Goal: Task Accomplishment & Management: Manage account settings

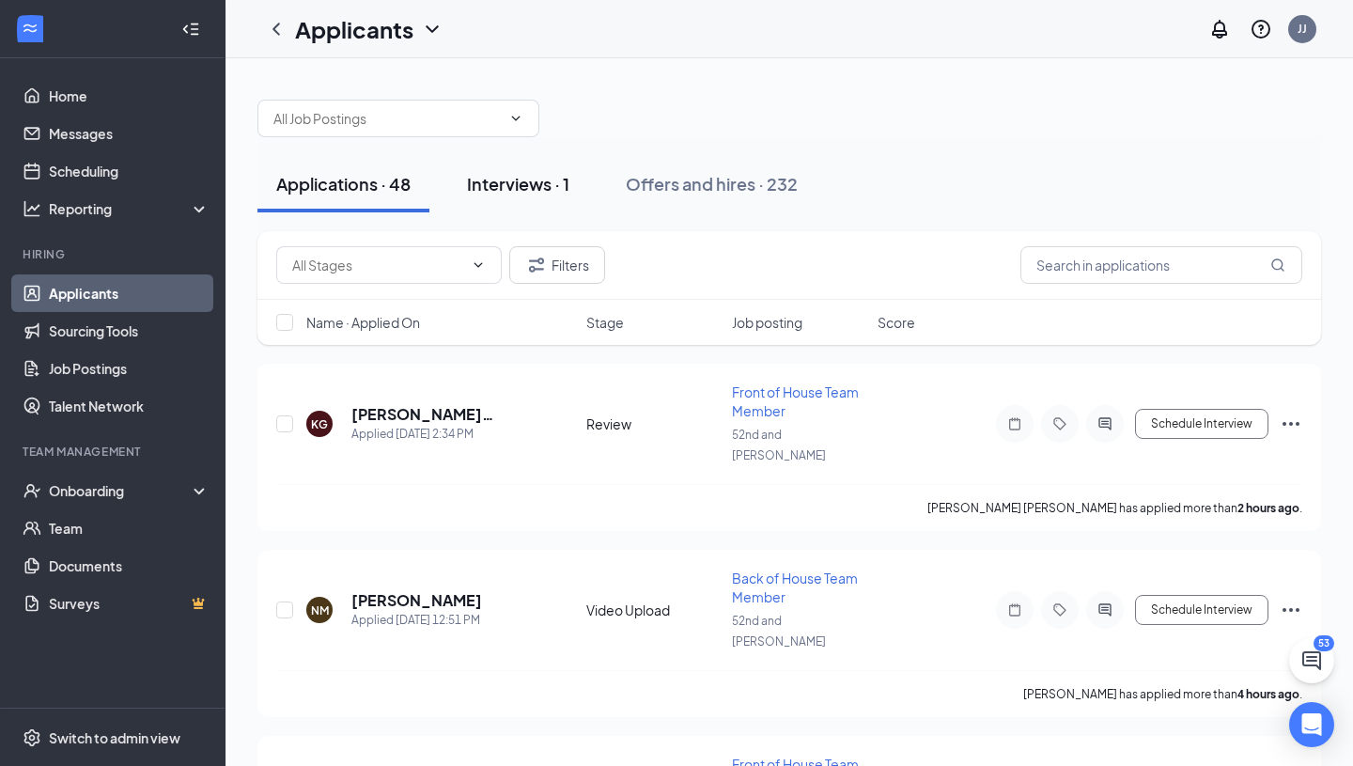
click at [532, 198] on button "Interviews · 1" at bounding box center [518, 184] width 140 height 56
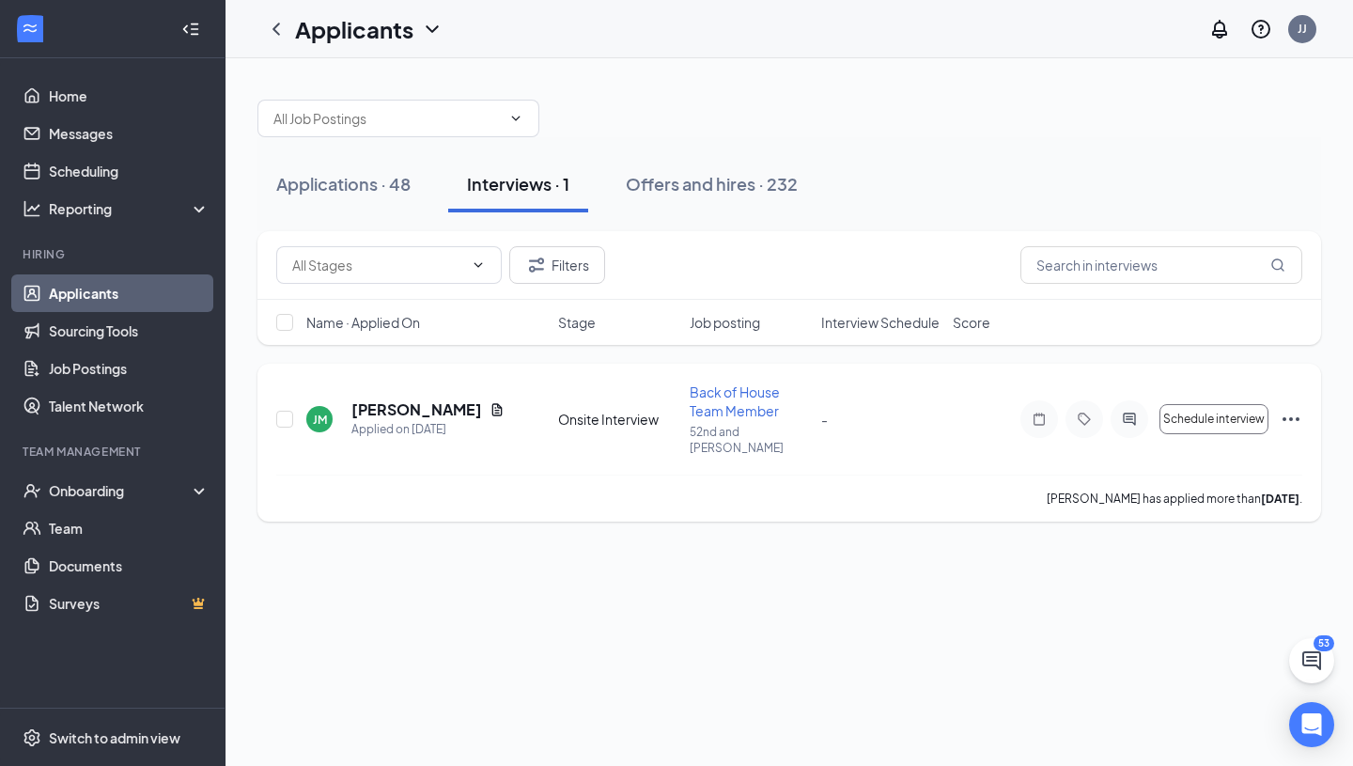
click at [1285, 415] on icon "Ellipses" at bounding box center [1291, 419] width 23 height 23
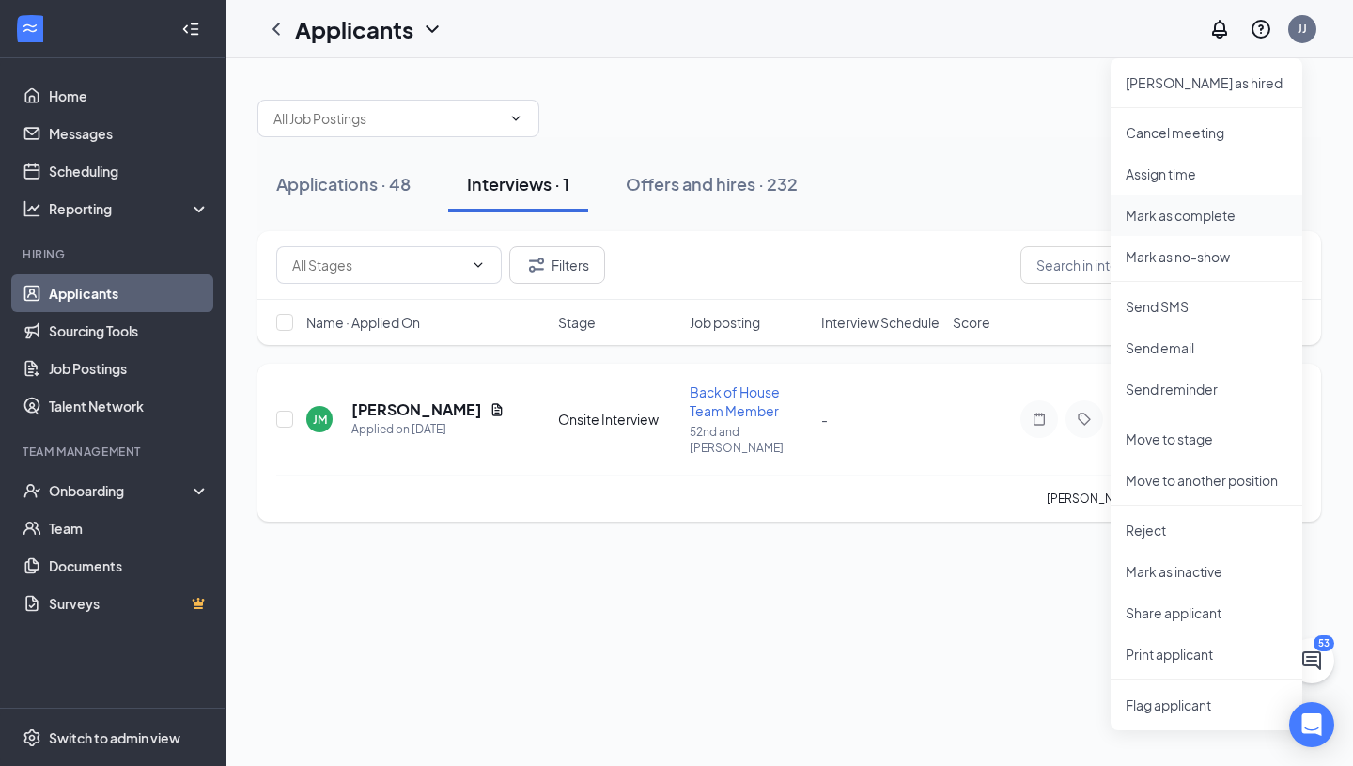
click at [1169, 210] on p "Mark as complete" at bounding box center [1207, 215] width 162 height 19
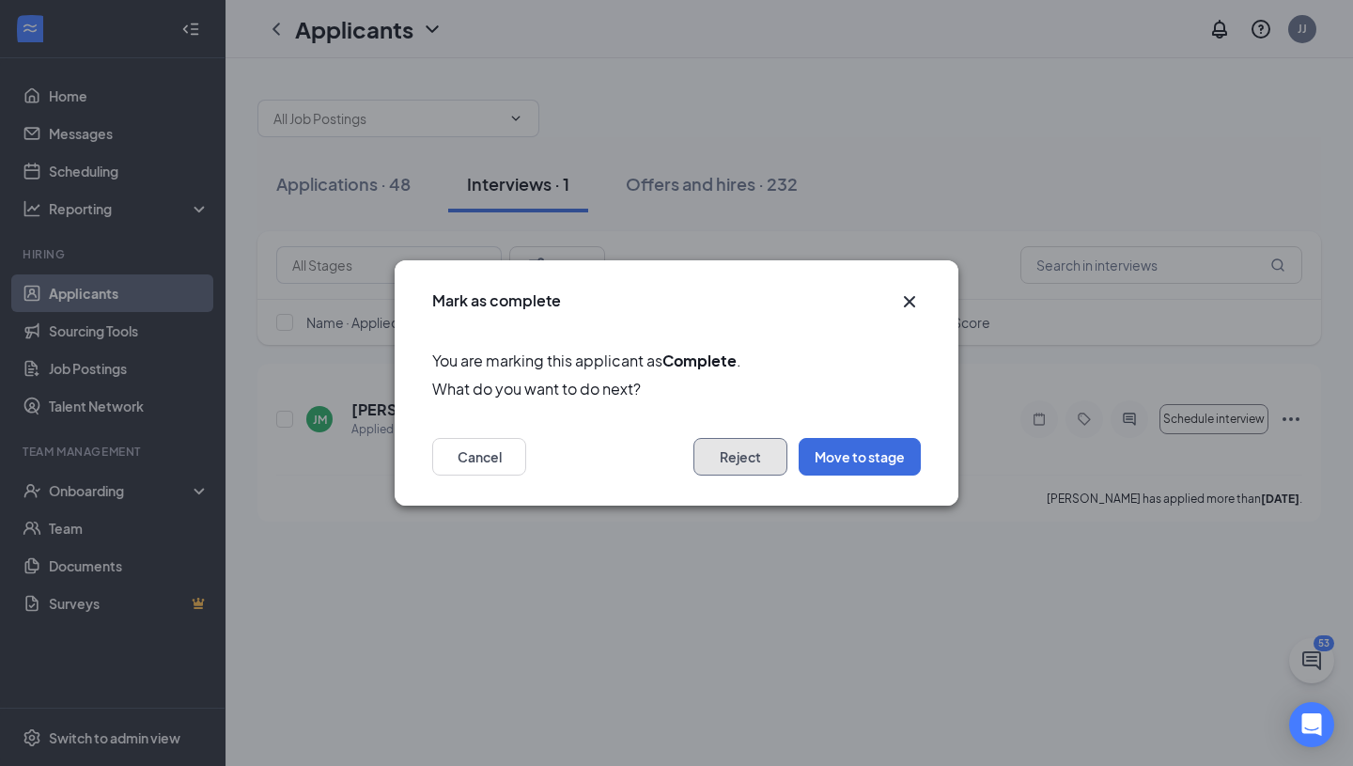
click at [743, 462] on button "Reject" at bounding box center [740, 457] width 94 height 38
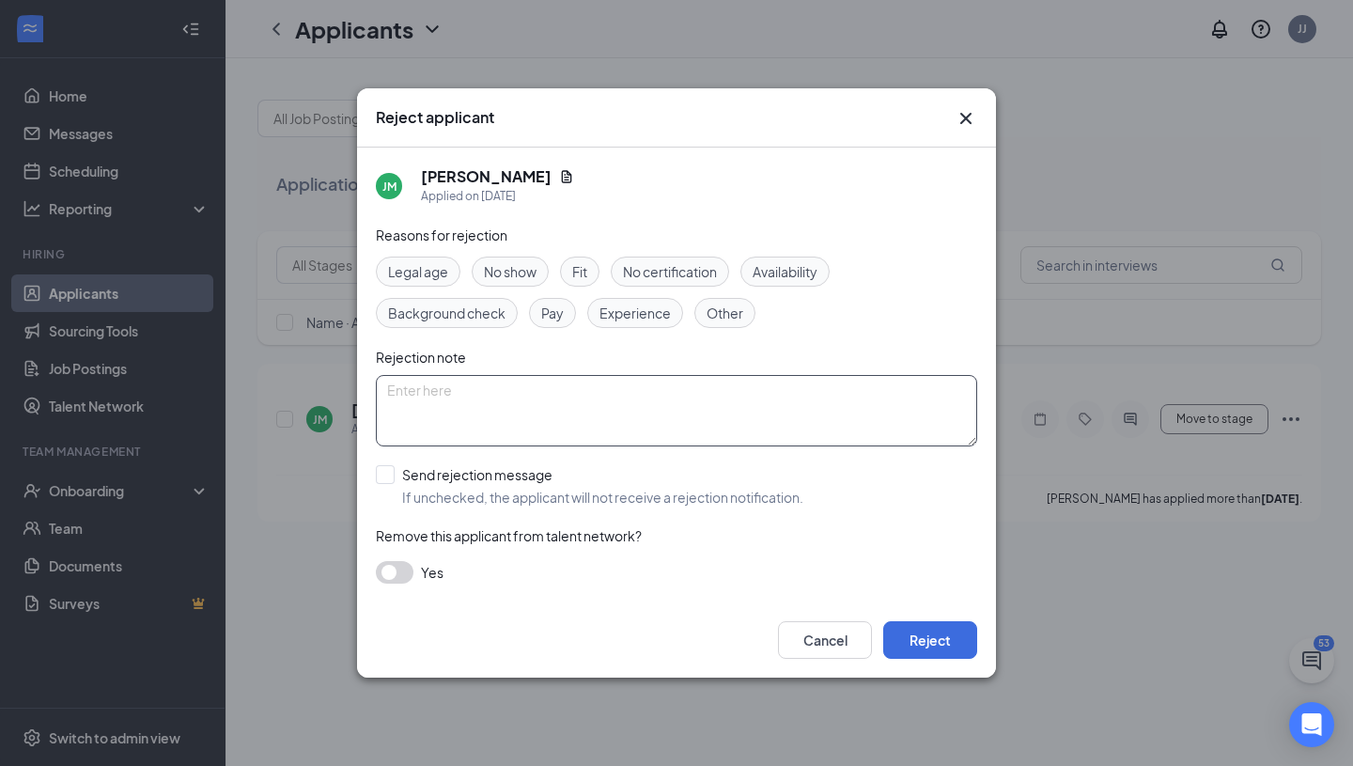
click at [584, 428] on textarea at bounding box center [676, 410] width 601 height 71
type textarea "Failed to schedule interview"
click at [942, 631] on button "Reject" at bounding box center [930, 640] width 94 height 38
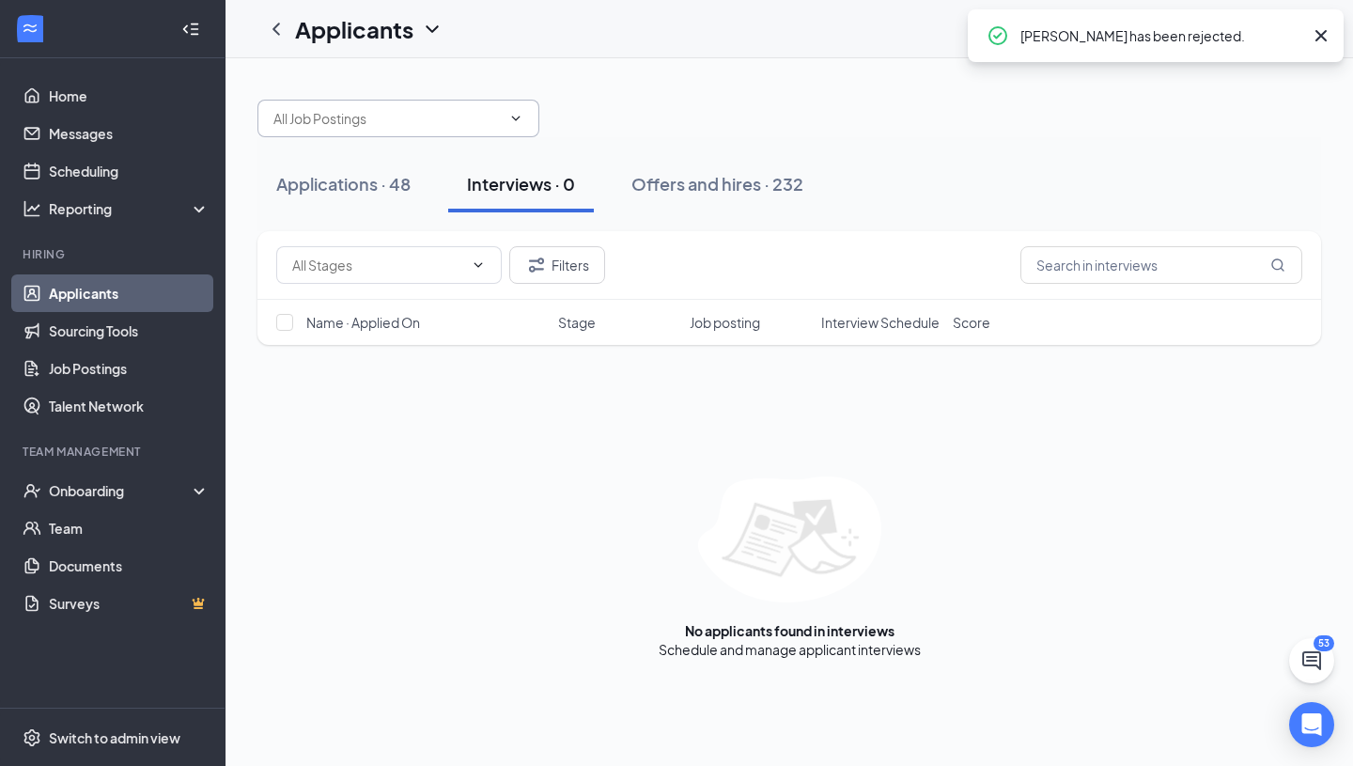
click at [349, 122] on input "text" at bounding box center [386, 118] width 227 height 21
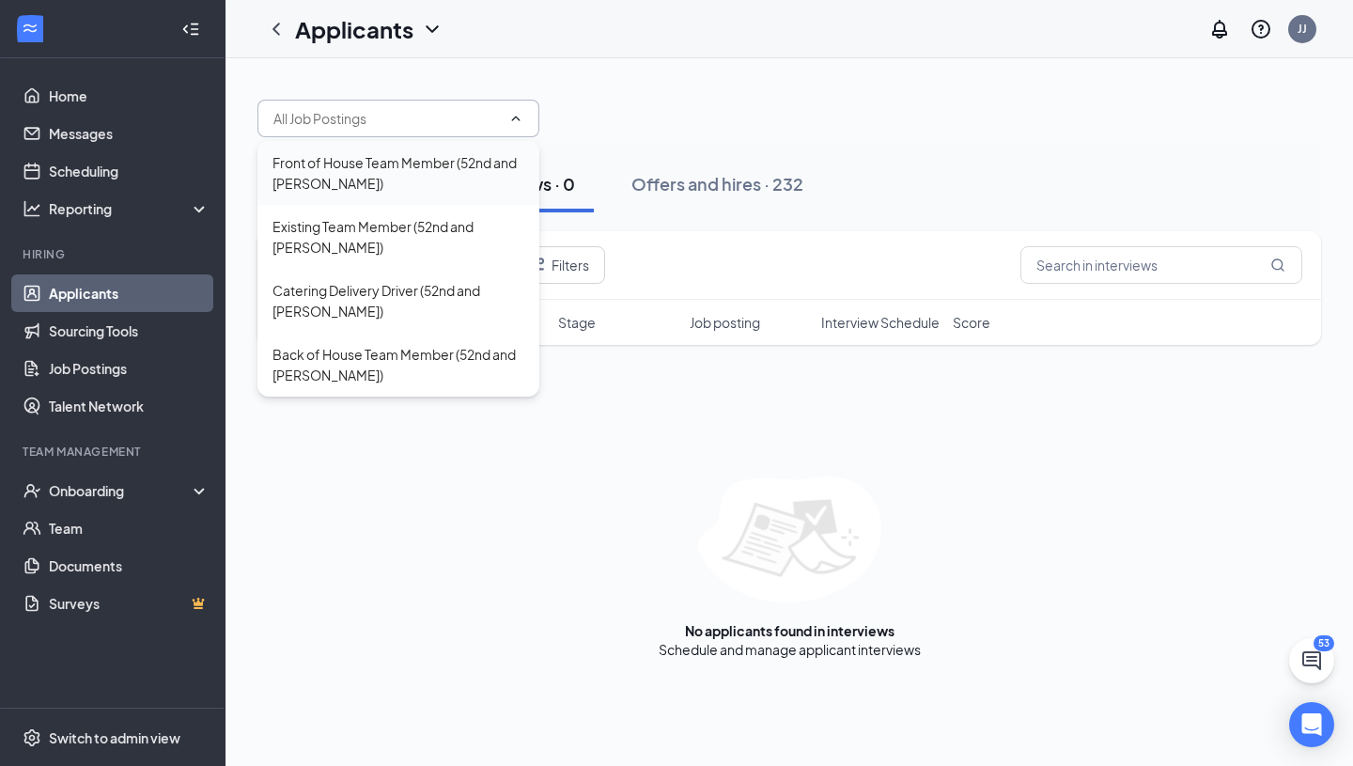
click at [397, 182] on div "Front of House Team Member (52nd and [PERSON_NAME])" at bounding box center [399, 172] width 252 height 41
type input "Front of House Team Member (52nd and [PERSON_NAME])"
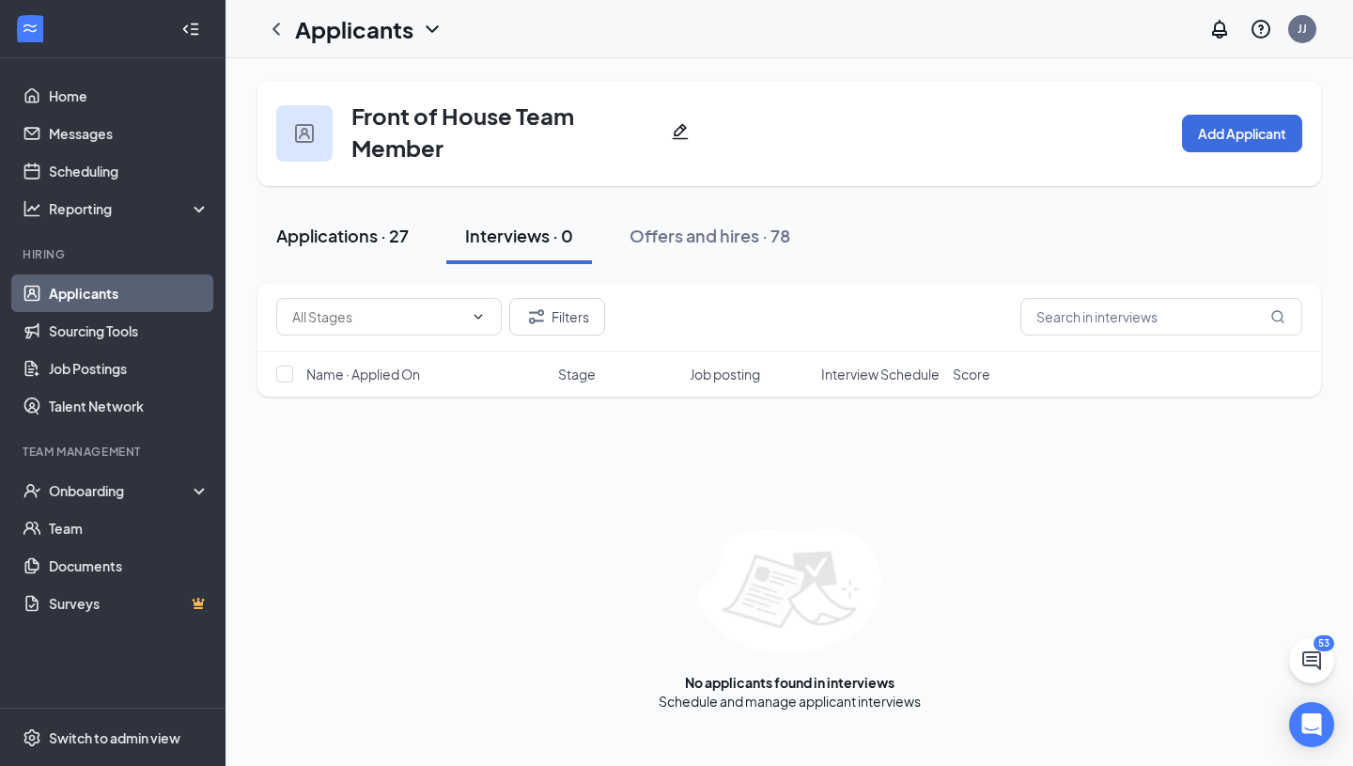
click at [358, 227] on div "Applications · 27" at bounding box center [342, 235] width 132 height 23
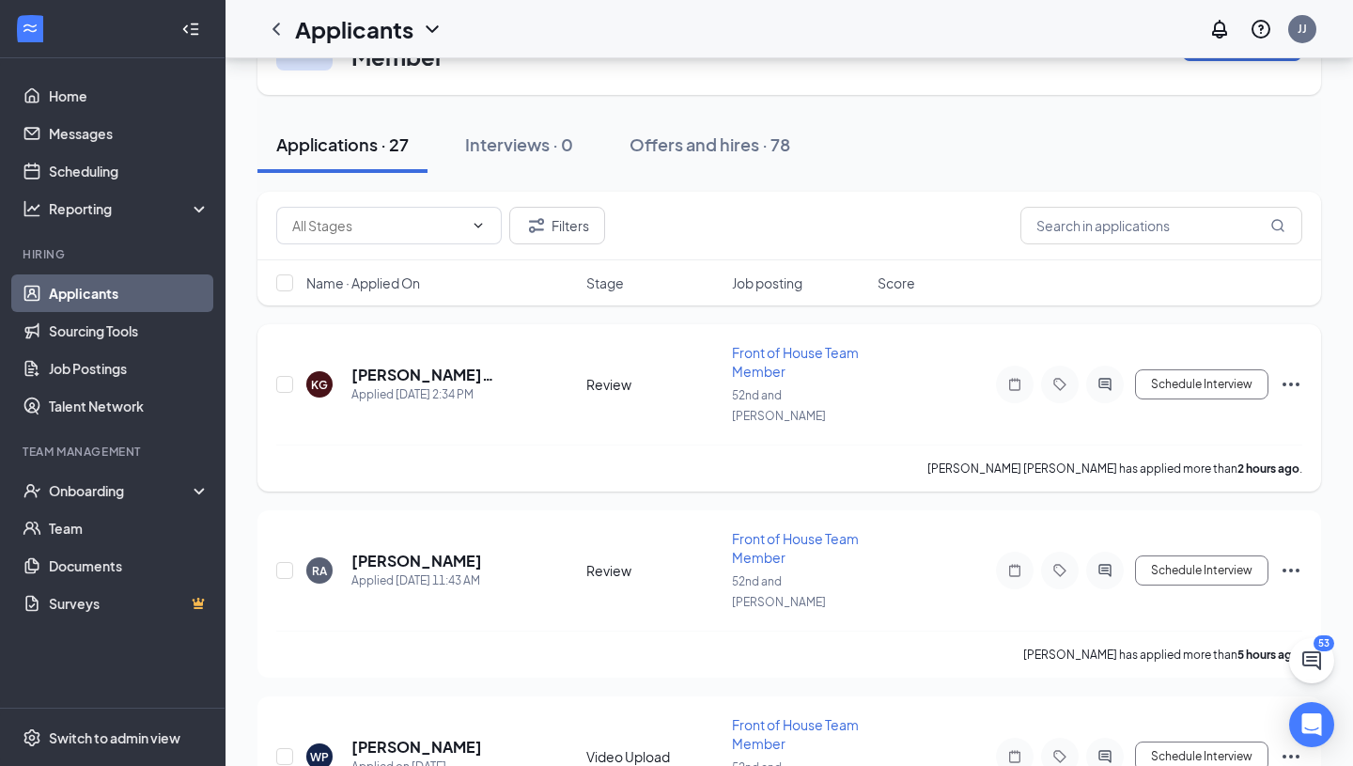
scroll to position [103, 0]
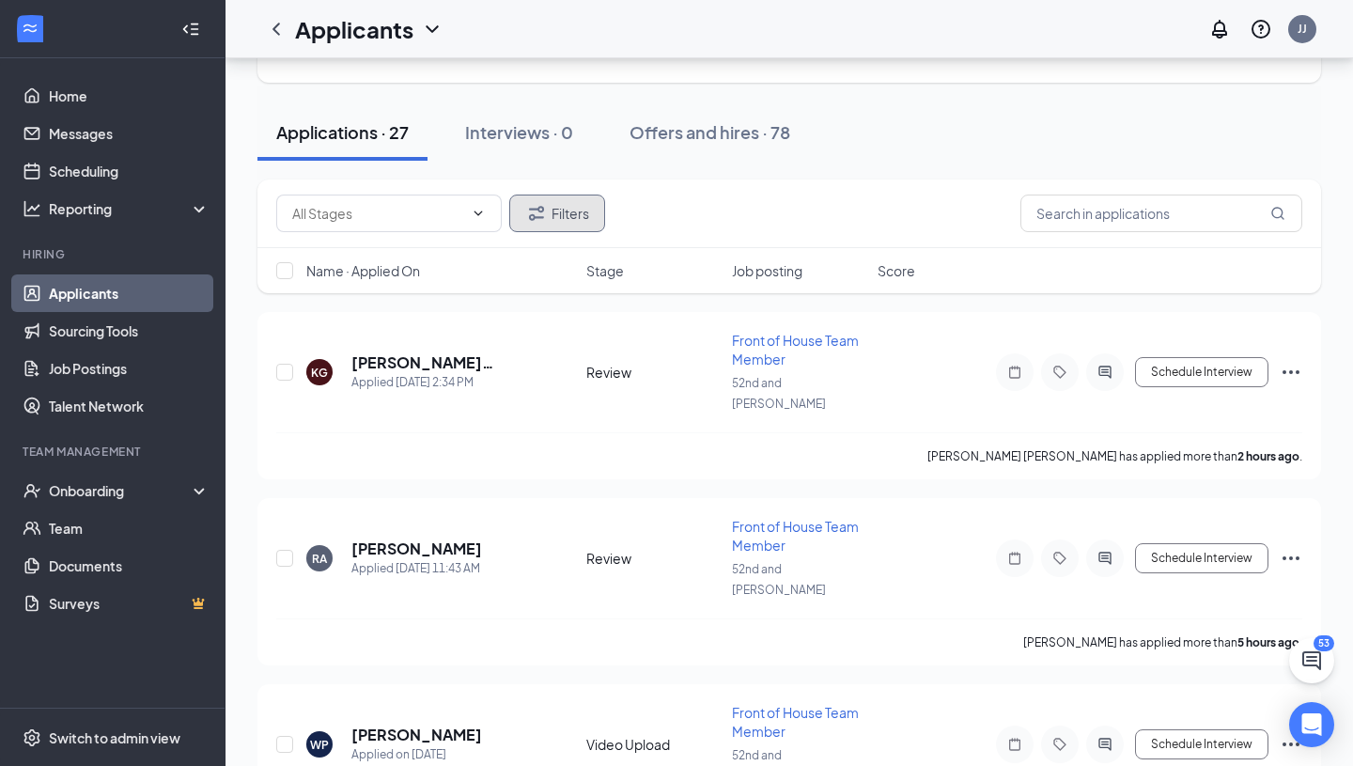
click at [551, 213] on button "Filters" at bounding box center [557, 214] width 96 height 38
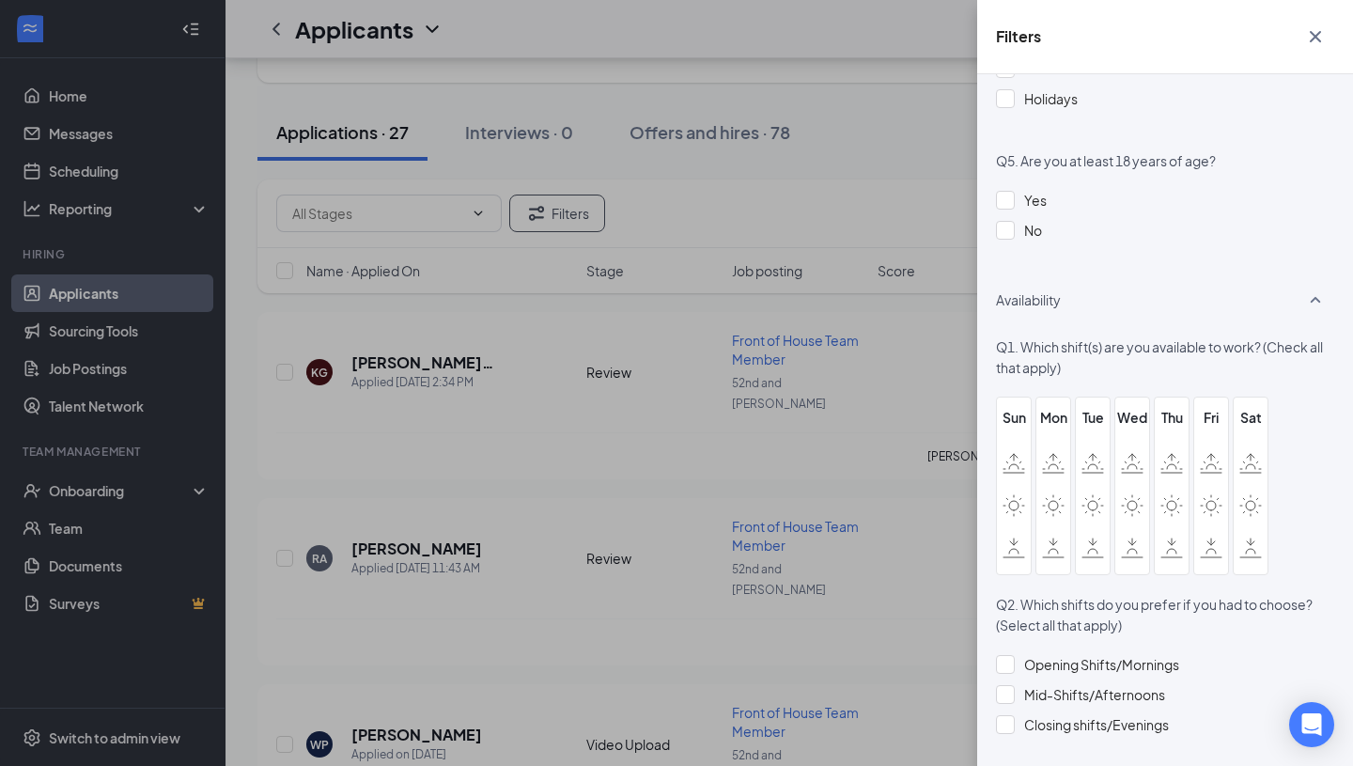
scroll to position [1677, 0]
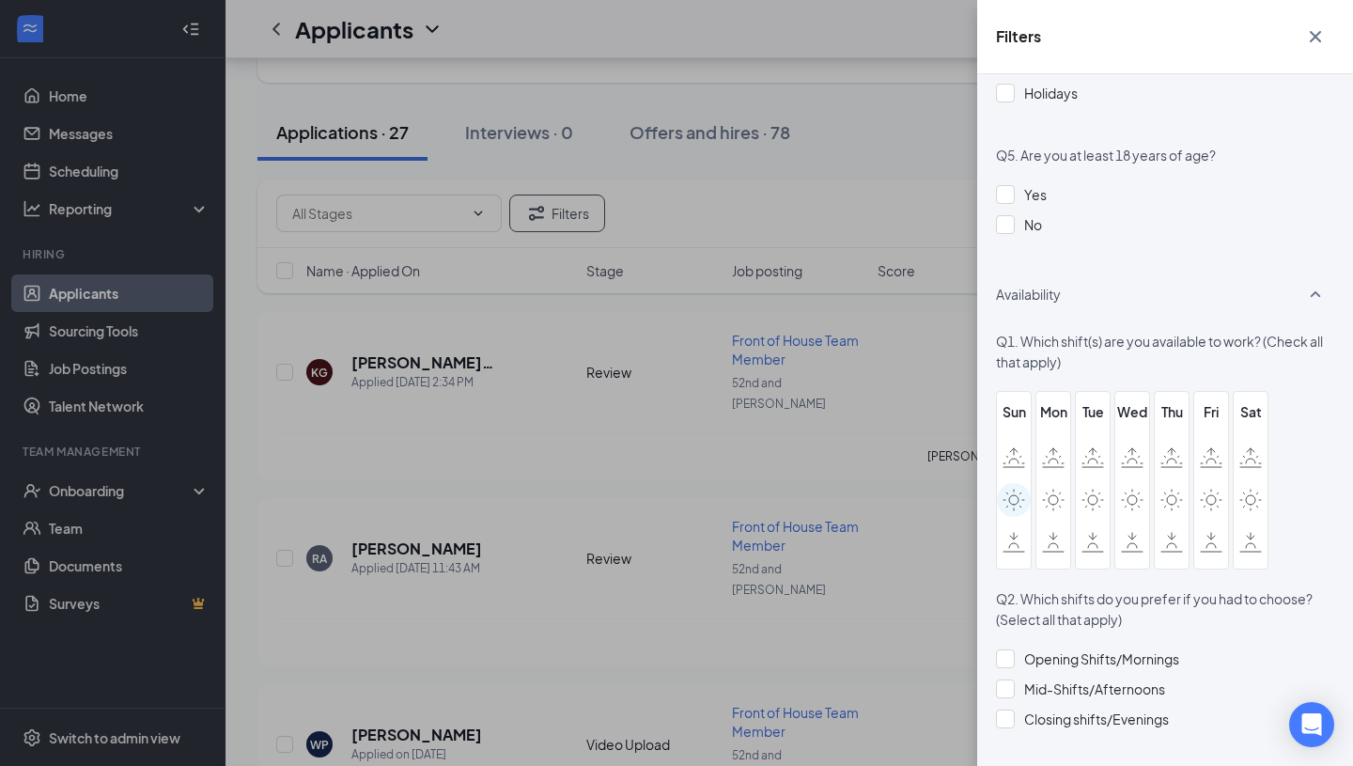
click at [1012, 490] on icon at bounding box center [1014, 500] width 23 height 23
click at [0, 0] on input "checkbox" at bounding box center [0, 0] width 0 height 0
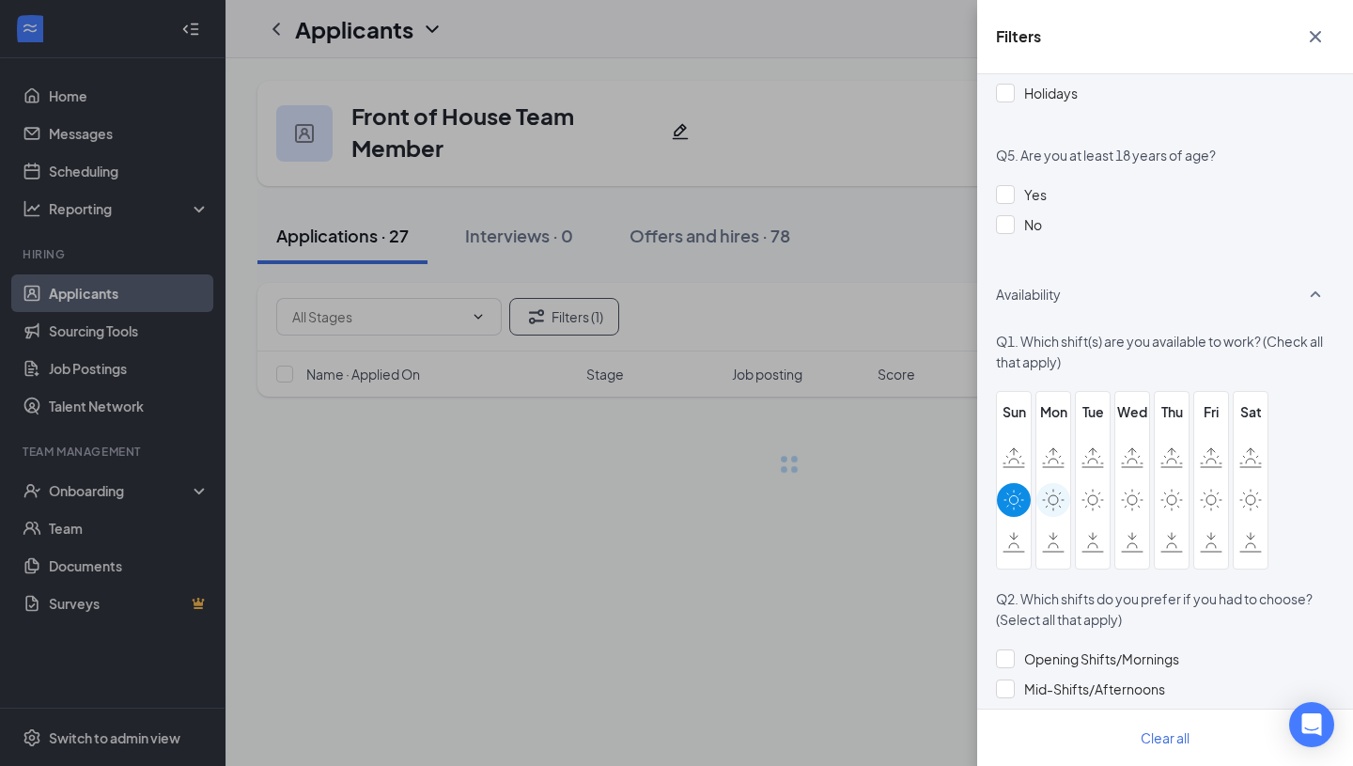
scroll to position [0, 0]
click at [1051, 489] on icon at bounding box center [1053, 500] width 23 height 23
click at [0, 0] on input "checkbox" at bounding box center [0, 0] width 0 height 0
click at [1095, 489] on icon at bounding box center [1093, 500] width 23 height 23
click at [0, 0] on input "checkbox" at bounding box center [0, 0] width 0 height 0
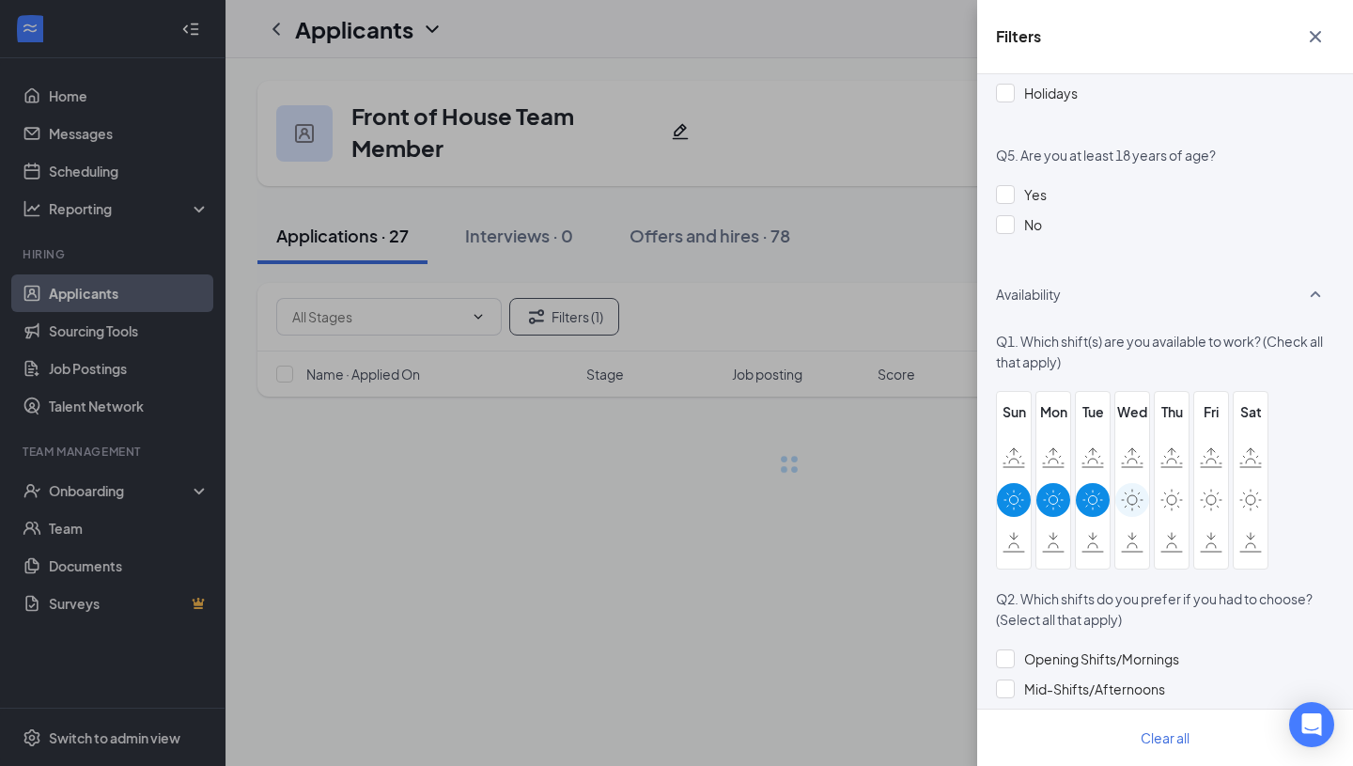
click at [1129, 489] on icon at bounding box center [1132, 500] width 23 height 23
click at [0, 0] on input "checkbox" at bounding box center [0, 0] width 0 height 0
click at [1178, 489] on icon at bounding box center [1171, 500] width 23 height 23
click at [0, 0] on input "checkbox" at bounding box center [0, 0] width 0 height 0
click at [1220, 489] on icon at bounding box center [1211, 500] width 23 height 23
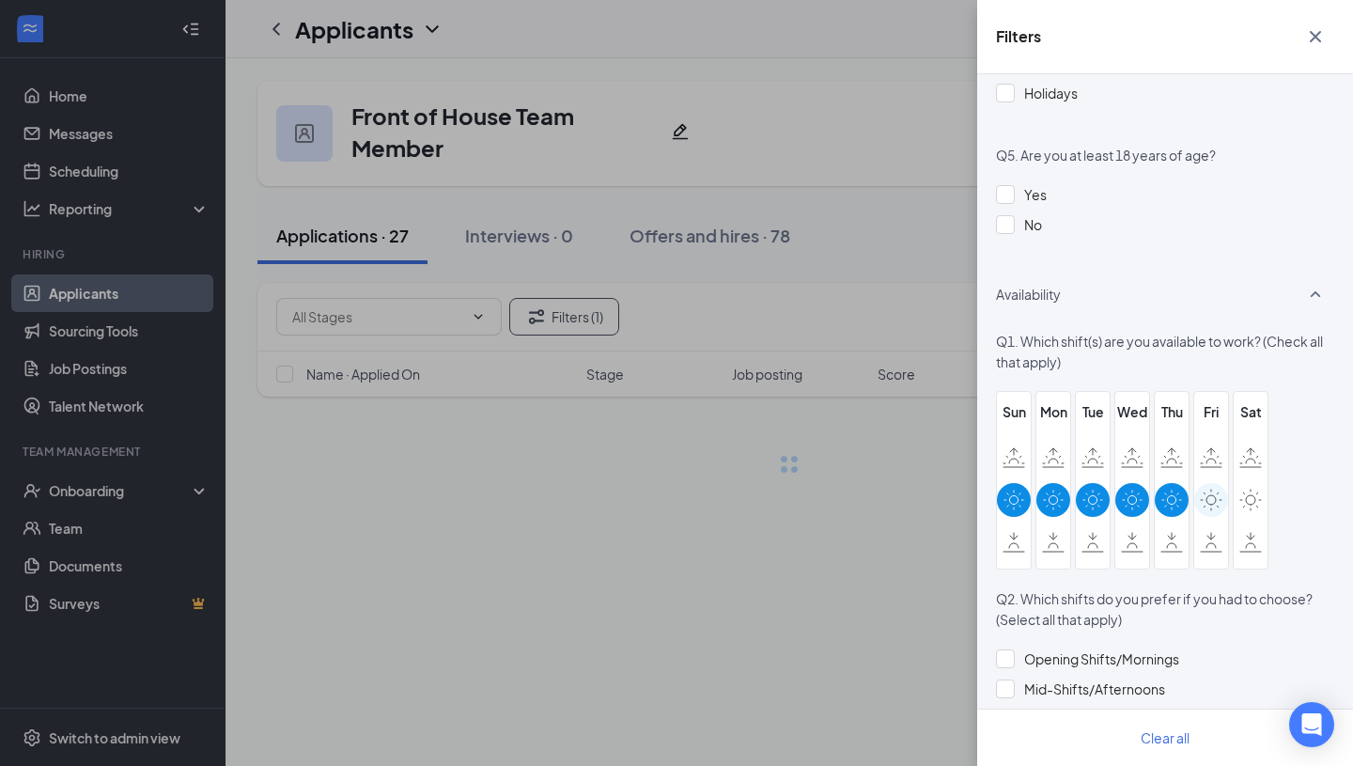
click at [0, 0] on input "checkbox" at bounding box center [0, 0] width 0 height 0
click at [1251, 489] on icon at bounding box center [1250, 500] width 23 height 23
click at [0, 0] on input "checkbox" at bounding box center [0, 0] width 0 height 0
click at [1248, 525] on div at bounding box center [1251, 542] width 34 height 34
click at [0, 0] on input "checkbox" at bounding box center [0, 0] width 0 height 0
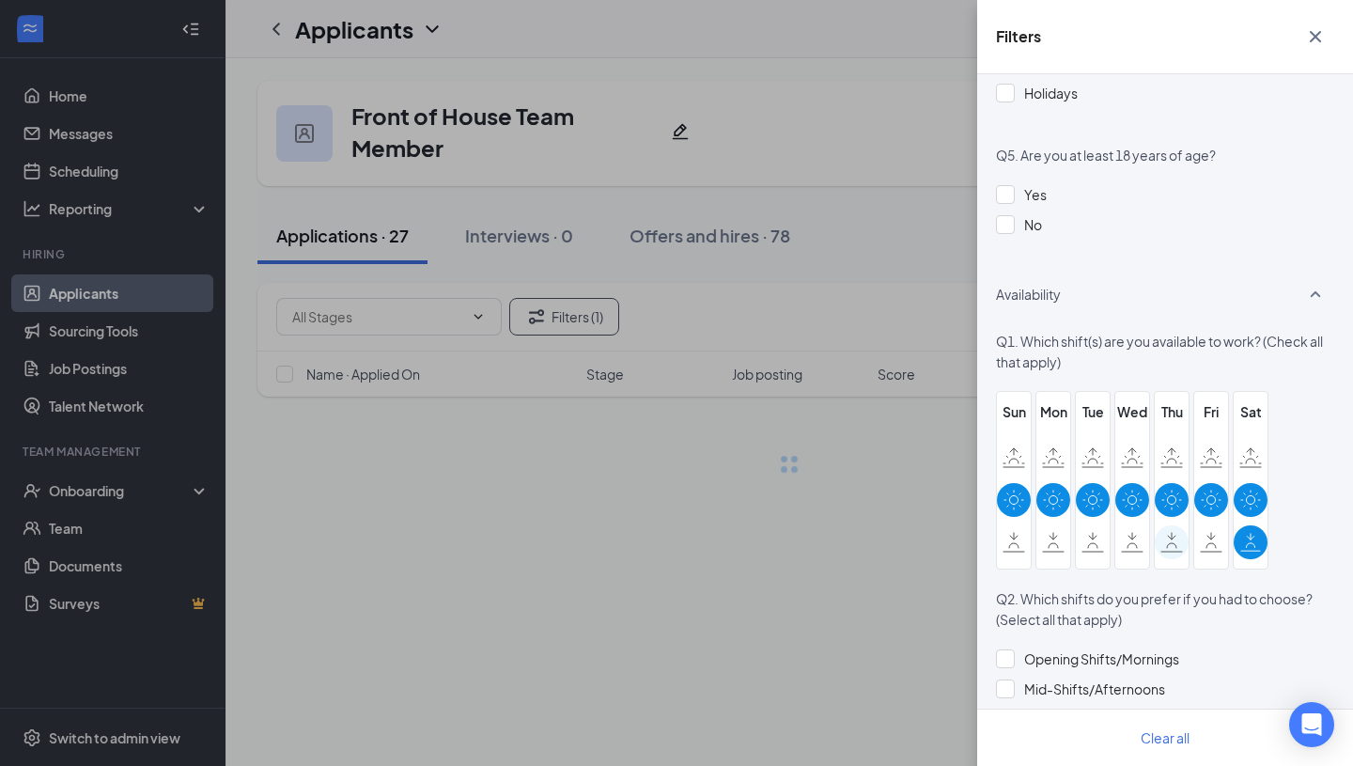
click at [1207, 532] on icon at bounding box center [1211, 542] width 23 height 21
click at [0, 0] on input "checkbox" at bounding box center [0, 0] width 0 height 0
click at [1166, 532] on icon at bounding box center [1171, 542] width 23 height 21
click at [0, 0] on input "checkbox" at bounding box center [0, 0] width 0 height 0
click at [1139, 532] on icon at bounding box center [1132, 542] width 23 height 21
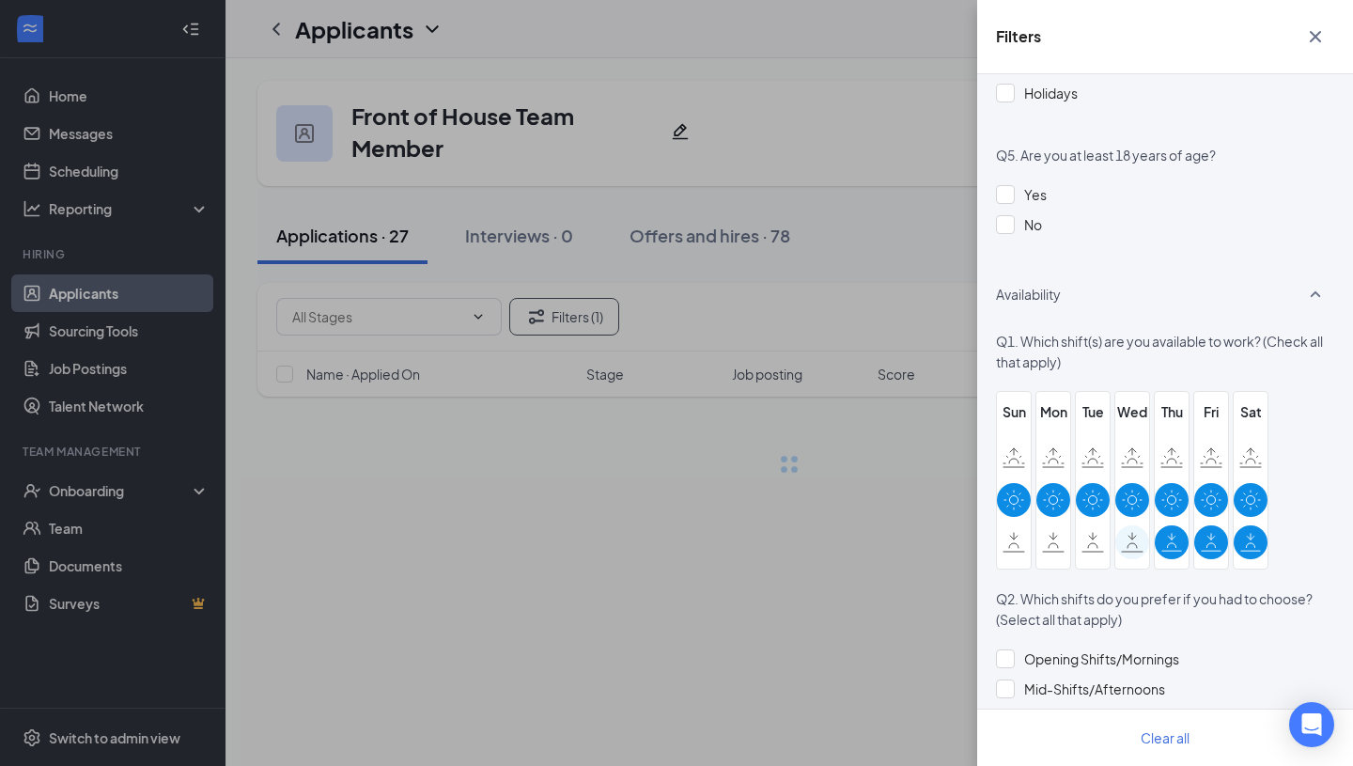
click at [0, 0] on input "checkbox" at bounding box center [0, 0] width 0 height 0
click at [1086, 532] on icon at bounding box center [1093, 542] width 23 height 21
click at [0, 0] on input "checkbox" at bounding box center [0, 0] width 0 height 0
click at [1058, 532] on icon at bounding box center [1053, 542] width 23 height 21
click at [0, 0] on input "checkbox" at bounding box center [0, 0] width 0 height 0
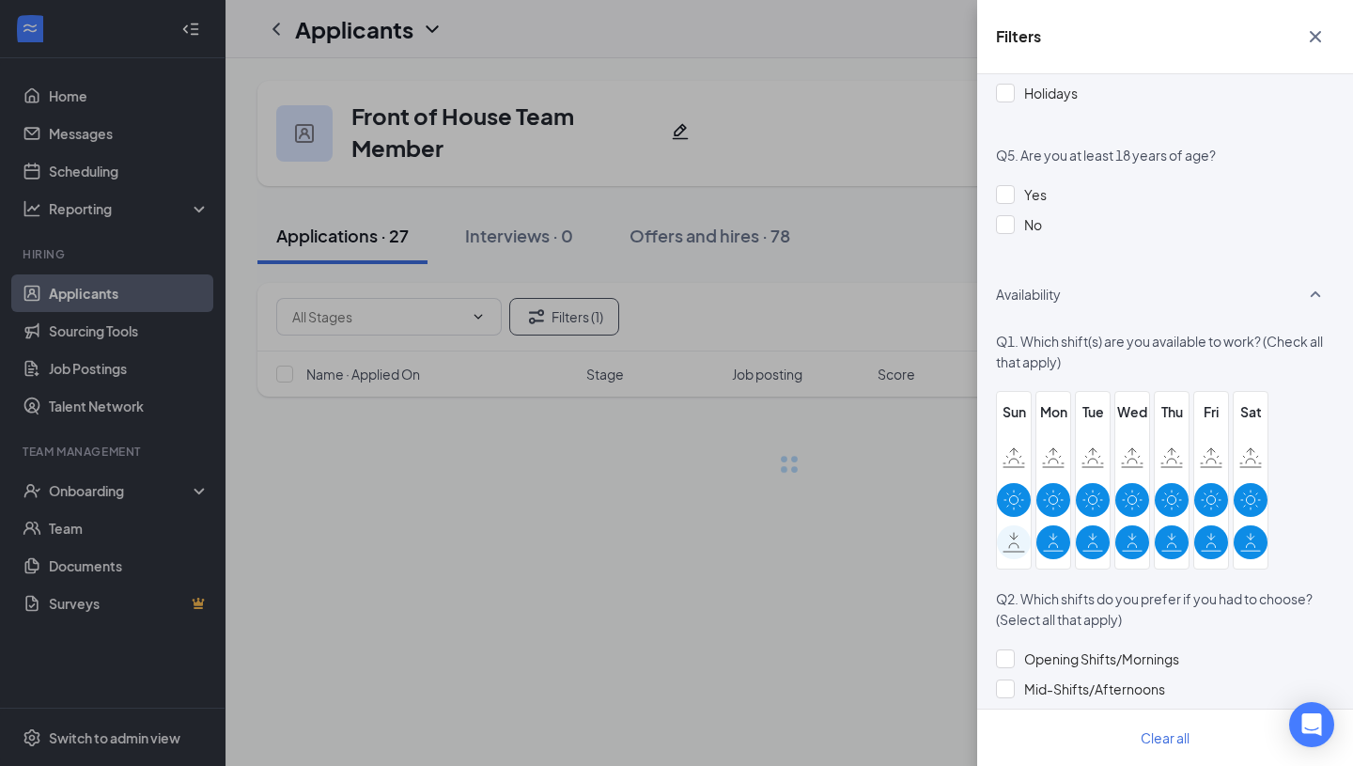
click at [1011, 532] on icon at bounding box center [1014, 542] width 23 height 21
click at [0, 0] on input "checkbox" at bounding box center [0, 0] width 0 height 0
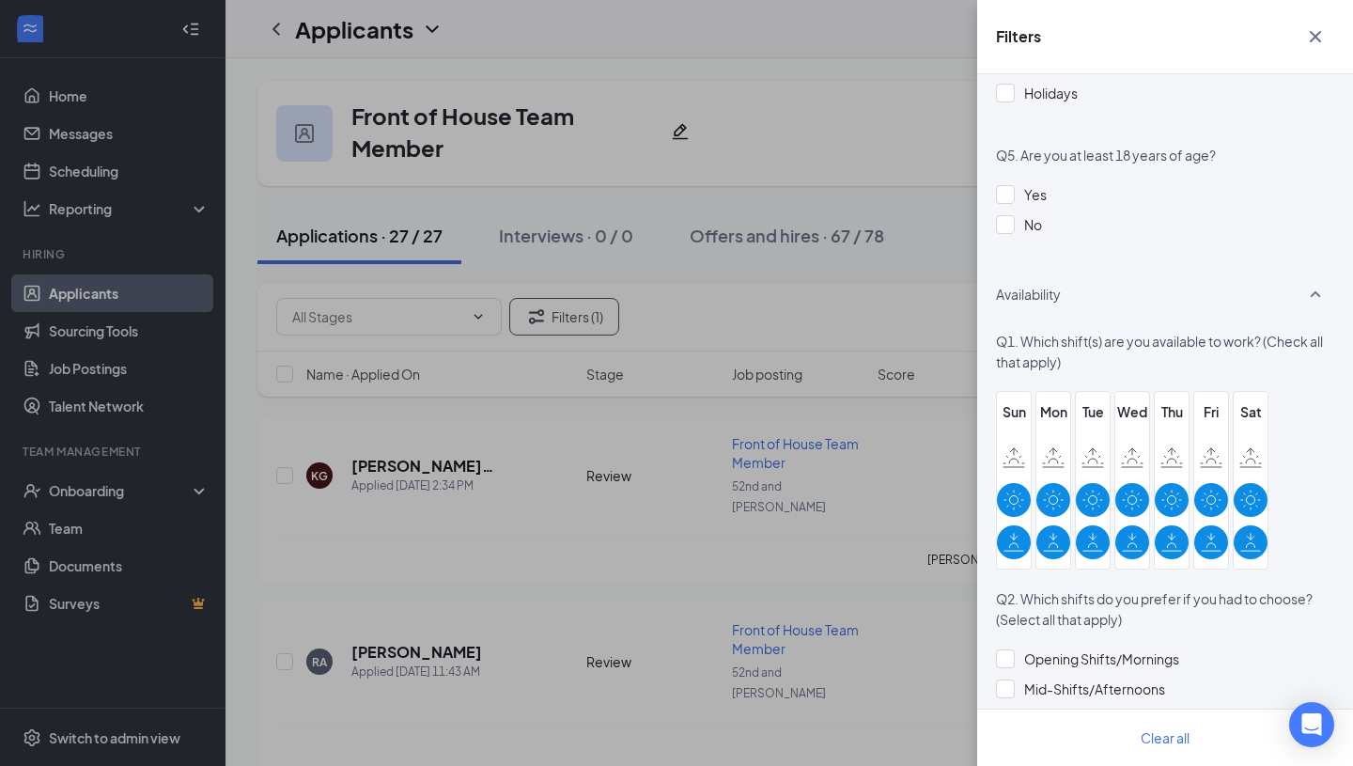
click at [905, 259] on div "Filters Applicant Status (0/5) Unread message Hasn't messaged back Stuck in sta…" at bounding box center [676, 383] width 1353 height 766
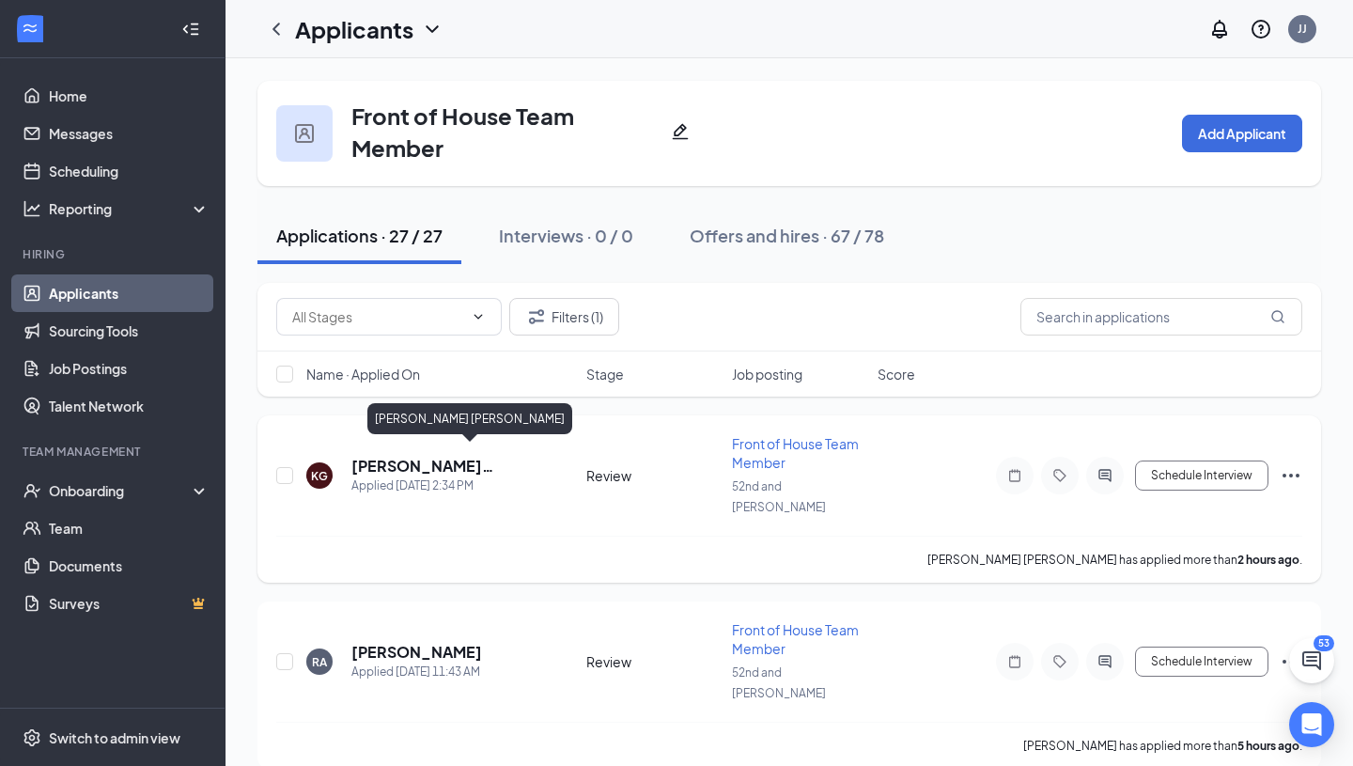
click at [476, 456] on h5 "[PERSON_NAME] [PERSON_NAME]" at bounding box center [443, 466] width 184 height 21
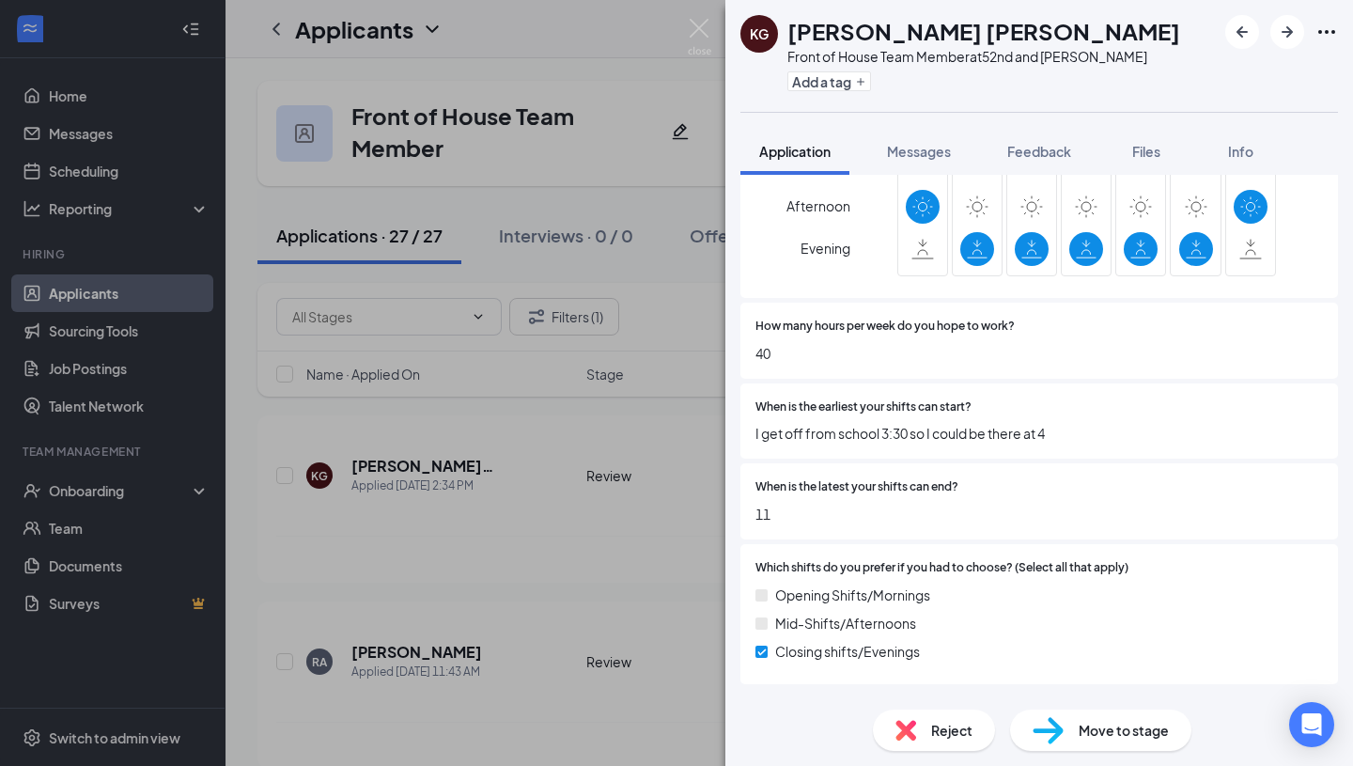
scroll to position [2104, 0]
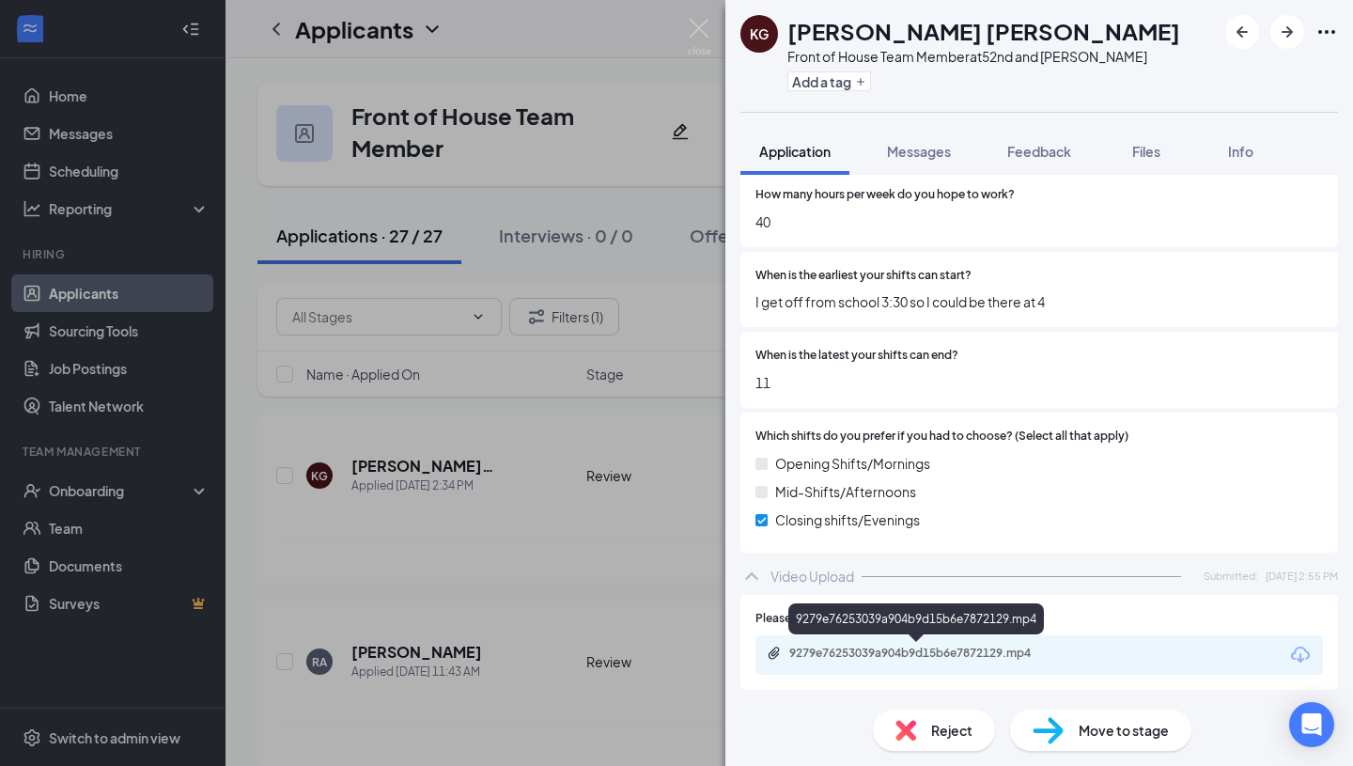
click at [862, 654] on div "9279e76253039a904b9d15b6e7872129.mp4" at bounding box center [920, 653] width 263 height 15
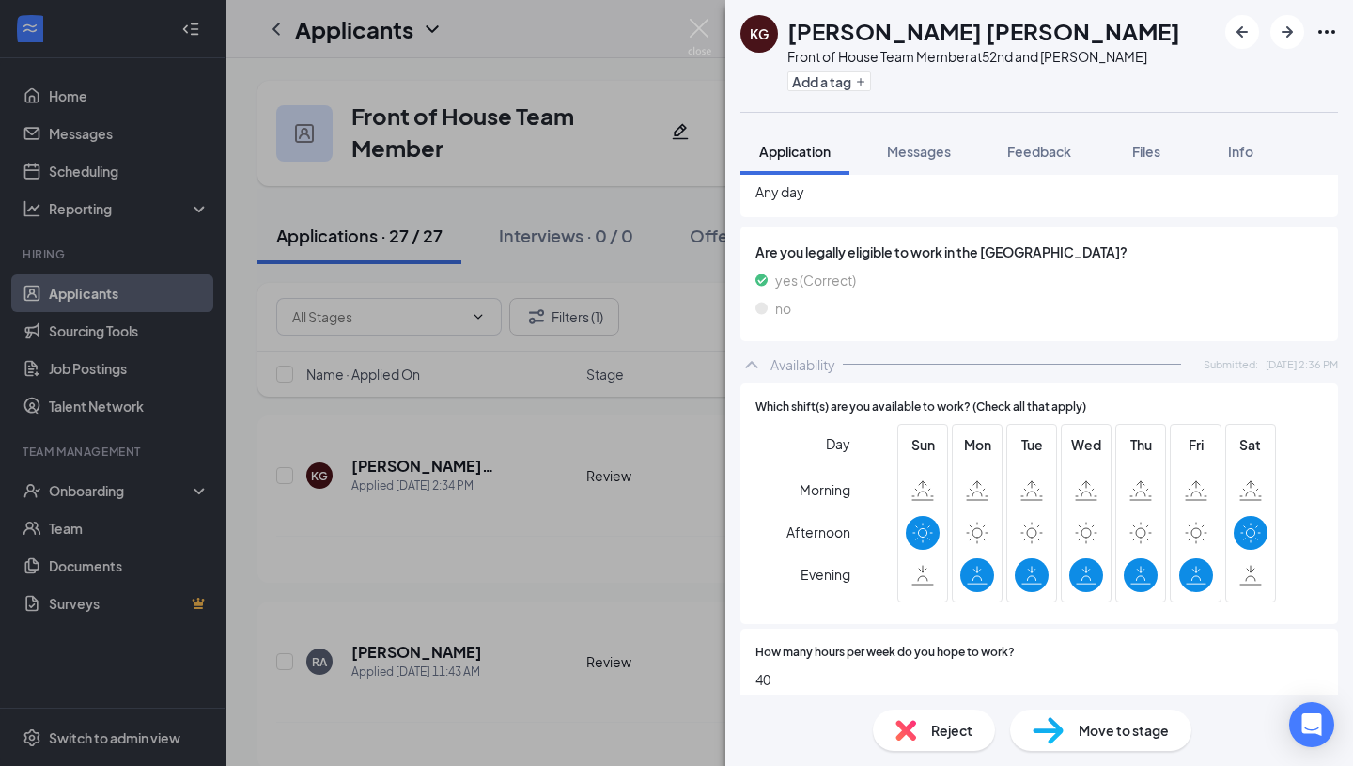
scroll to position [1673, 0]
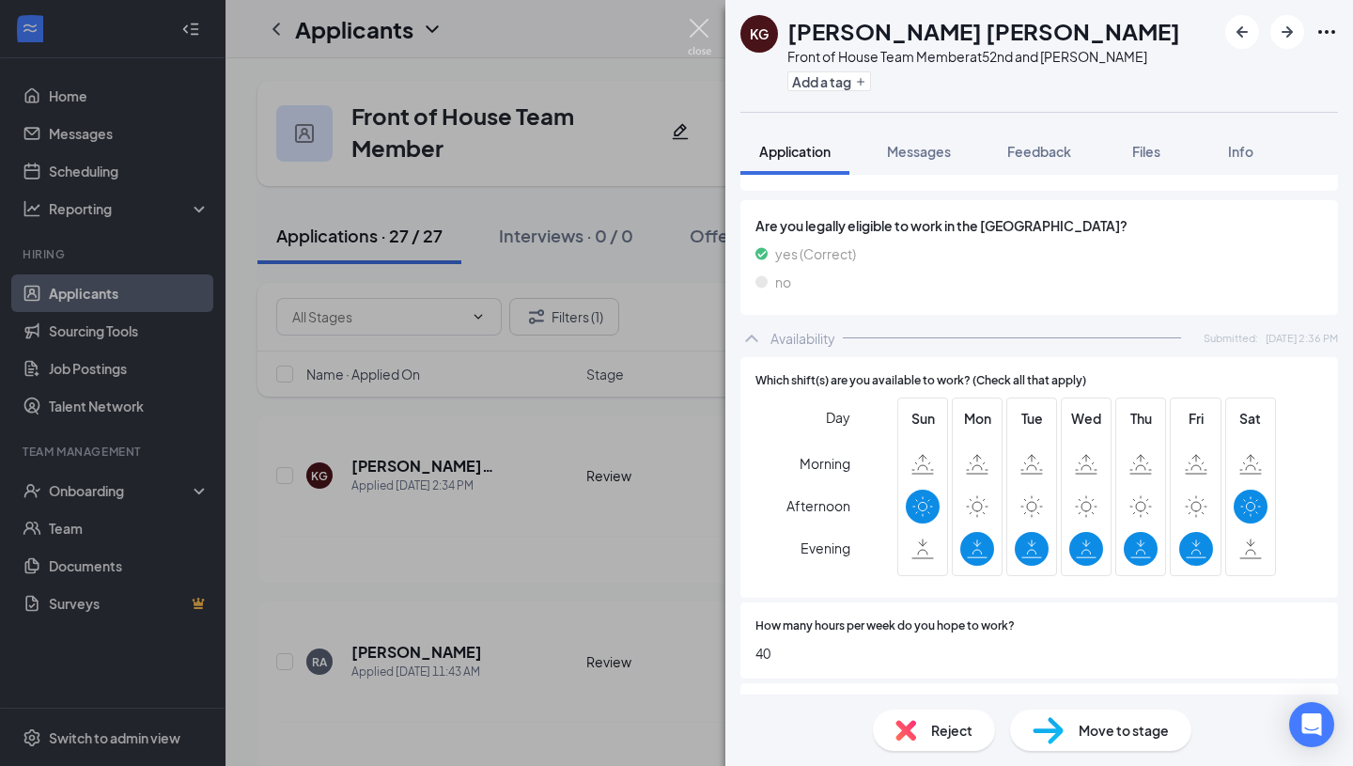
click at [697, 22] on img at bounding box center [699, 37] width 23 height 37
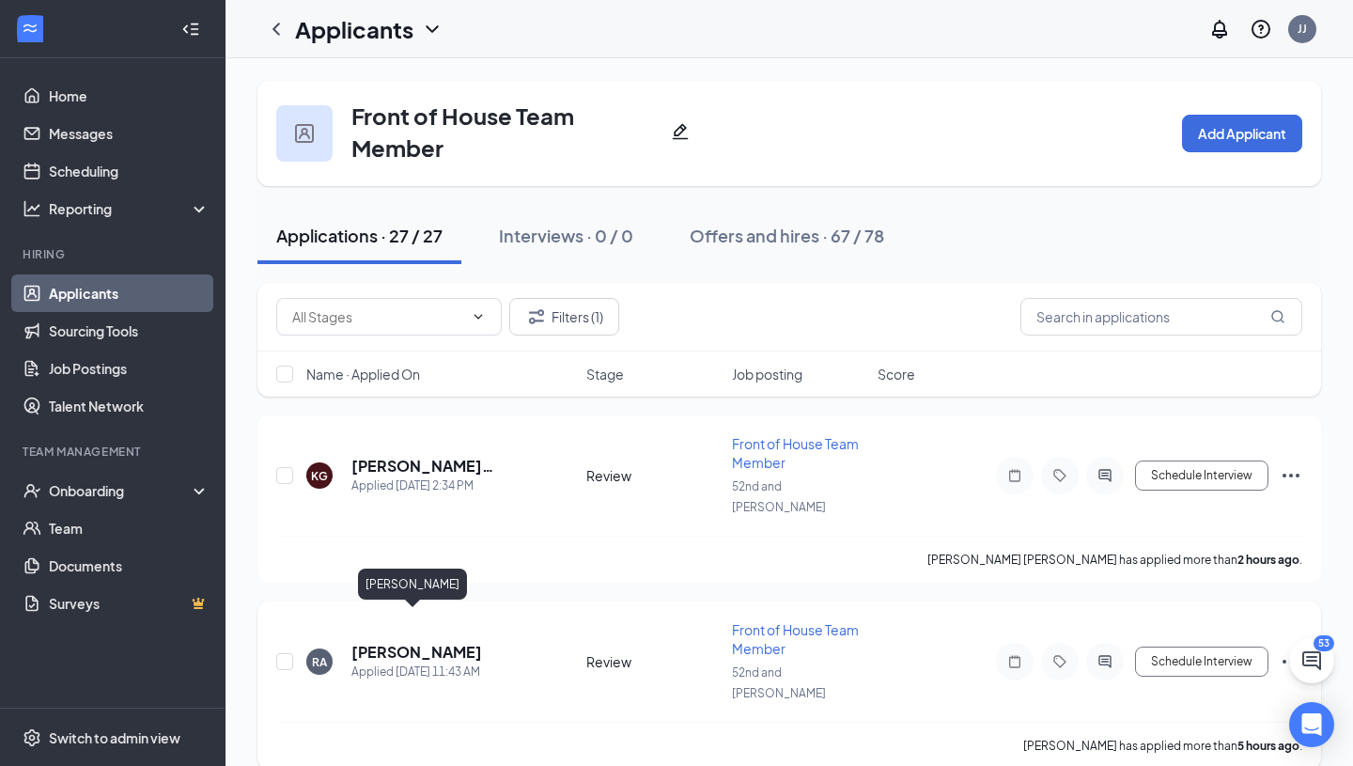
click at [403, 642] on h5 "[PERSON_NAME]" at bounding box center [416, 652] width 131 height 21
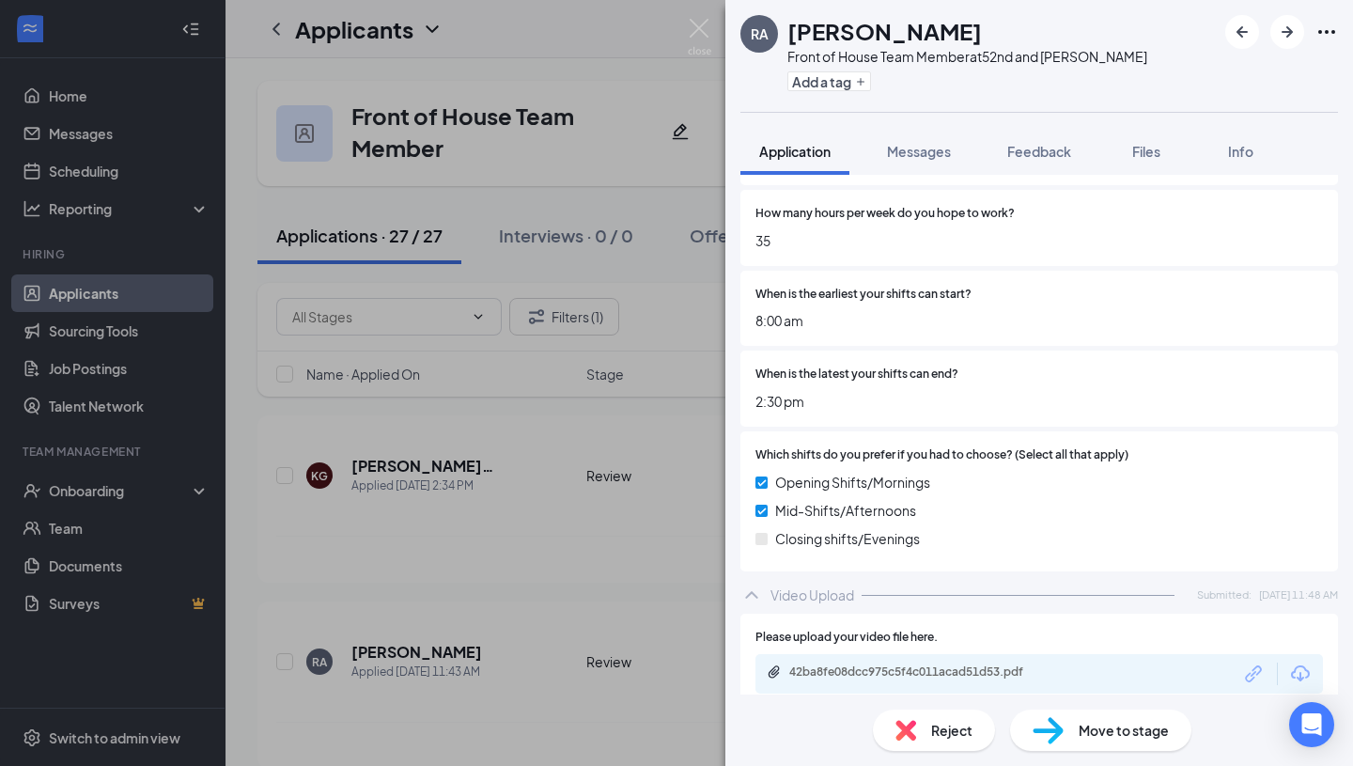
scroll to position [2125, 0]
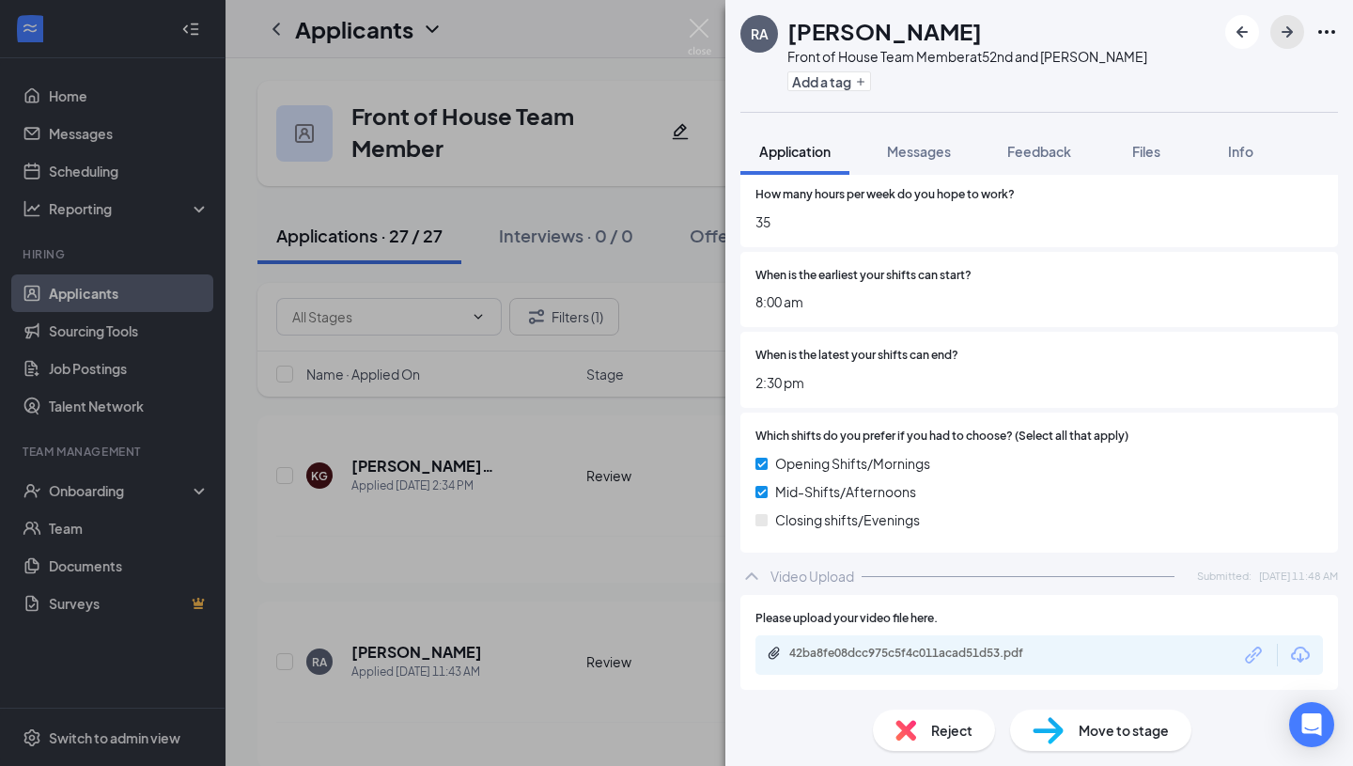
click at [1297, 34] on icon "ArrowRight" at bounding box center [1287, 32] width 23 height 23
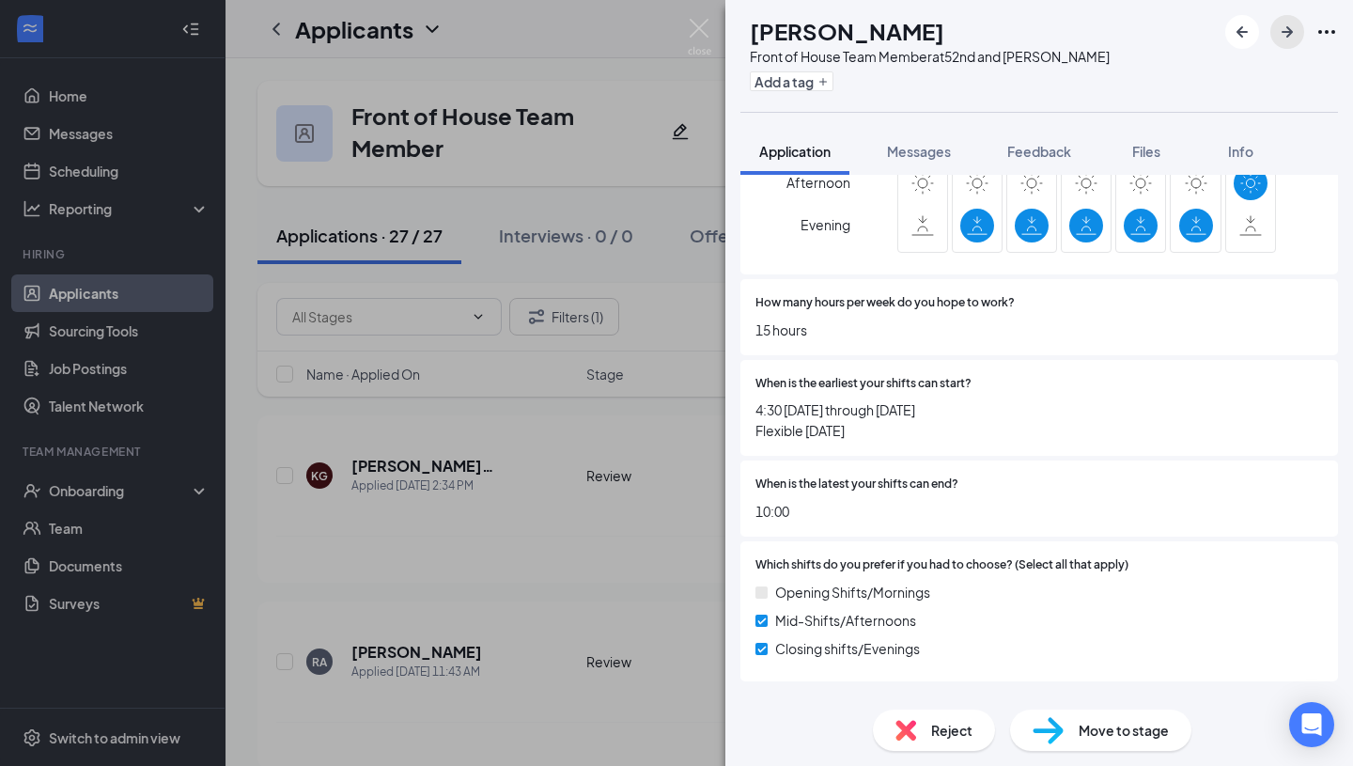
scroll to position [2128, 0]
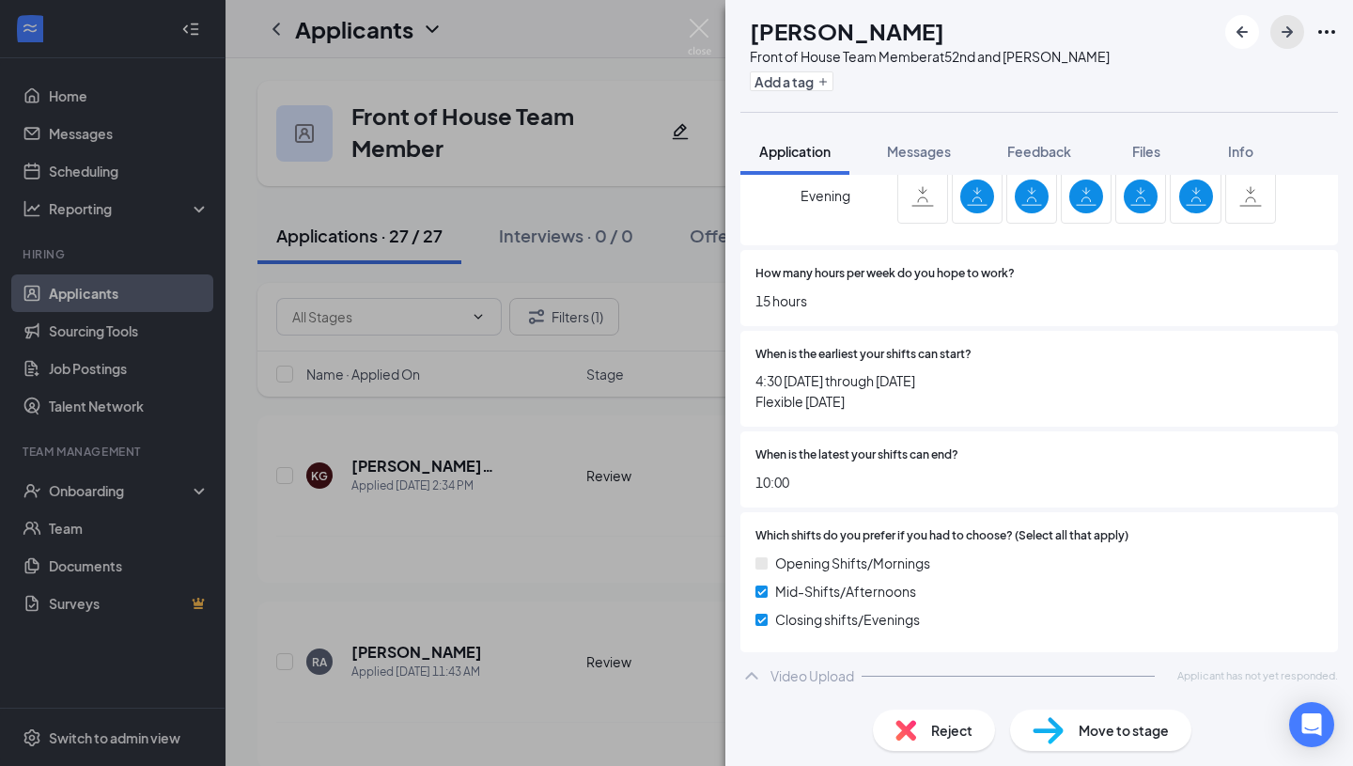
click at [1289, 22] on icon "ArrowRight" at bounding box center [1287, 32] width 23 height 23
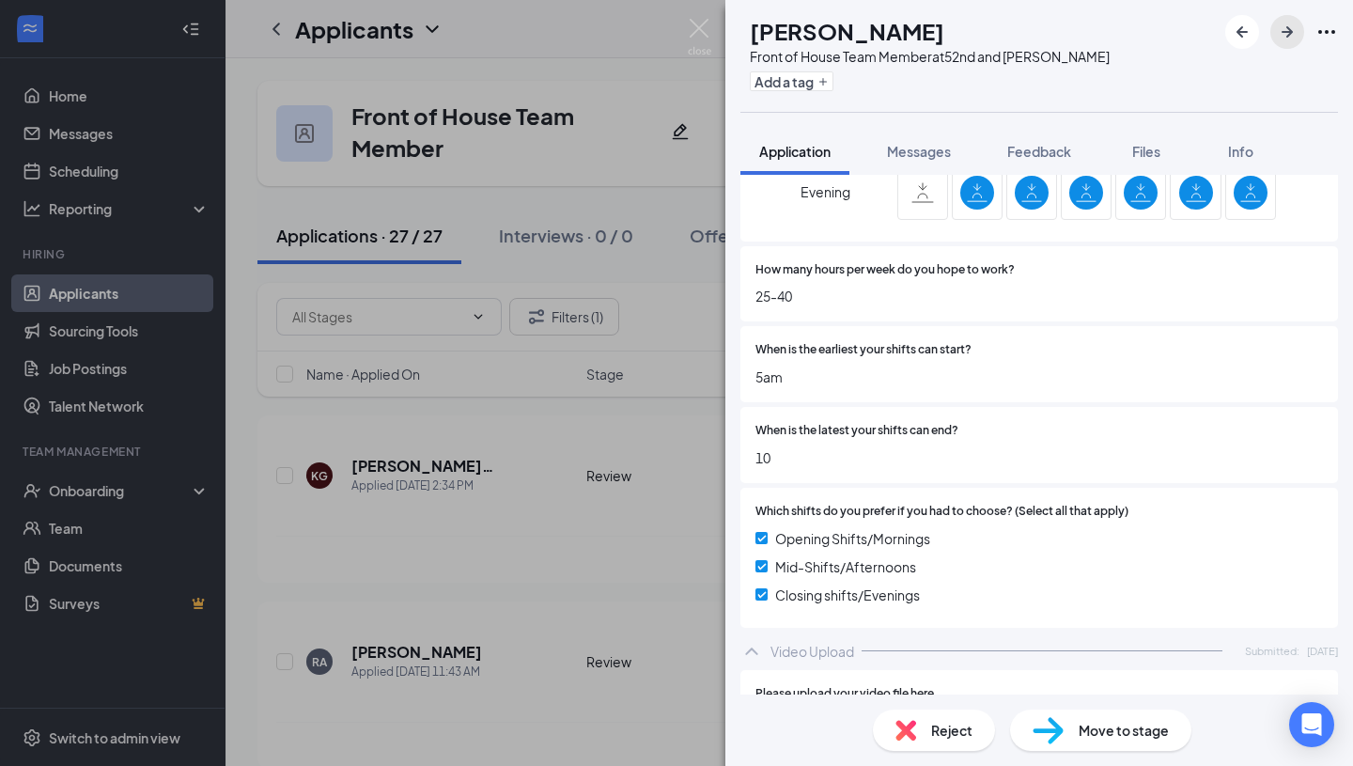
scroll to position [2268, 0]
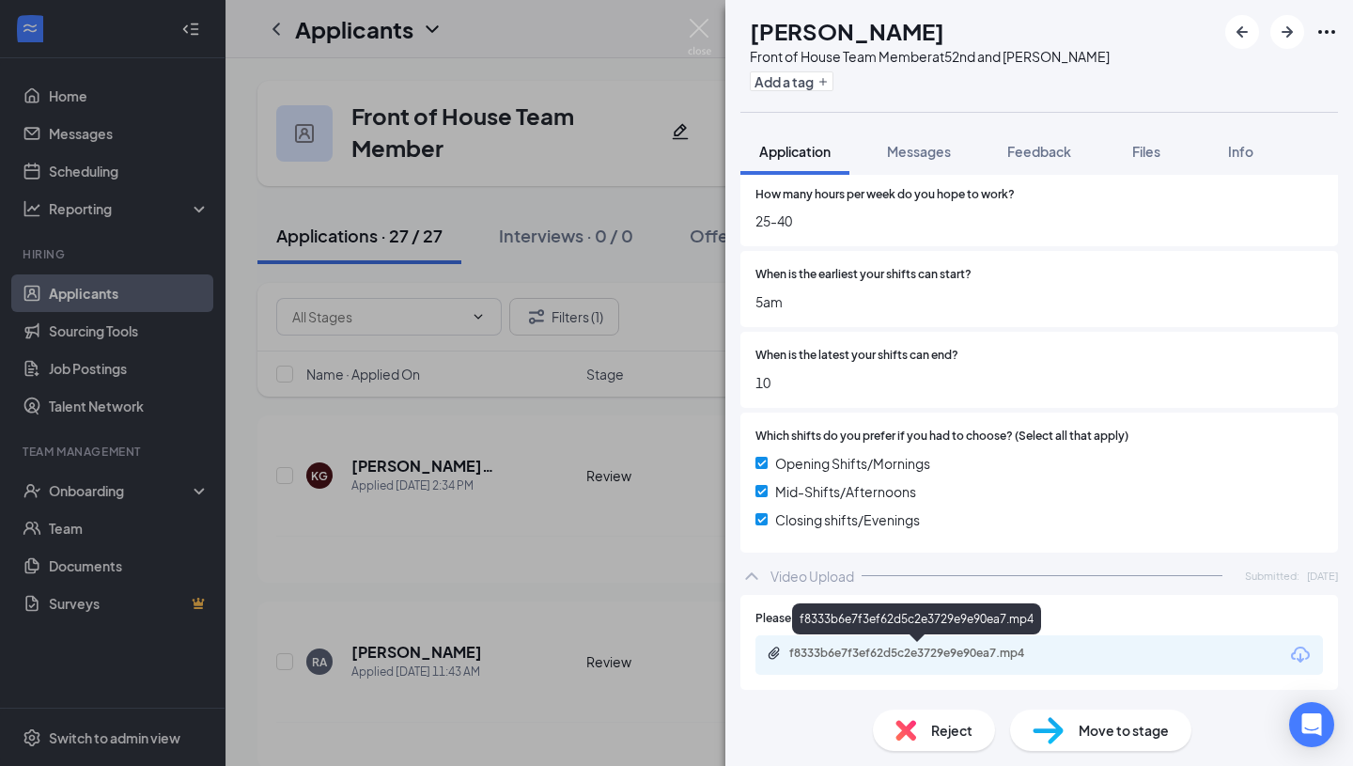
click at [925, 658] on div "f8333b6e7f3ef62d5c2e3729e9e90ea7.mp4" at bounding box center [920, 653] width 263 height 15
click at [1080, 732] on span "Move to stage" at bounding box center [1124, 730] width 90 height 21
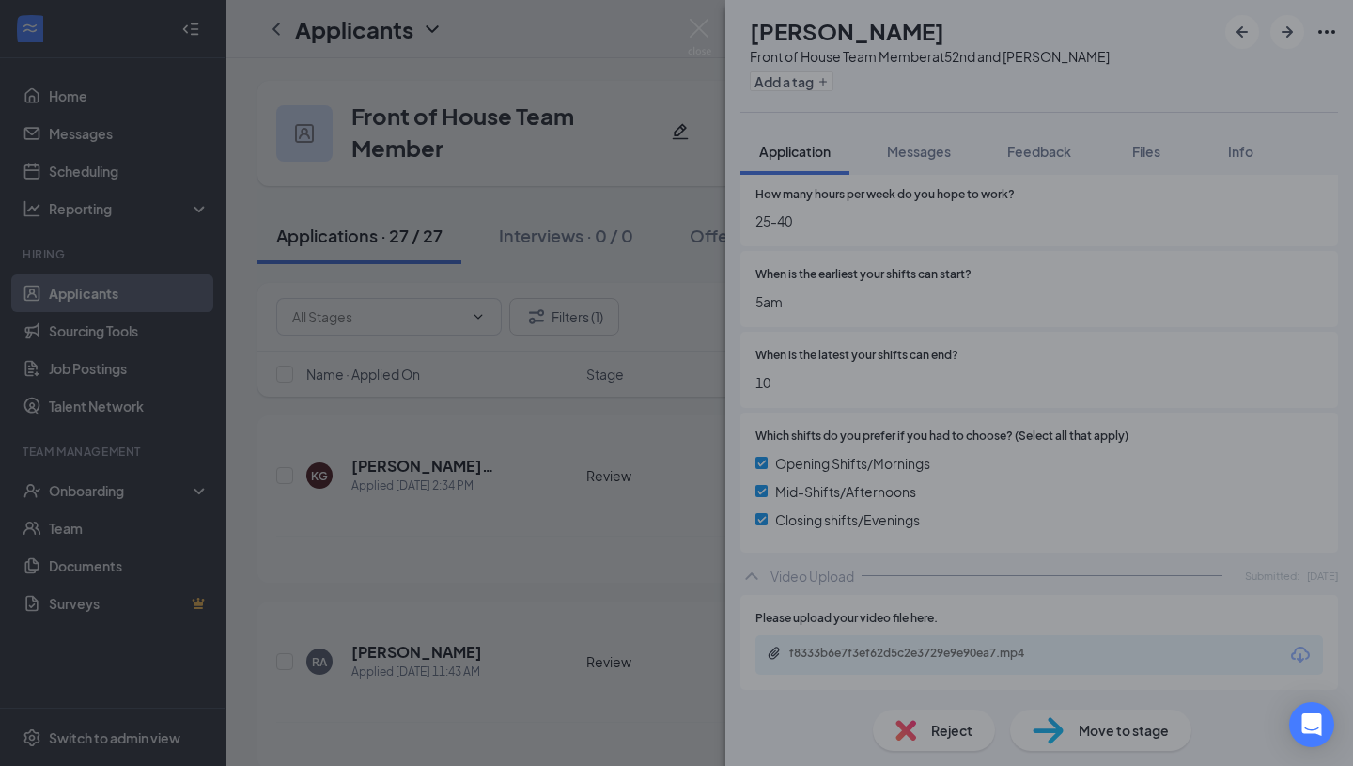
scroll to position [2261, 0]
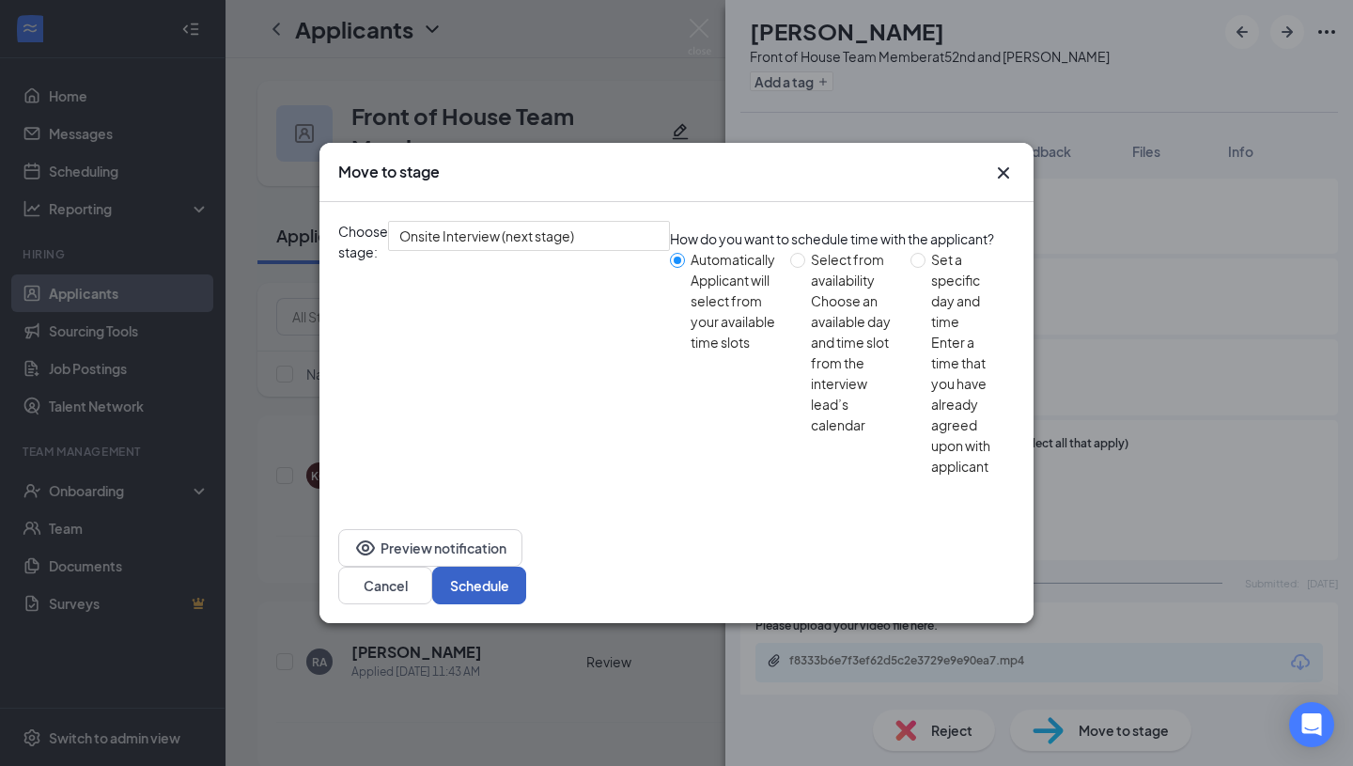
click at [526, 567] on button "Schedule" at bounding box center [479, 586] width 94 height 38
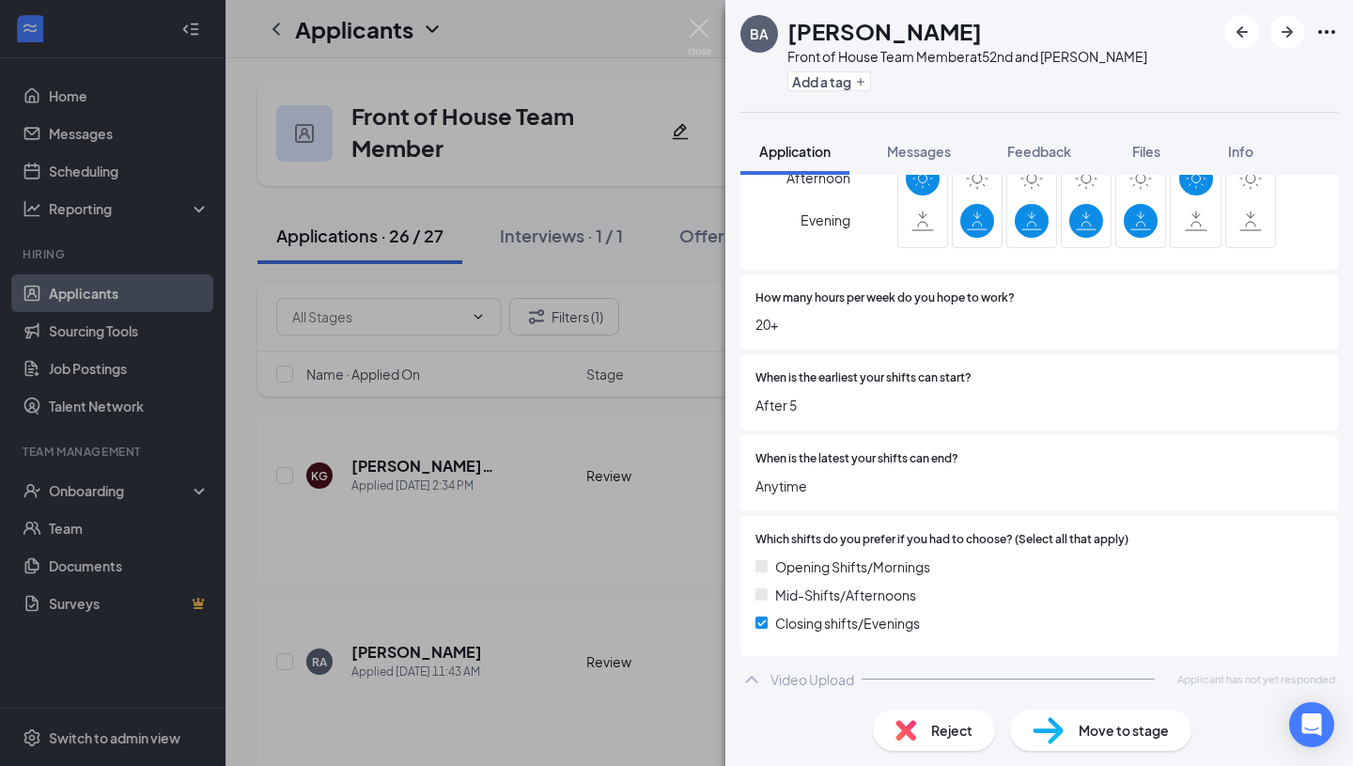
scroll to position [2169, 0]
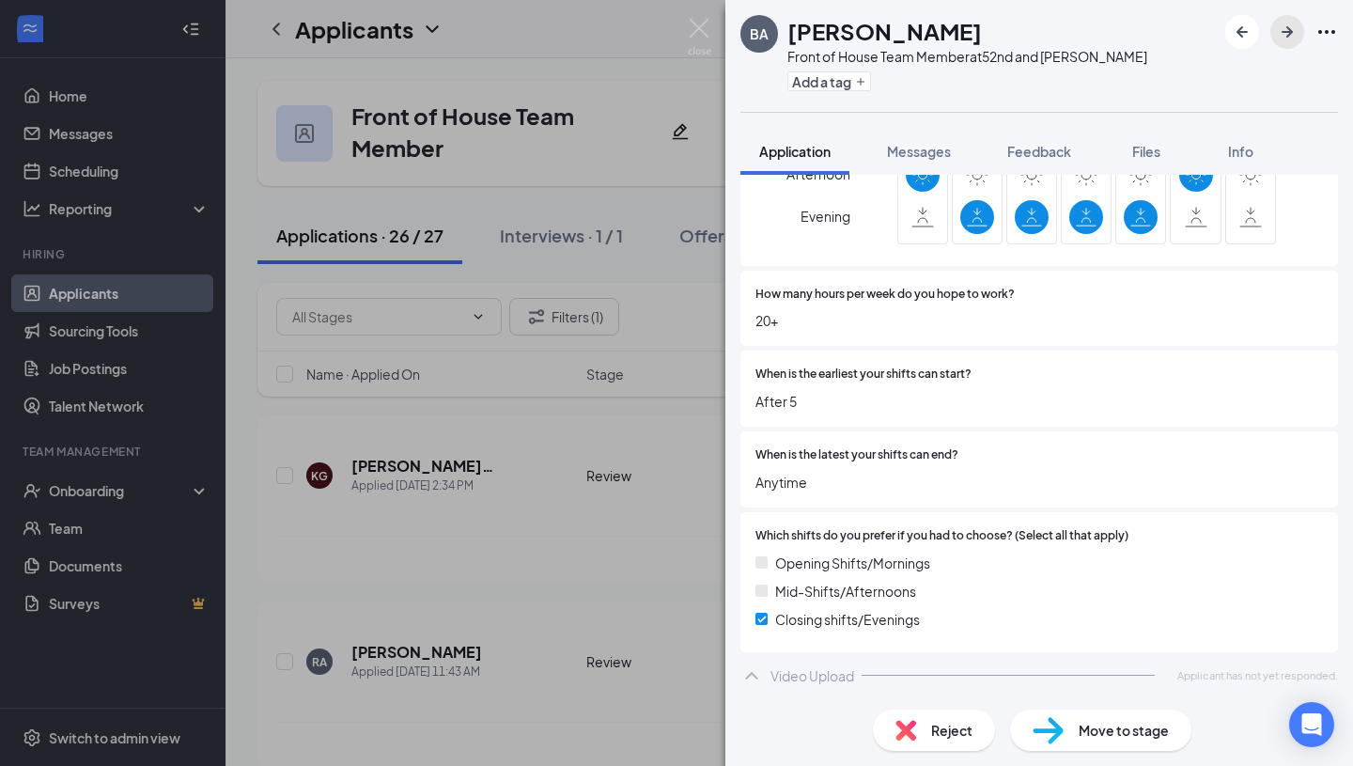
click at [1299, 25] on button "button" at bounding box center [1287, 32] width 34 height 34
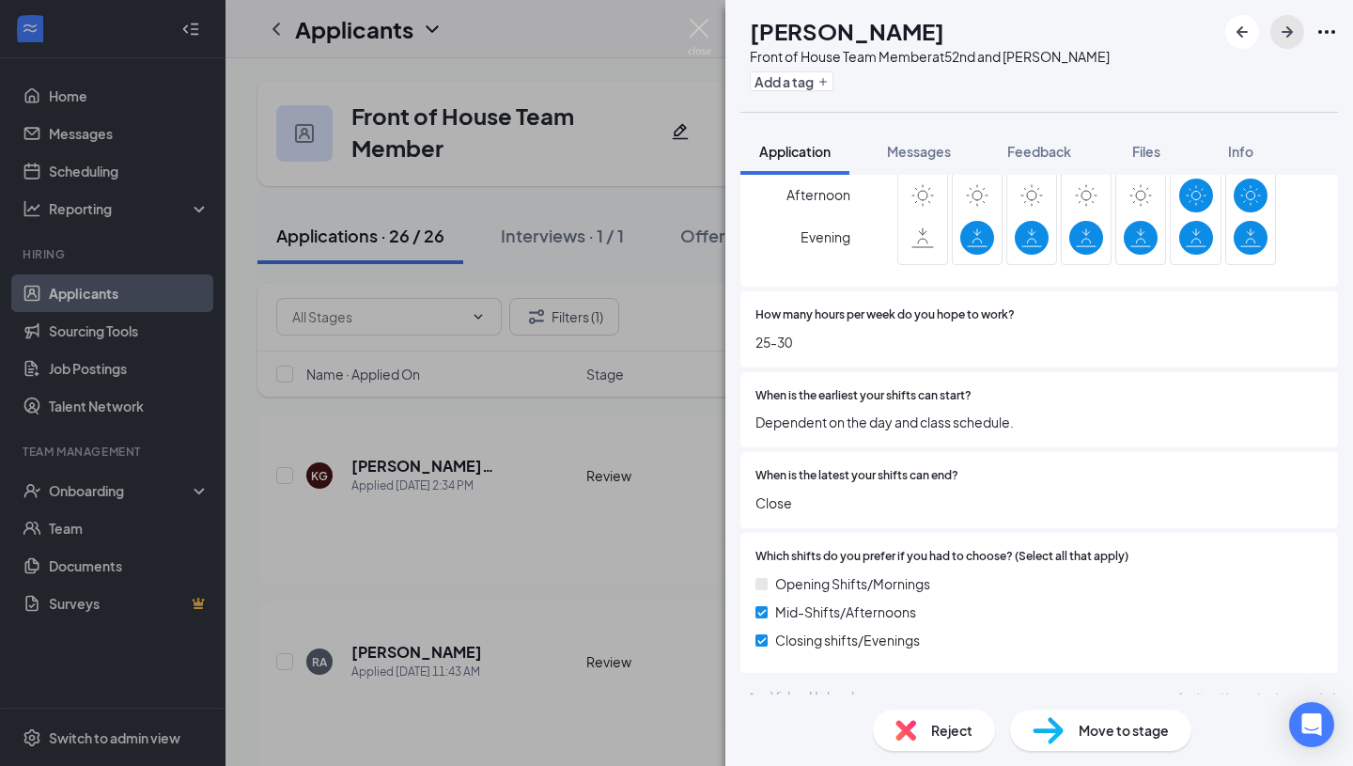
scroll to position [2273, 0]
click at [1316, 732] on icon "Open Intercom Messenger" at bounding box center [1312, 724] width 24 height 24
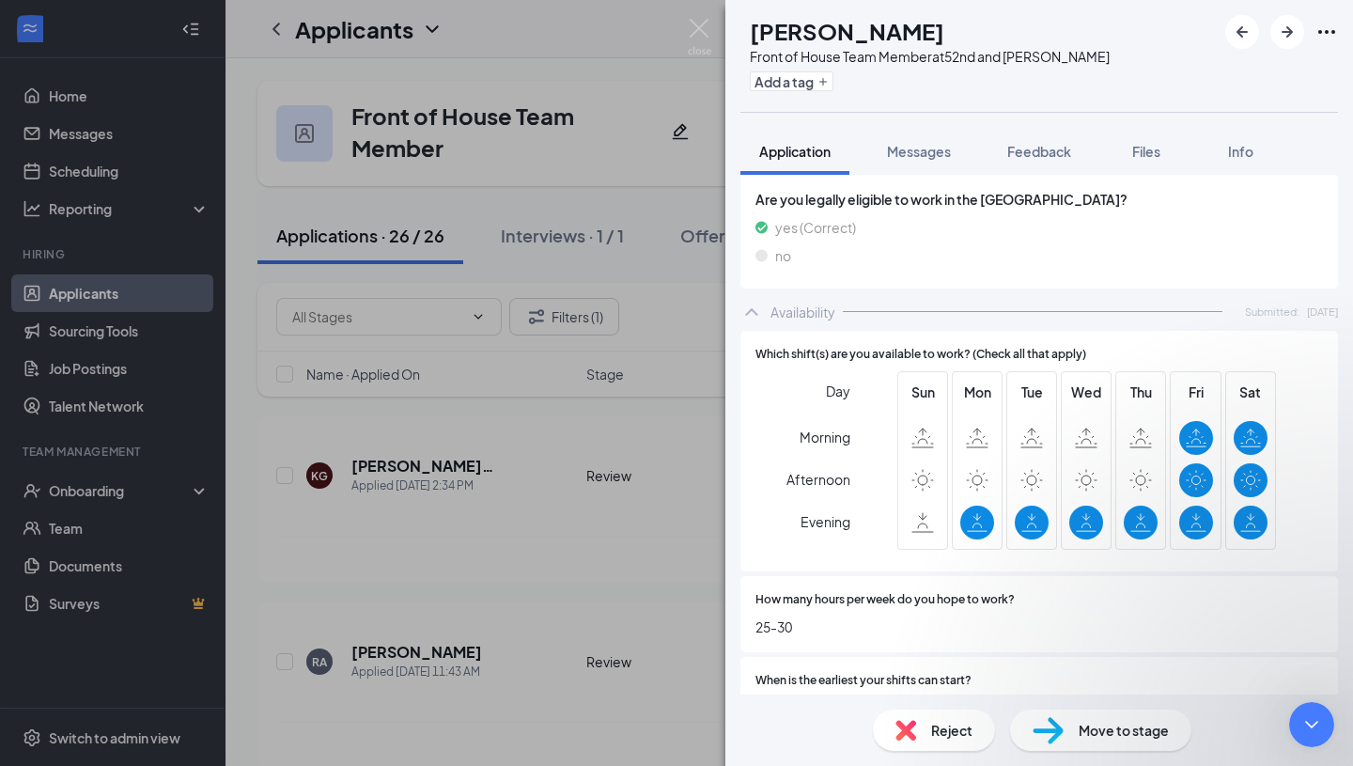
scroll to position [1981, 0]
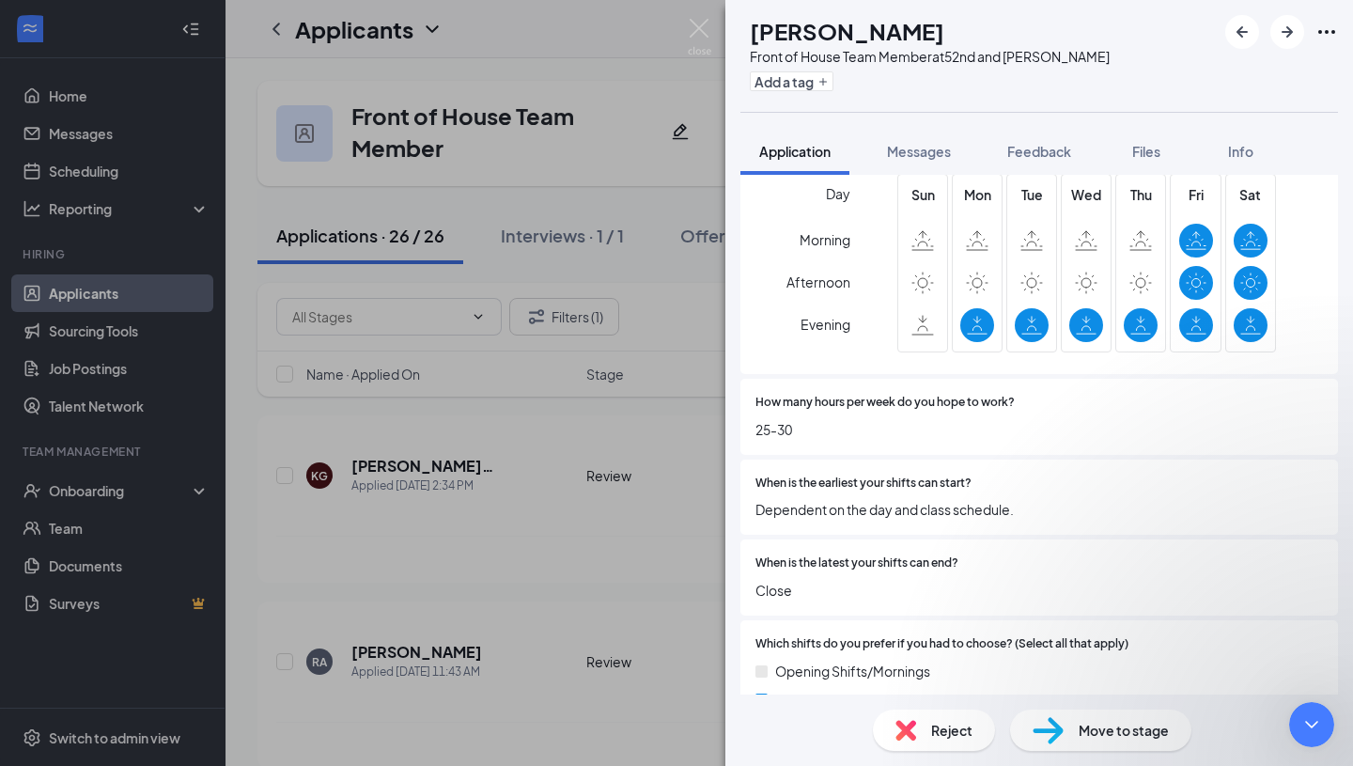
scroll to position [2273, 0]
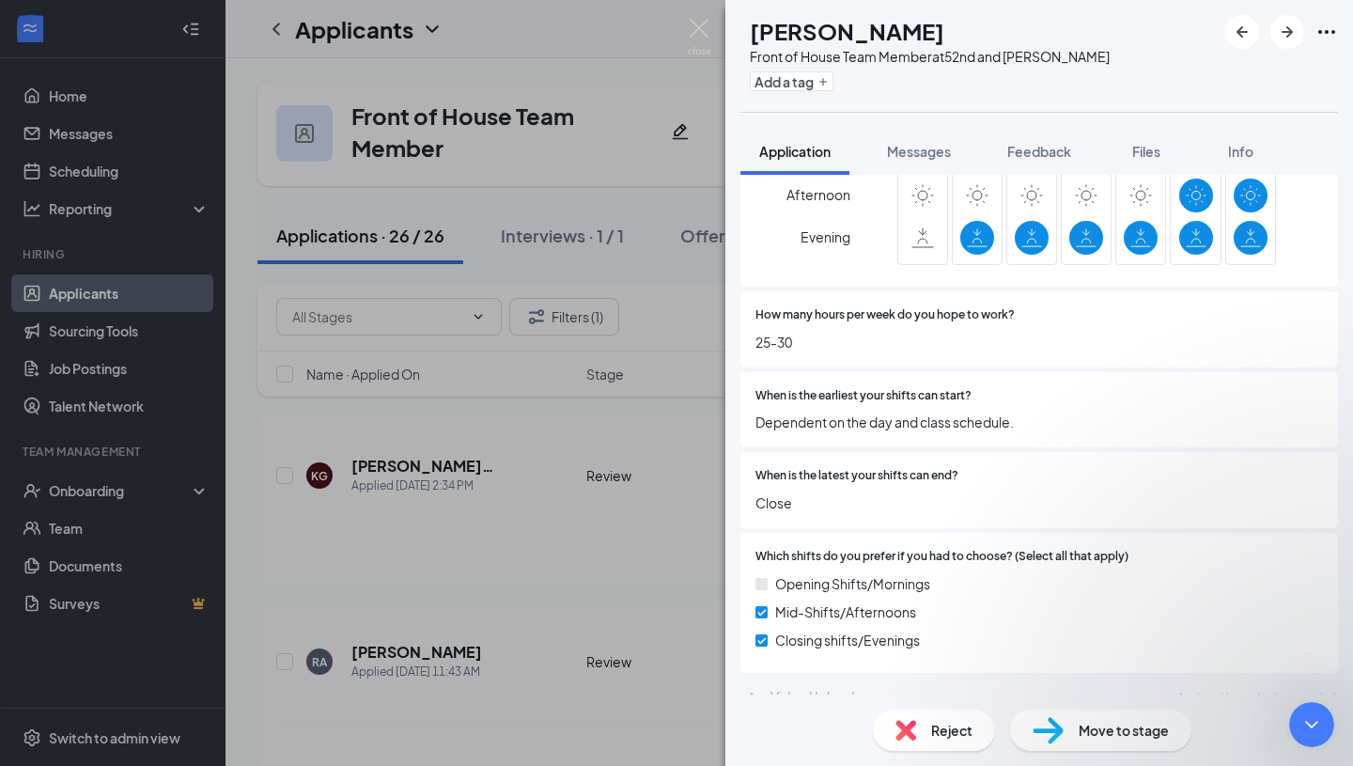
click at [1271, 732] on div "Reject Move to stage" at bounding box center [1039, 729] width 628 height 71
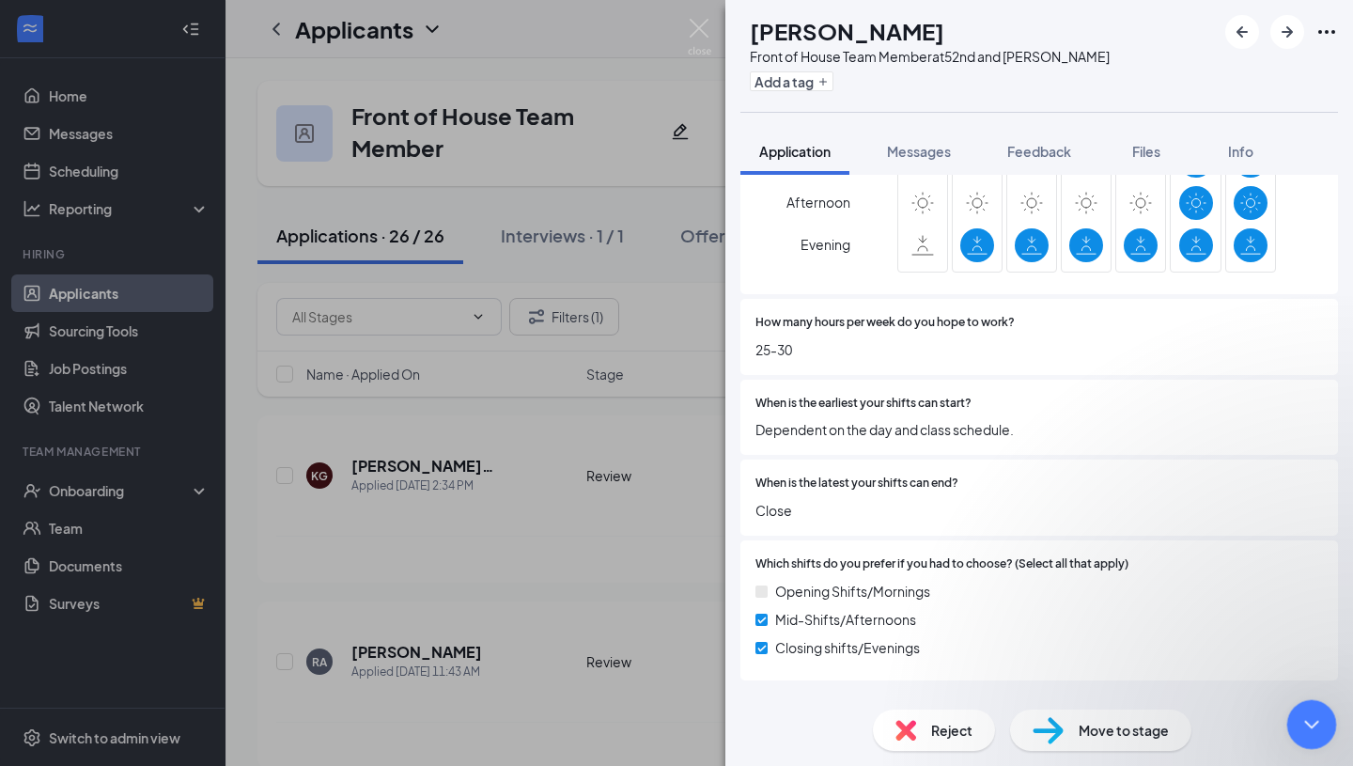
click at [1313, 715] on icon "Close Intercom Messenger" at bounding box center [1309, 721] width 23 height 23
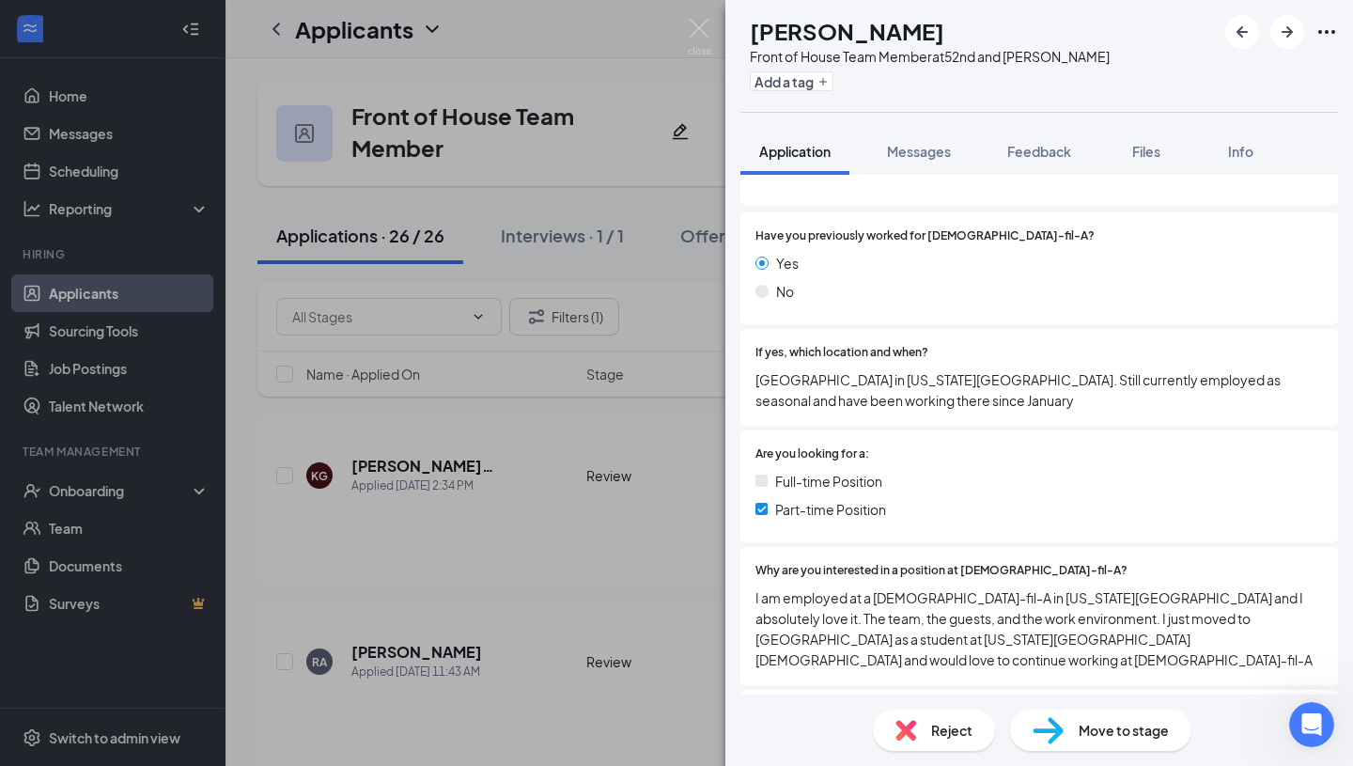
scroll to position [0, 0]
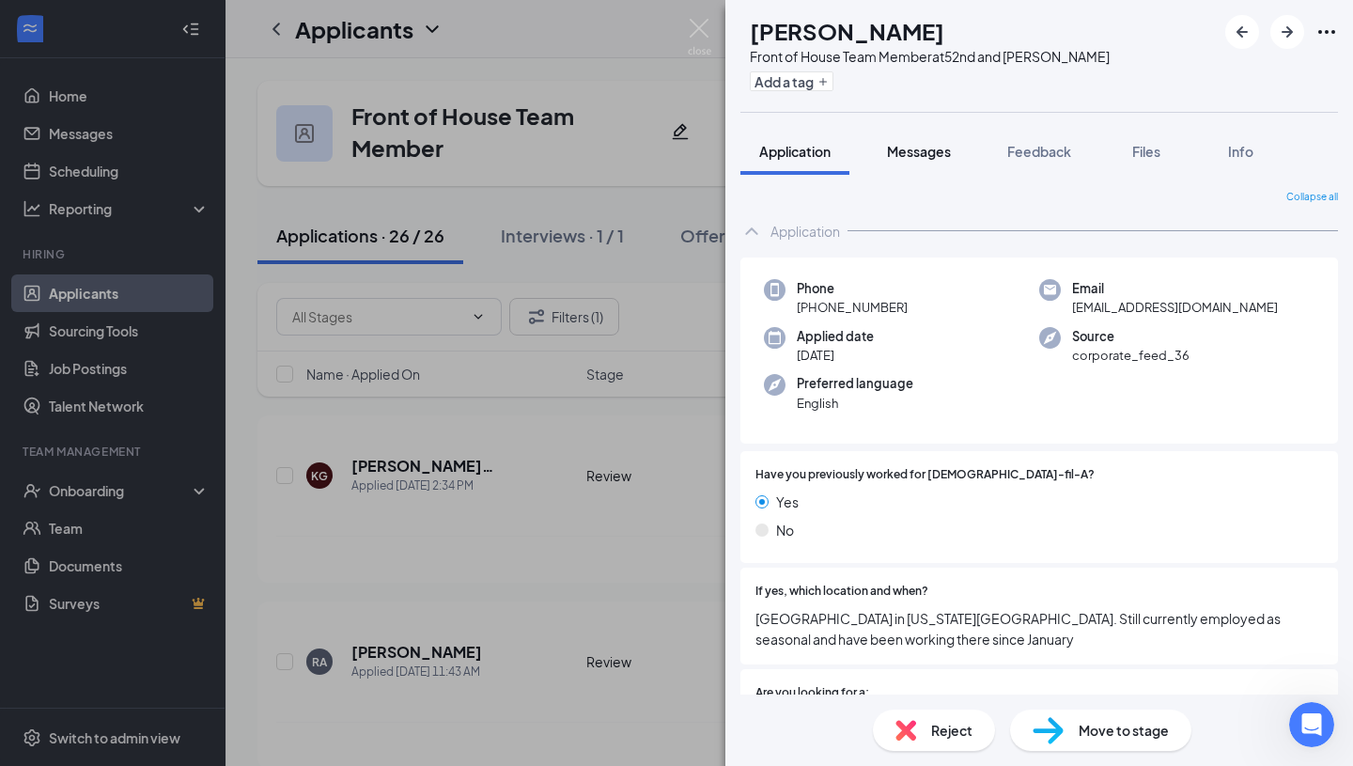
click at [919, 157] on span "Messages" at bounding box center [919, 151] width 64 height 17
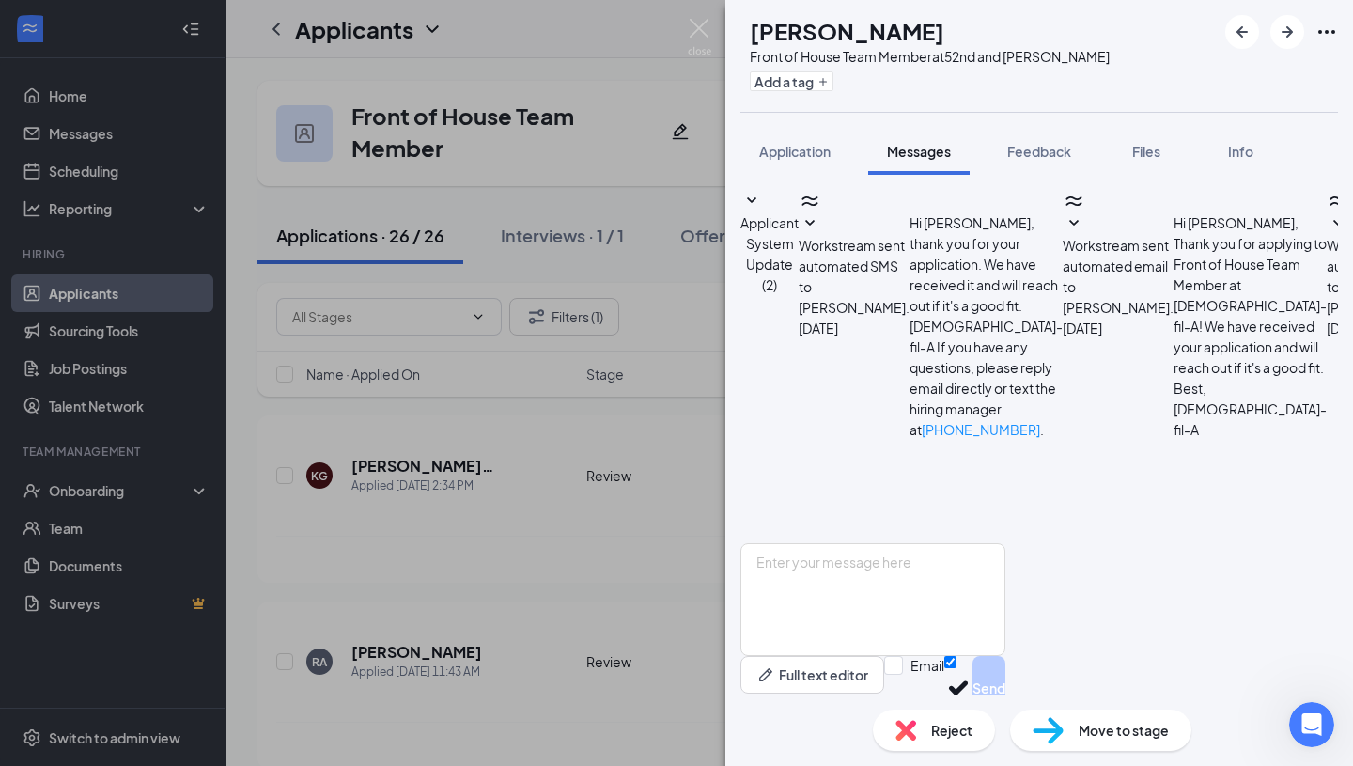
scroll to position [239, 0]
click at [945, 586] on textarea at bounding box center [872, 599] width 265 height 113
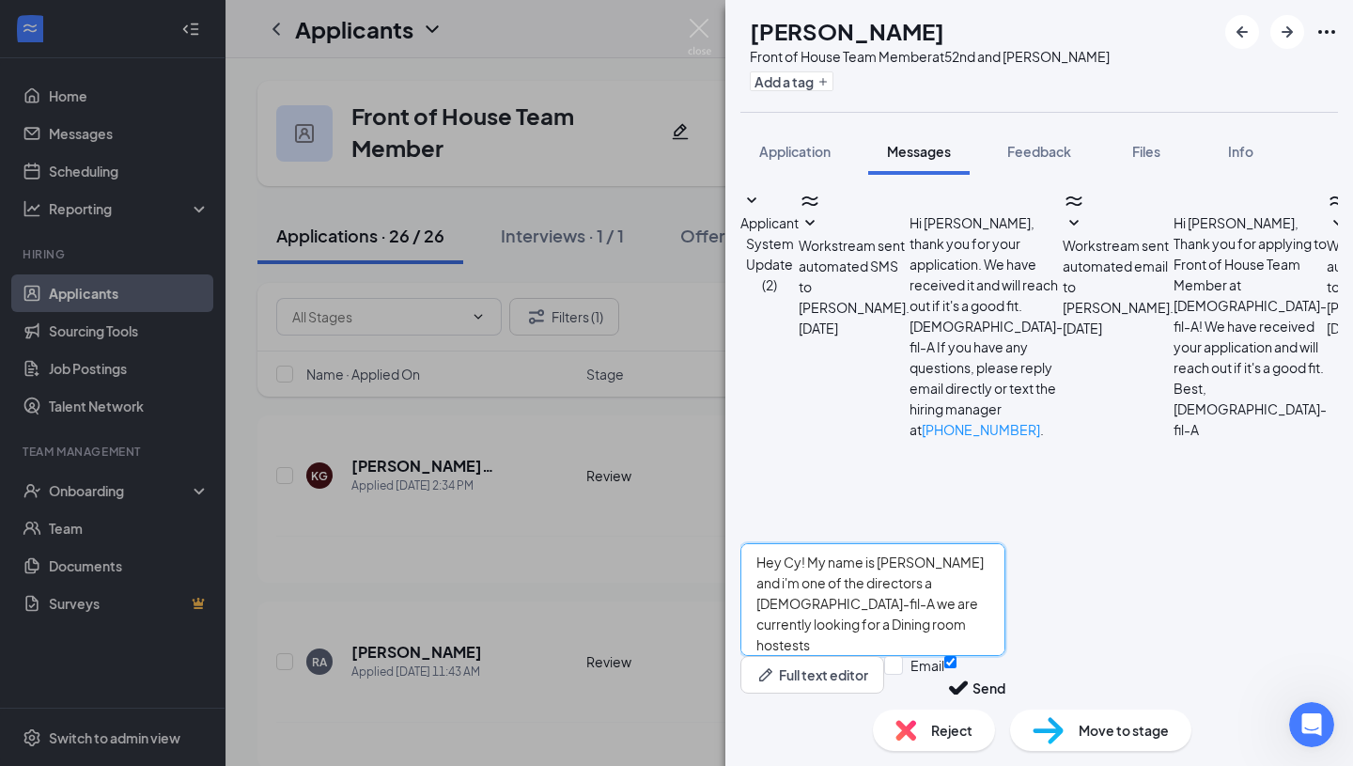
click at [1005, 568] on textarea "Hey Cy! My name is [PERSON_NAME] and i'm one of the directors a [DEMOGRAPHIC_DA…" at bounding box center [872, 599] width 265 height 113
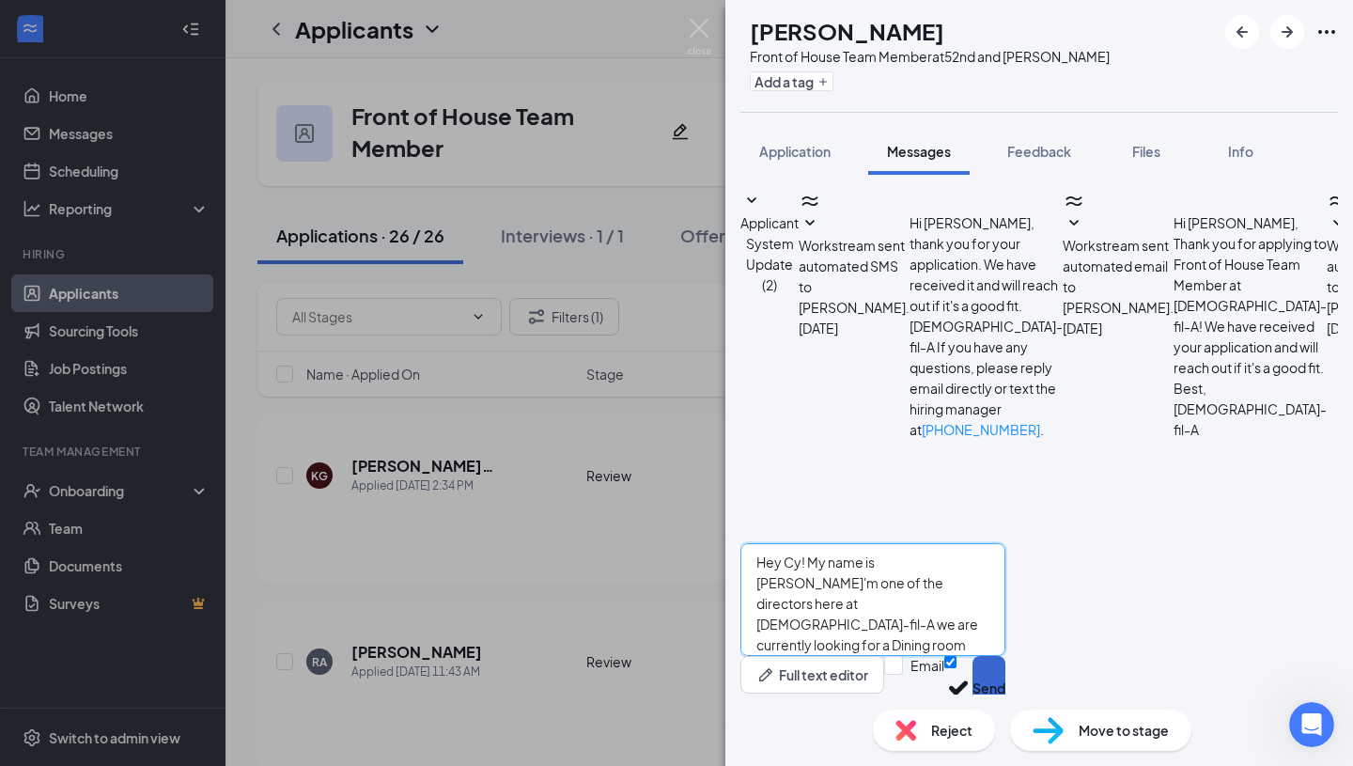
type textarea "Hey Cy! My name is [PERSON_NAME]'m one of the directors here at [DEMOGRAPHIC_DA…"
click at [1005, 656] on button "Send" at bounding box center [989, 688] width 33 height 65
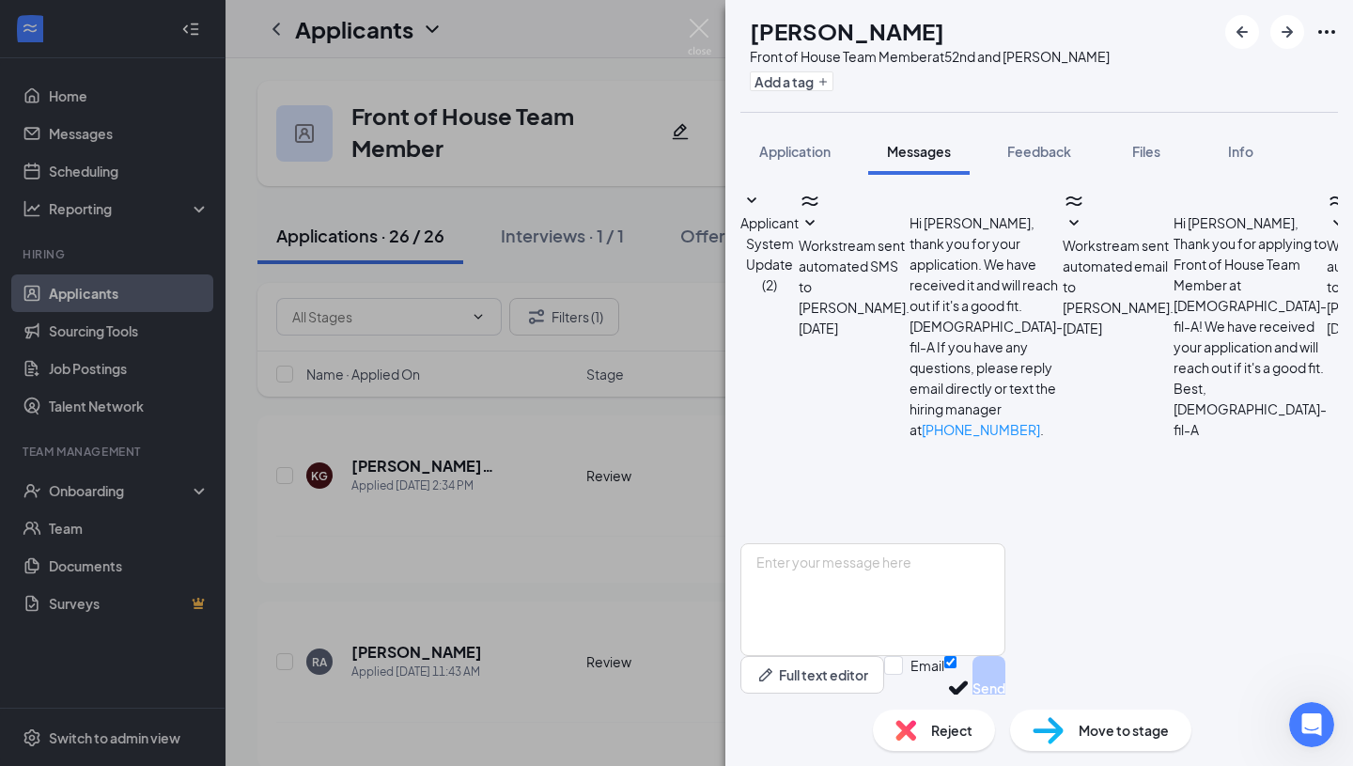
scroll to position [402, 0]
click at [1287, 28] on icon "ArrowRight" at bounding box center [1287, 32] width 23 height 23
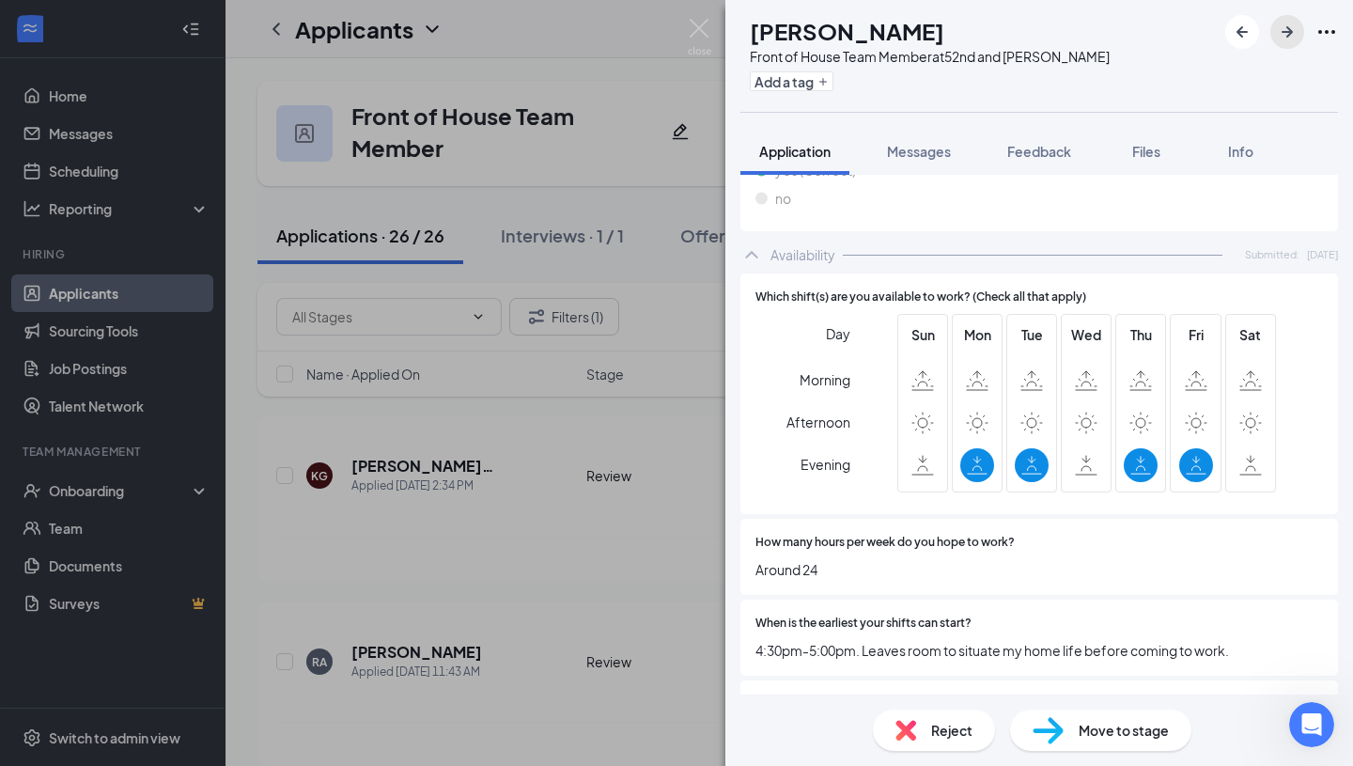
scroll to position [1776, 0]
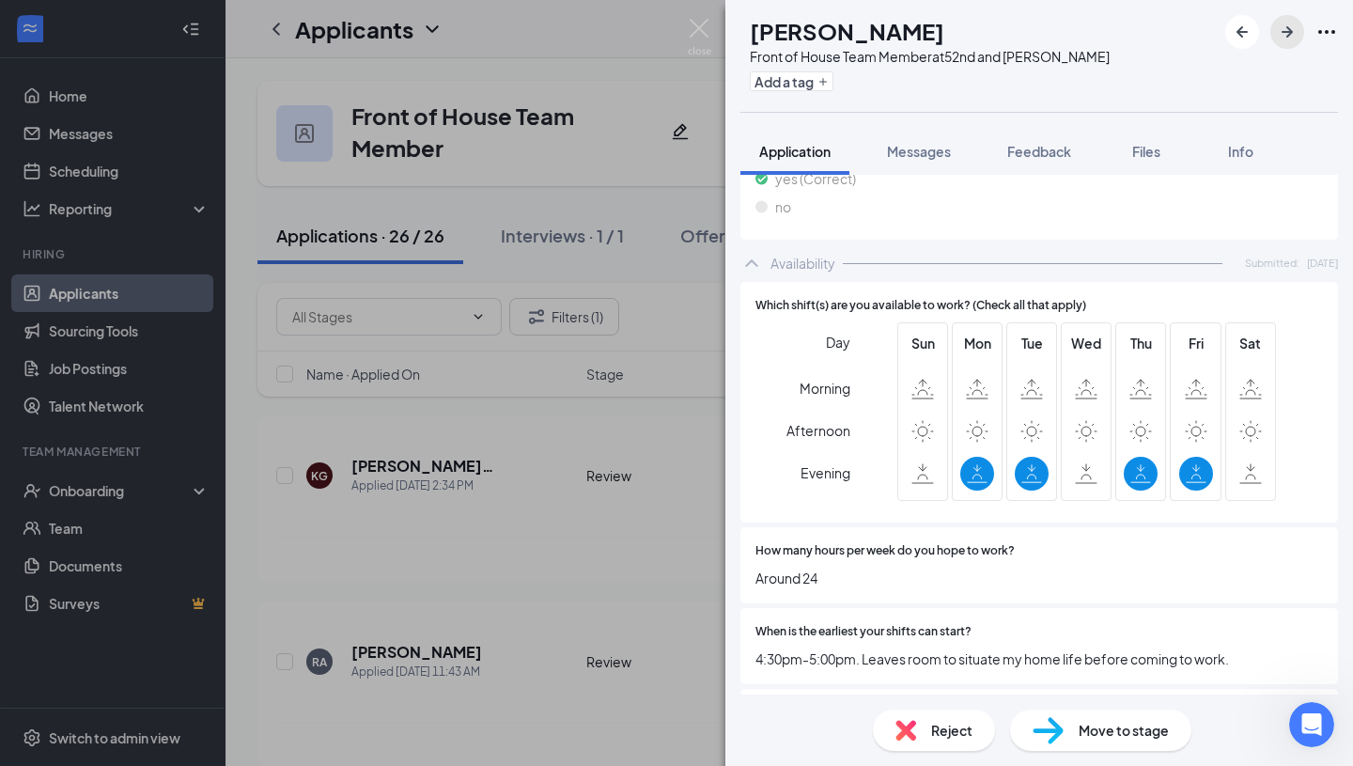
click at [1276, 30] on icon "ArrowRight" at bounding box center [1287, 32] width 23 height 23
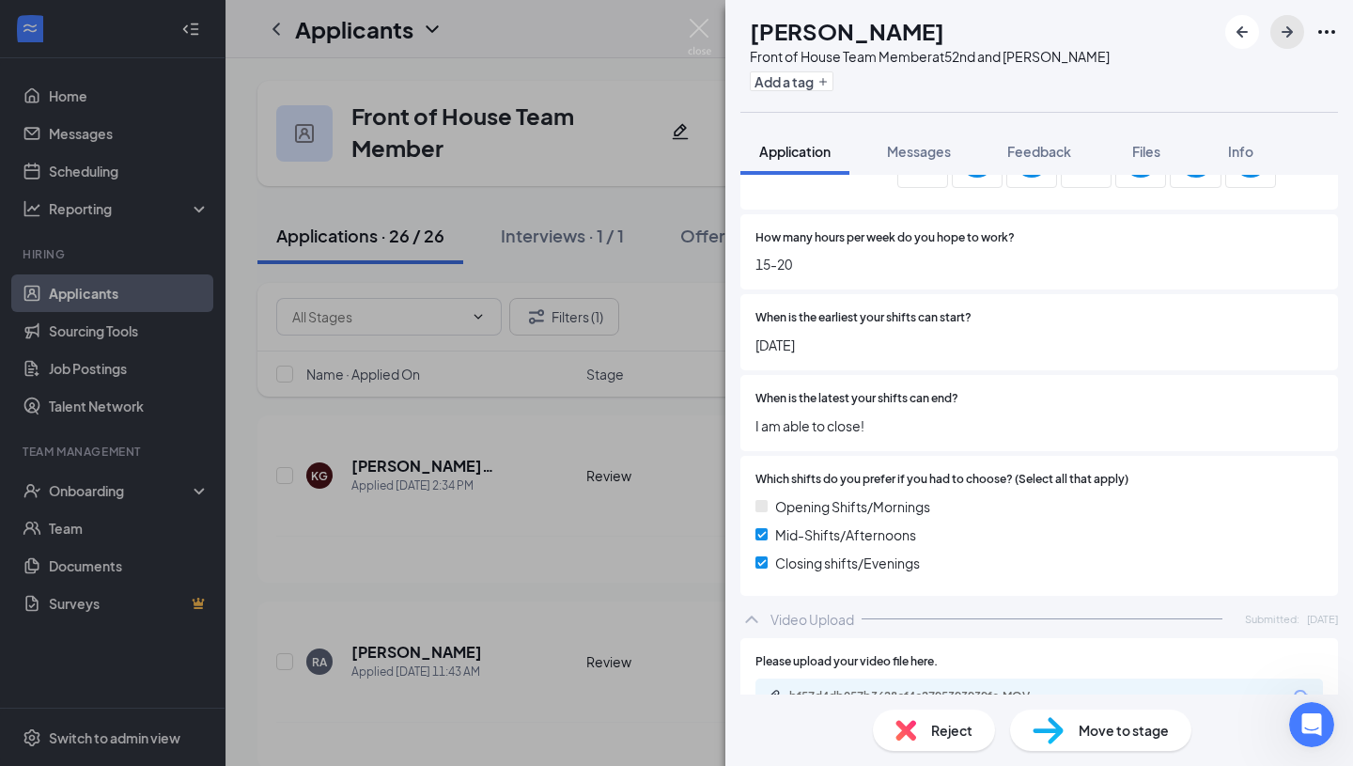
scroll to position [2620, 0]
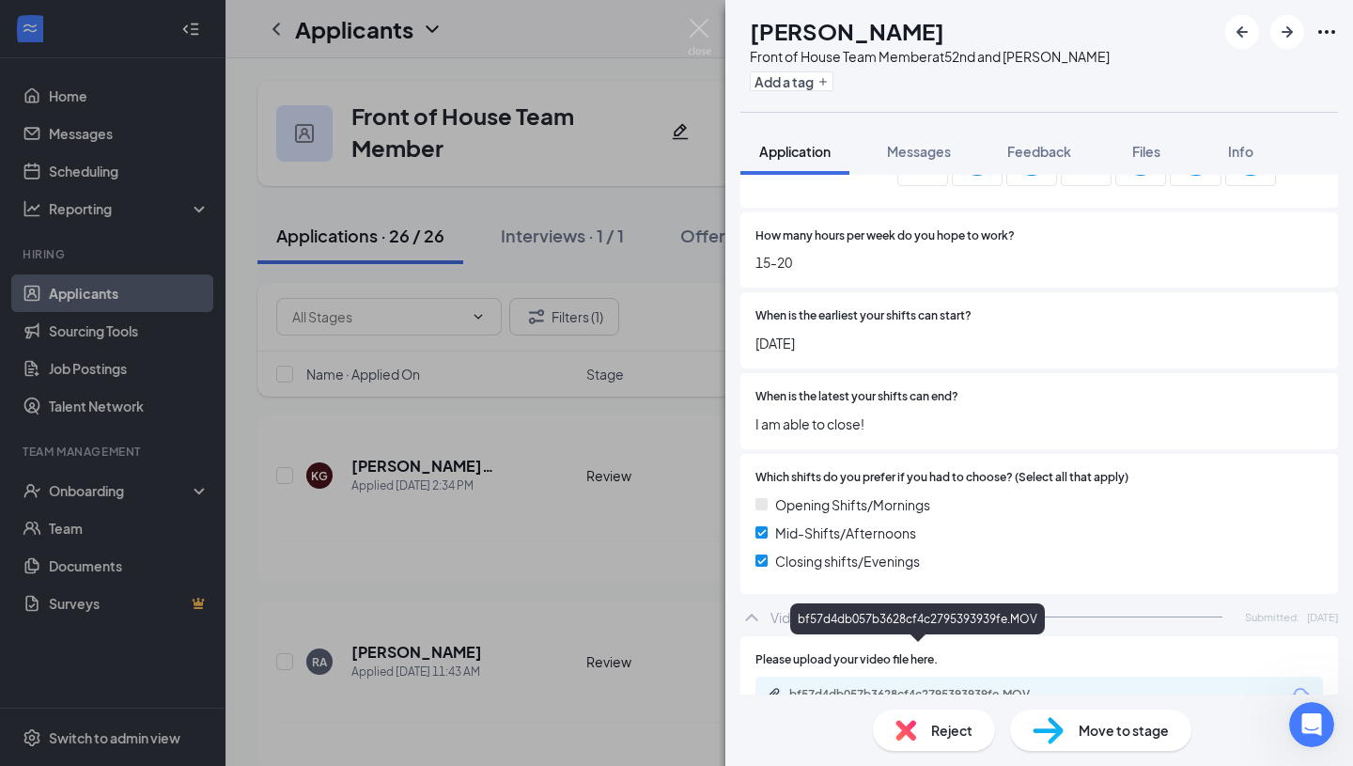
click at [890, 687] on div "bf57d4db057b3628cf4c2795393939fe.MOV" at bounding box center [920, 694] width 263 height 15
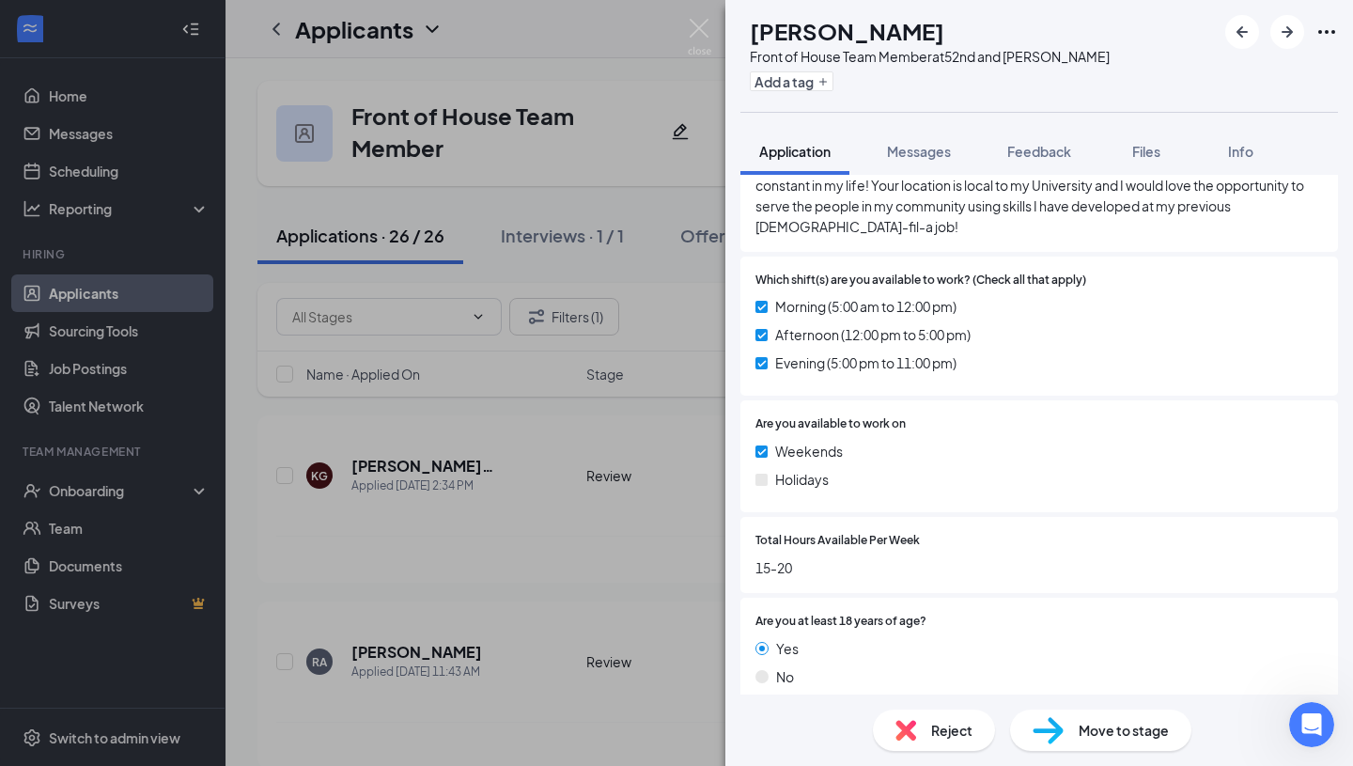
scroll to position [694, 0]
click at [1060, 720] on img at bounding box center [1048, 730] width 31 height 27
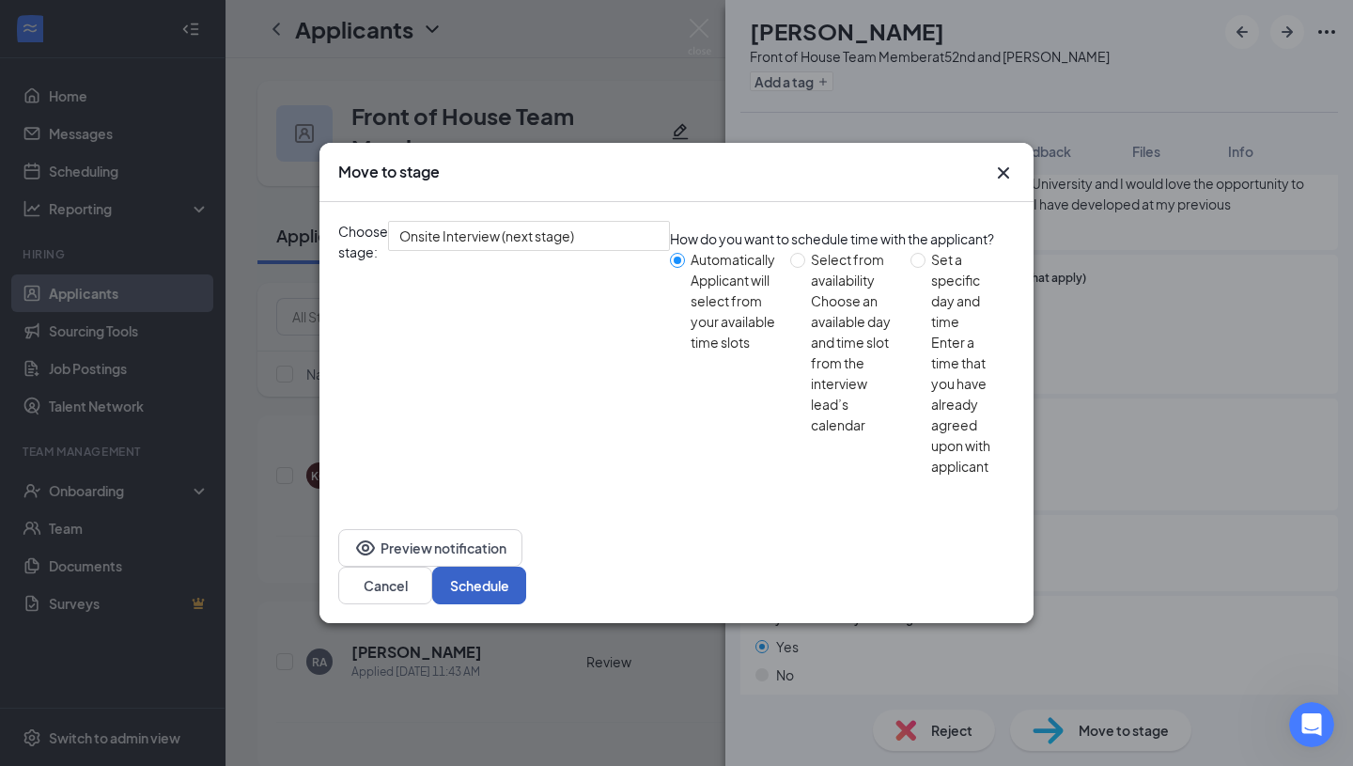
click at [526, 567] on button "Schedule" at bounding box center [479, 586] width 94 height 38
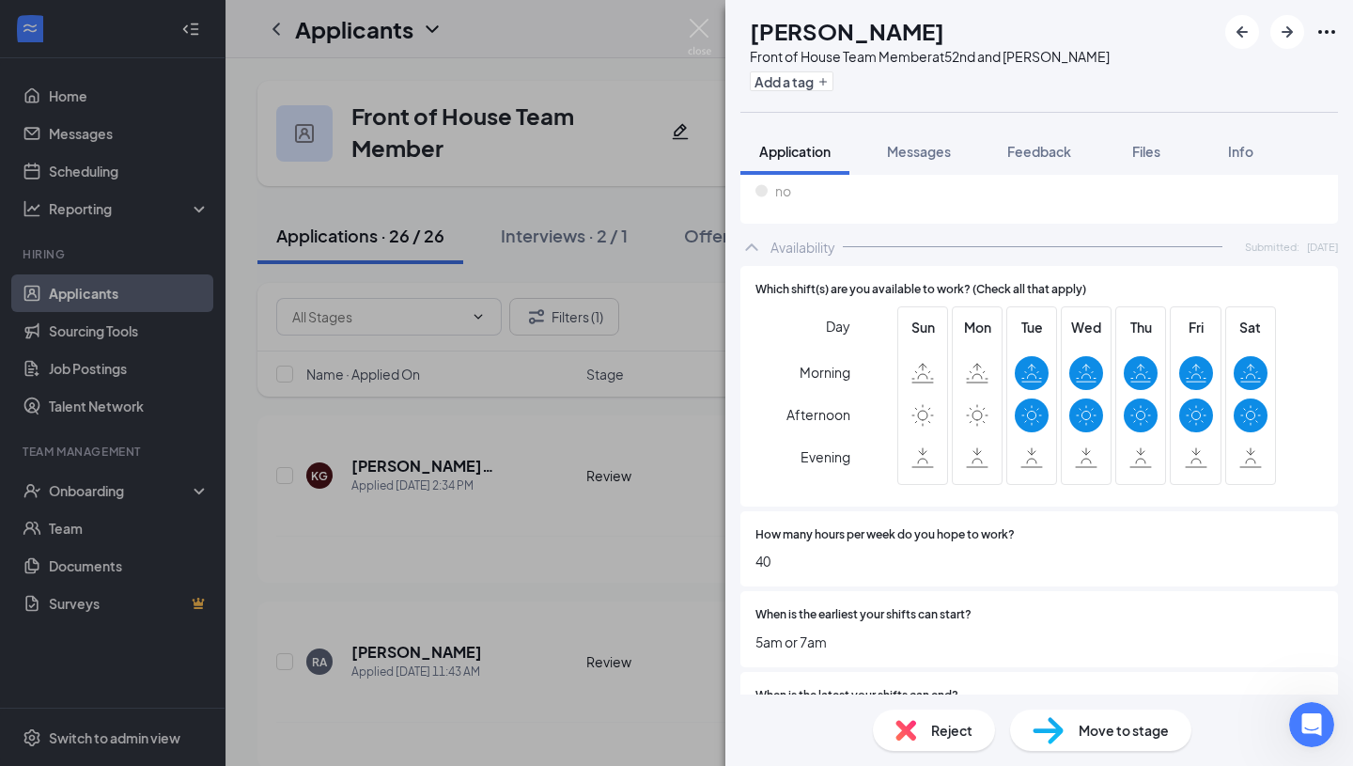
scroll to position [2280, 0]
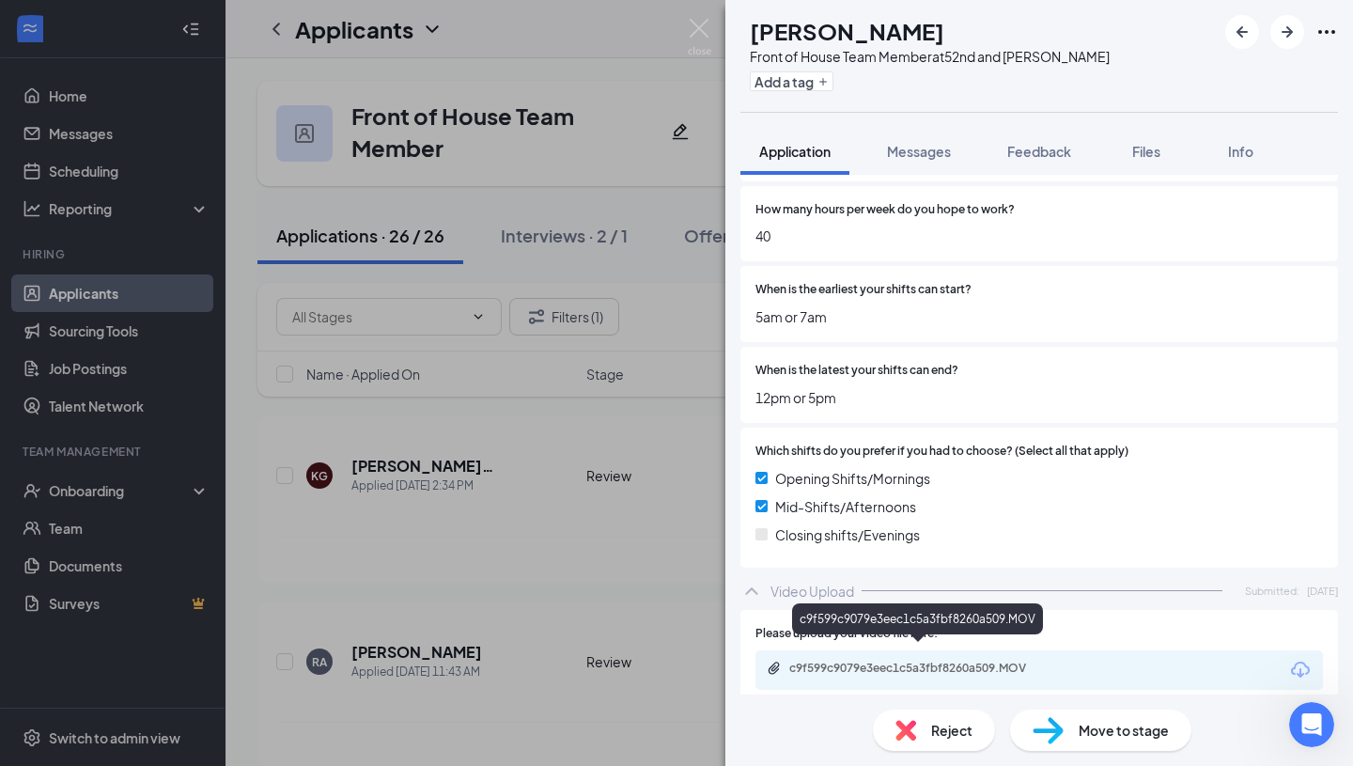
click at [869, 661] on div "c9f599c9079e3eec1c5a3fbf8260a509.MOV" at bounding box center [920, 668] width 263 height 15
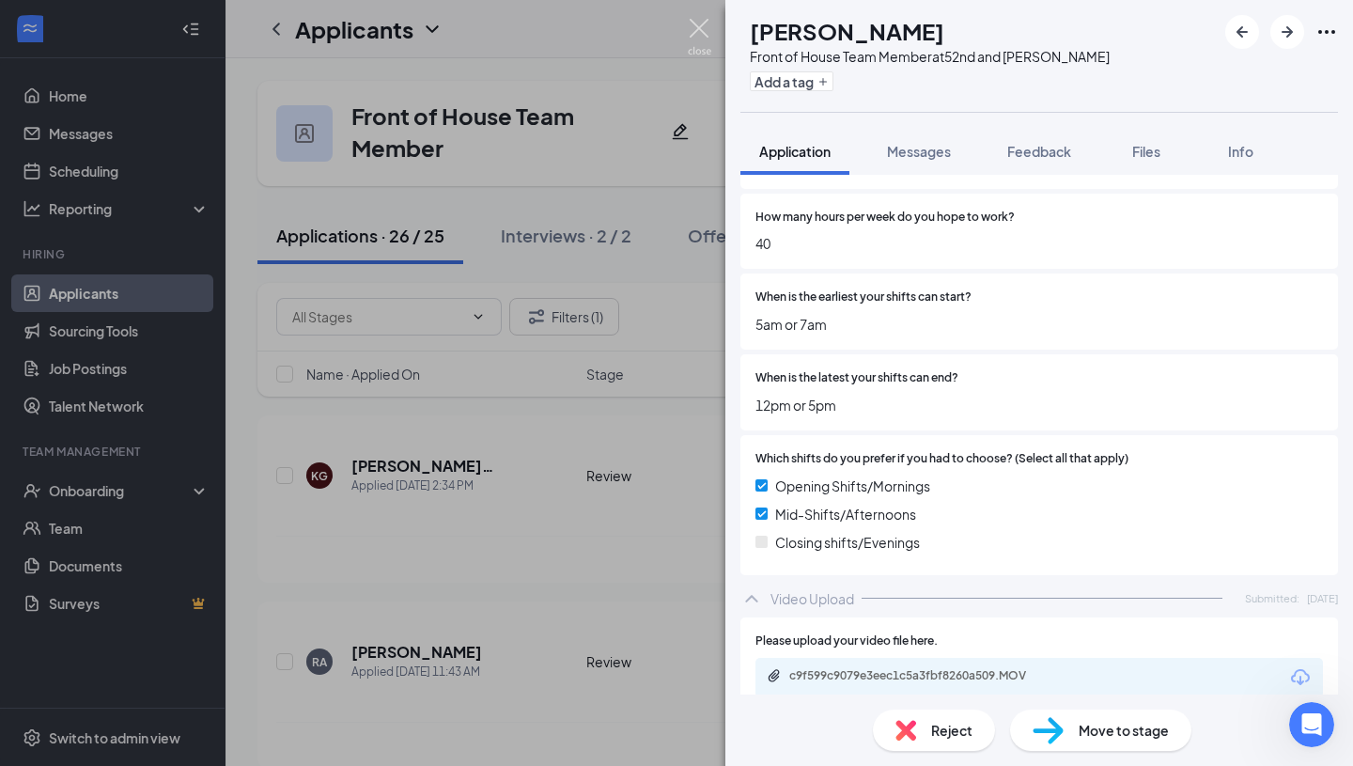
click at [705, 32] on img at bounding box center [699, 37] width 23 height 37
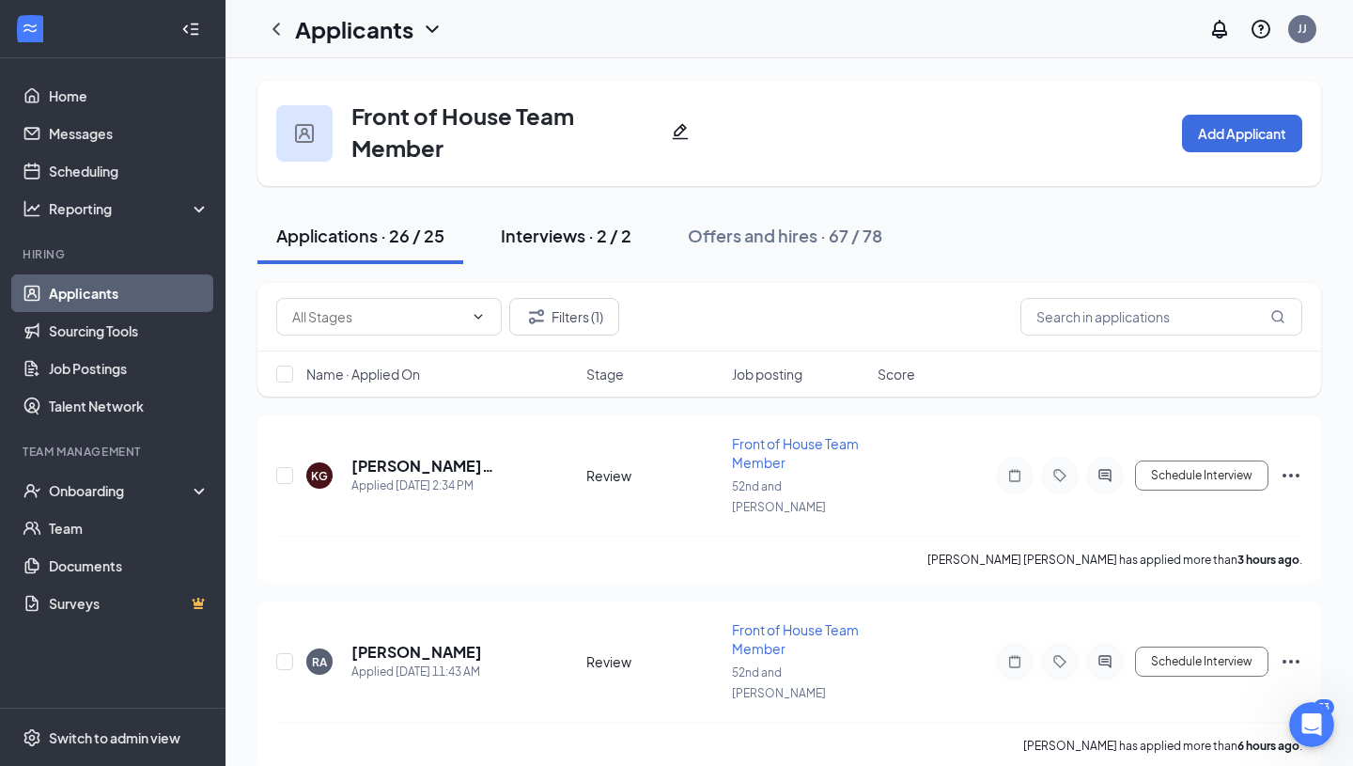
click at [559, 238] on div "Interviews · 2 / 2" at bounding box center [566, 235] width 131 height 23
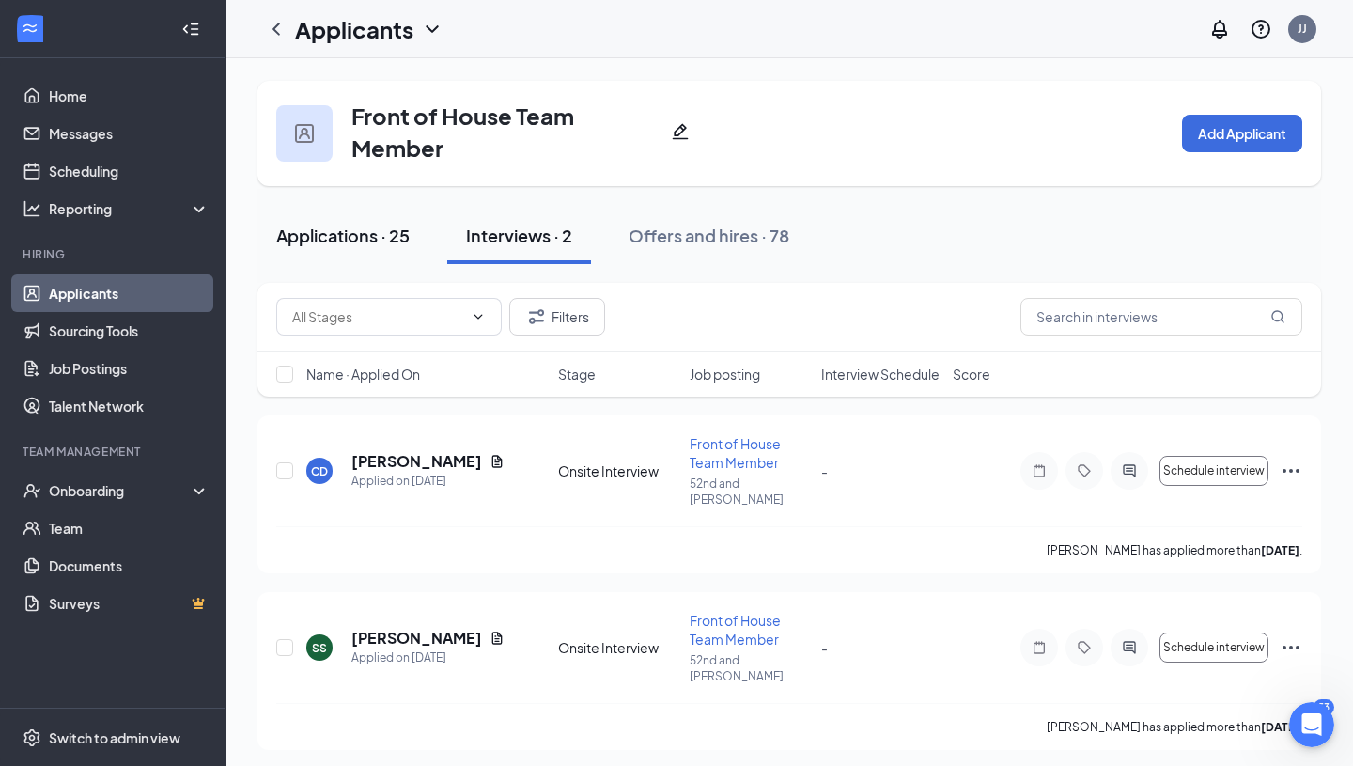
click at [347, 231] on div "Applications · 25" at bounding box center [342, 235] width 133 height 23
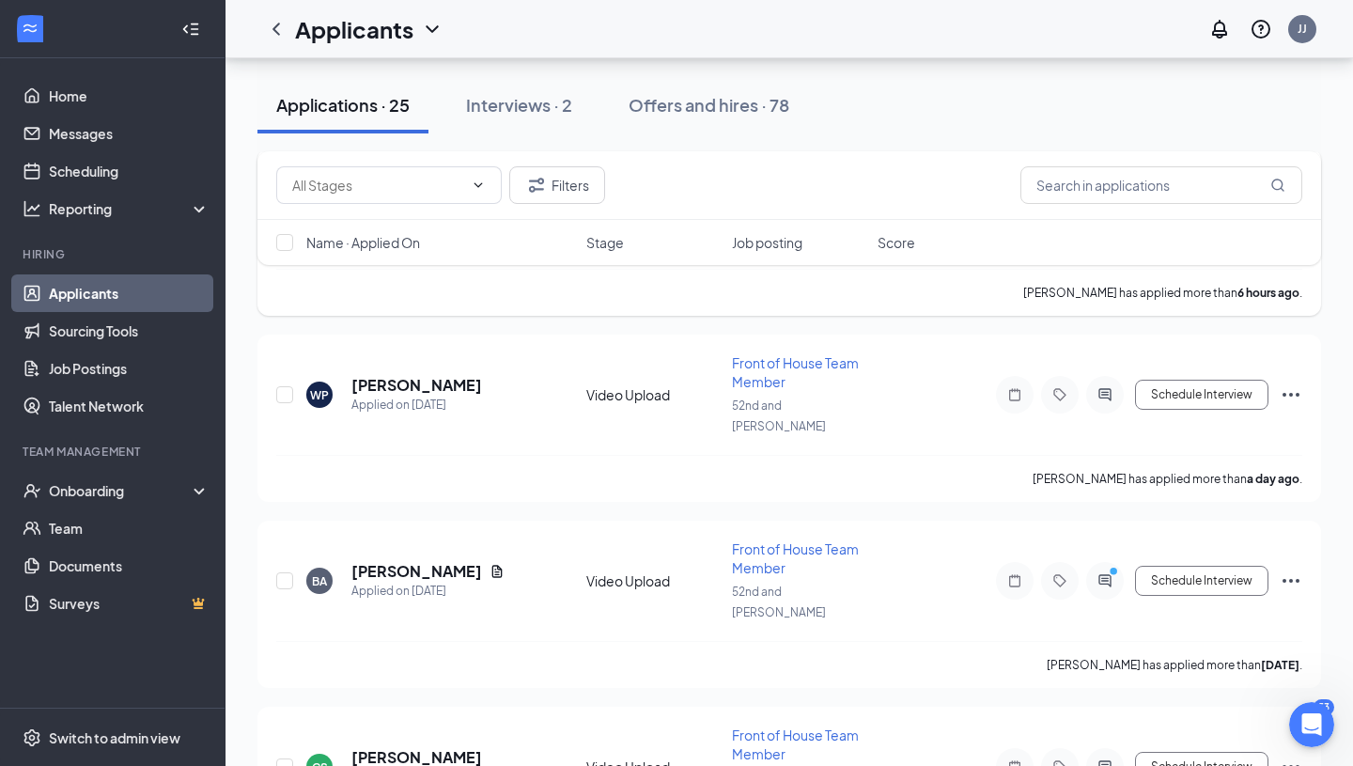
scroll to position [563, 0]
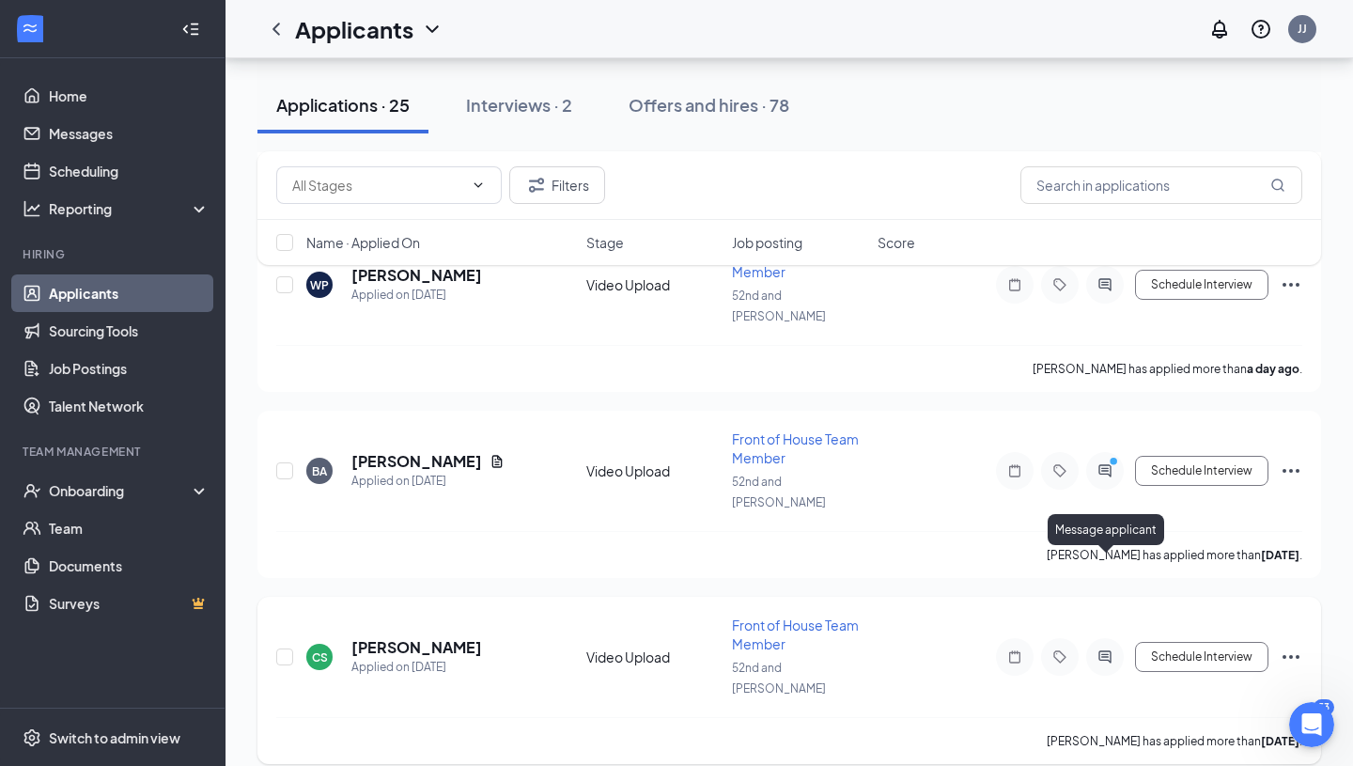
click at [1102, 650] on icon "ActiveChat" at bounding box center [1104, 656] width 12 height 12
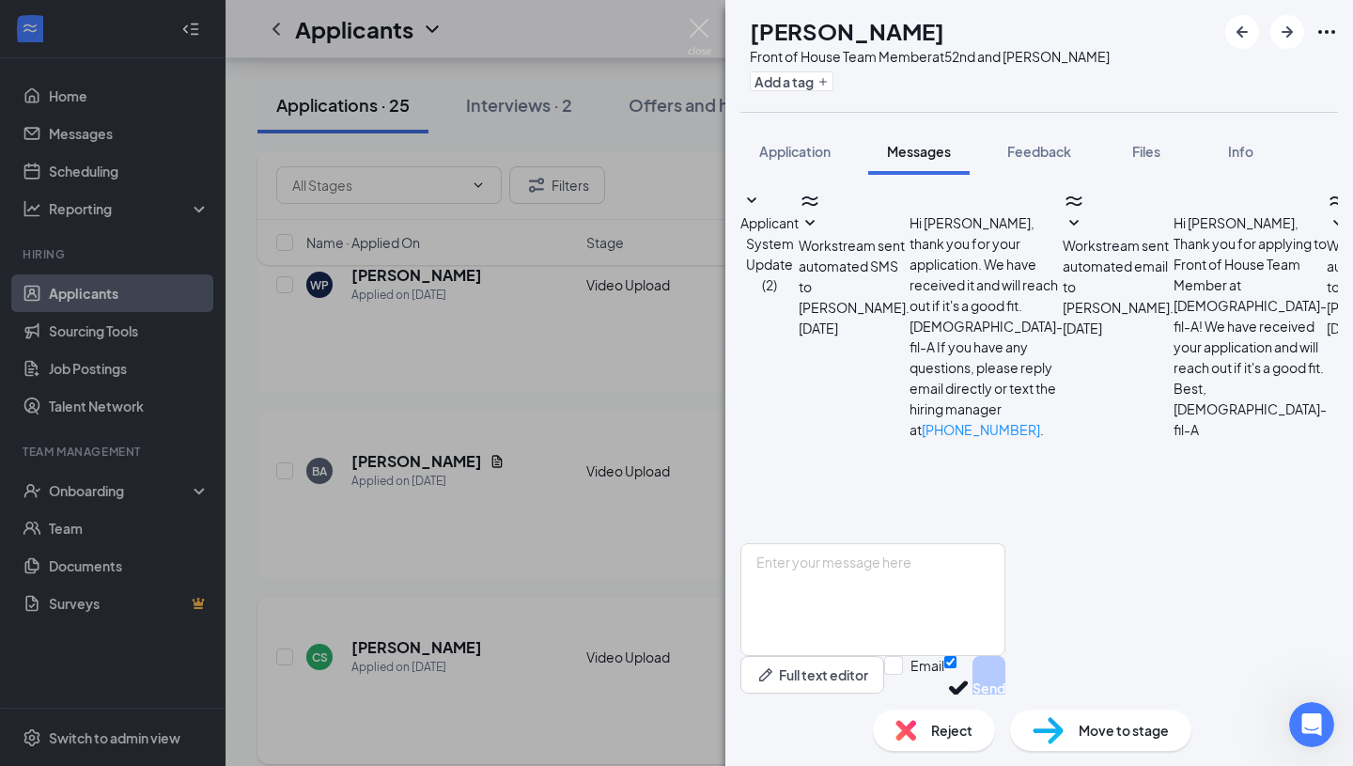
scroll to position [402, 0]
click at [703, 34] on img at bounding box center [699, 37] width 23 height 37
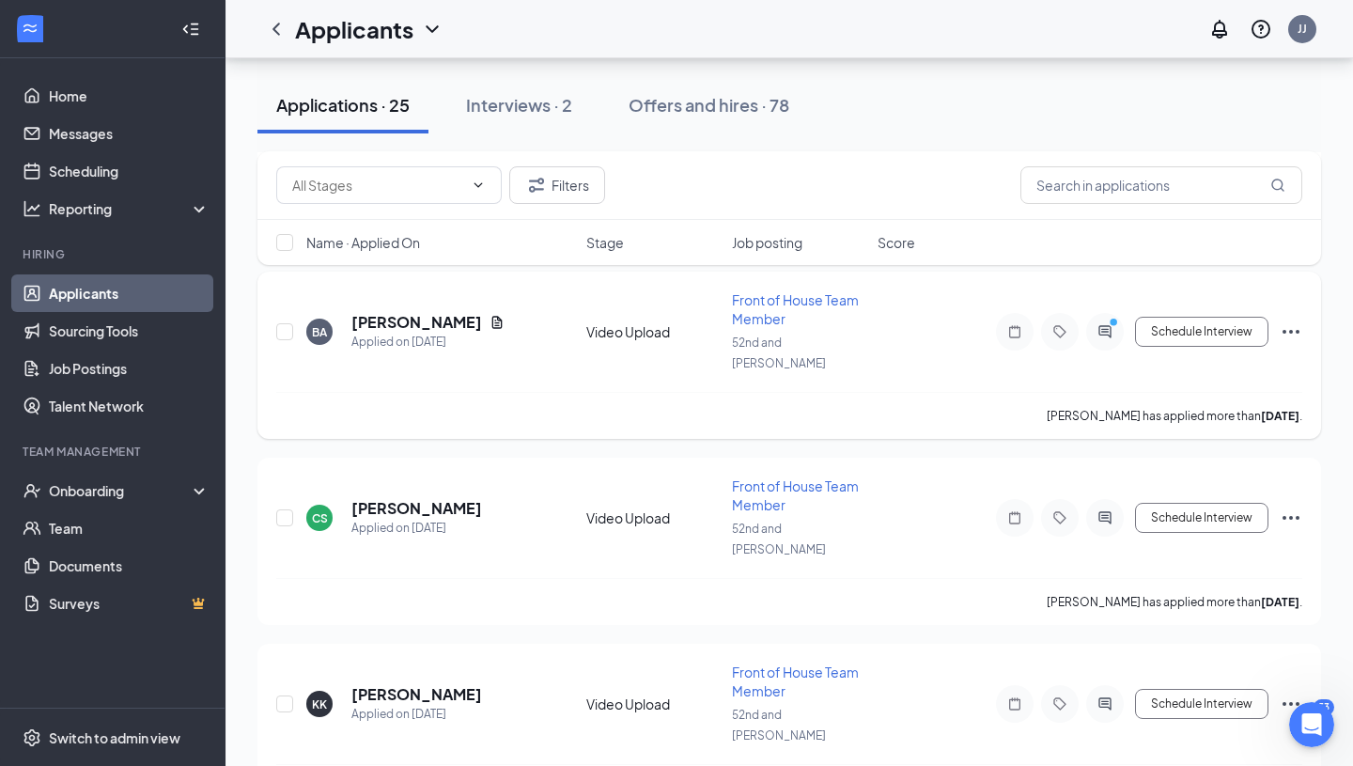
scroll to position [718, 0]
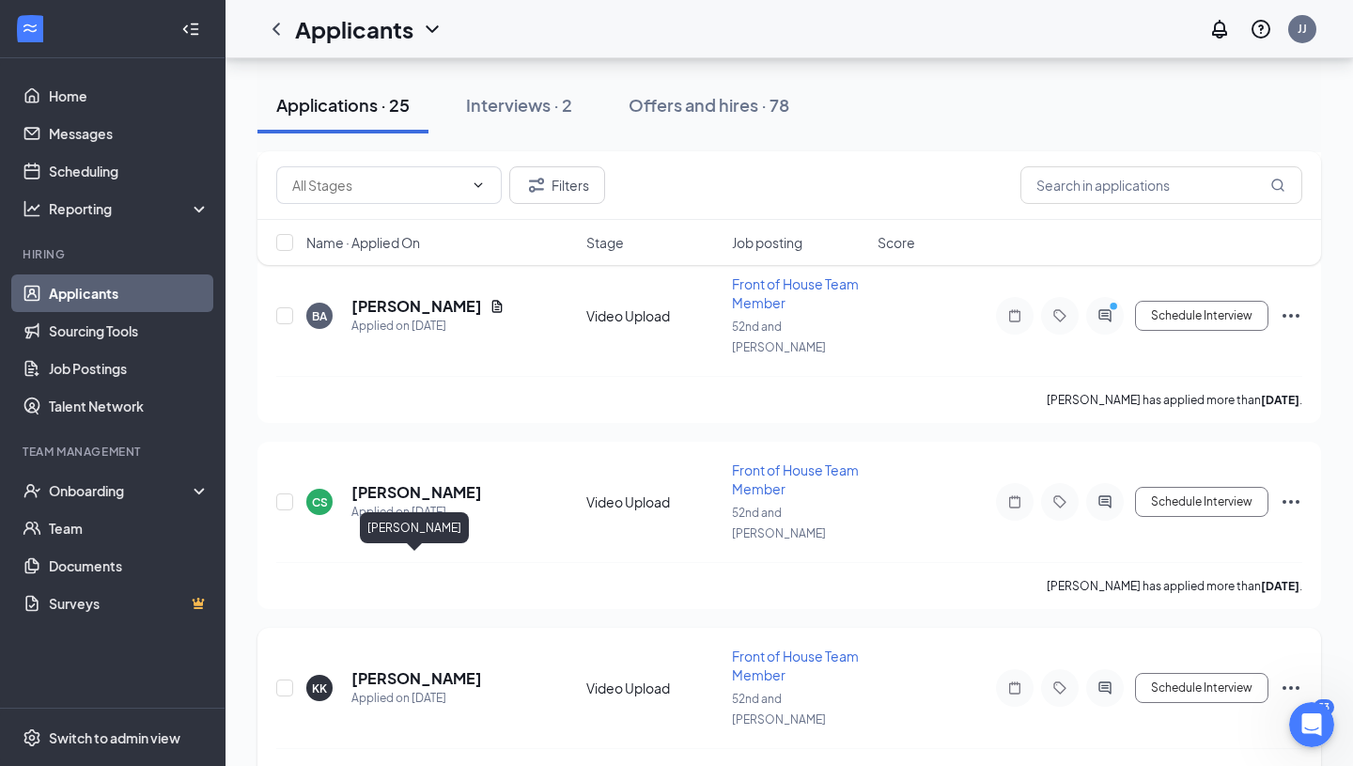
click at [414, 668] on h5 "[PERSON_NAME]" at bounding box center [416, 678] width 131 height 21
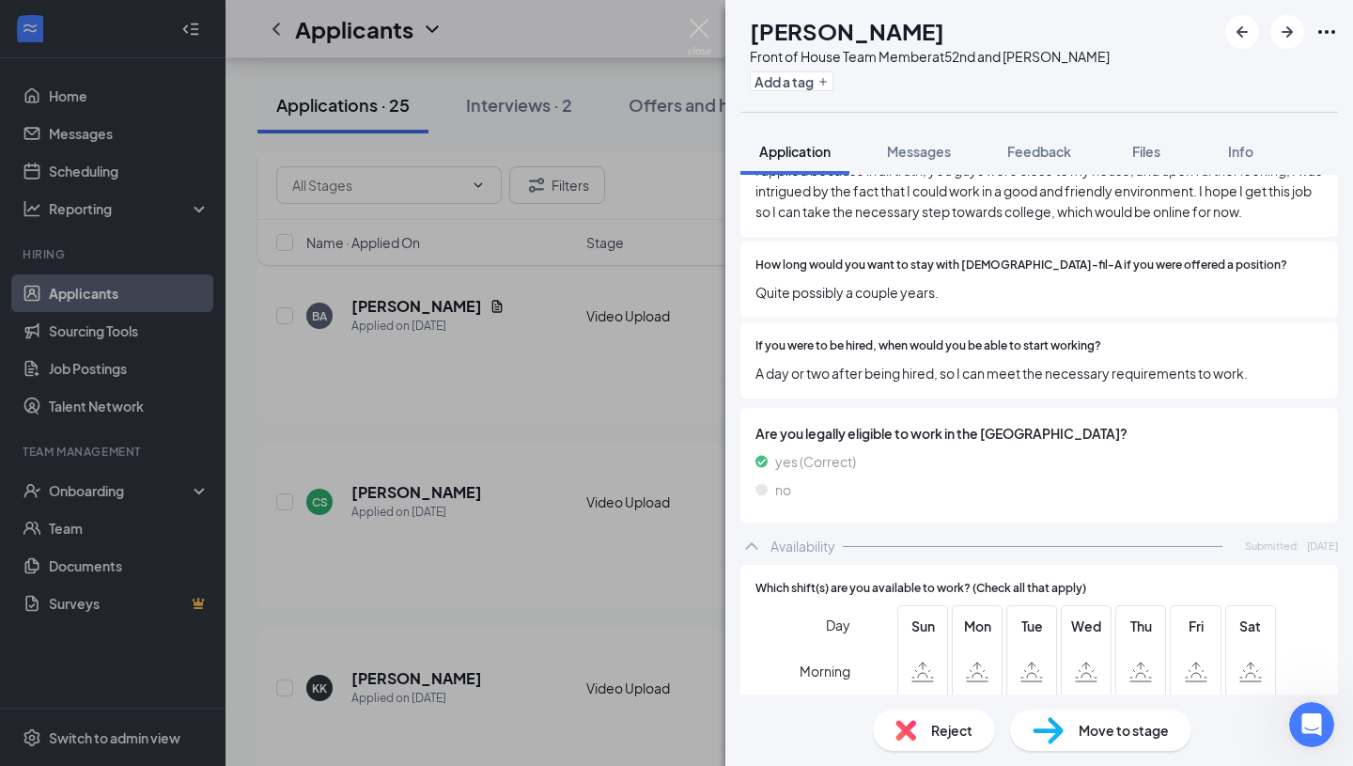
scroll to position [1441, 0]
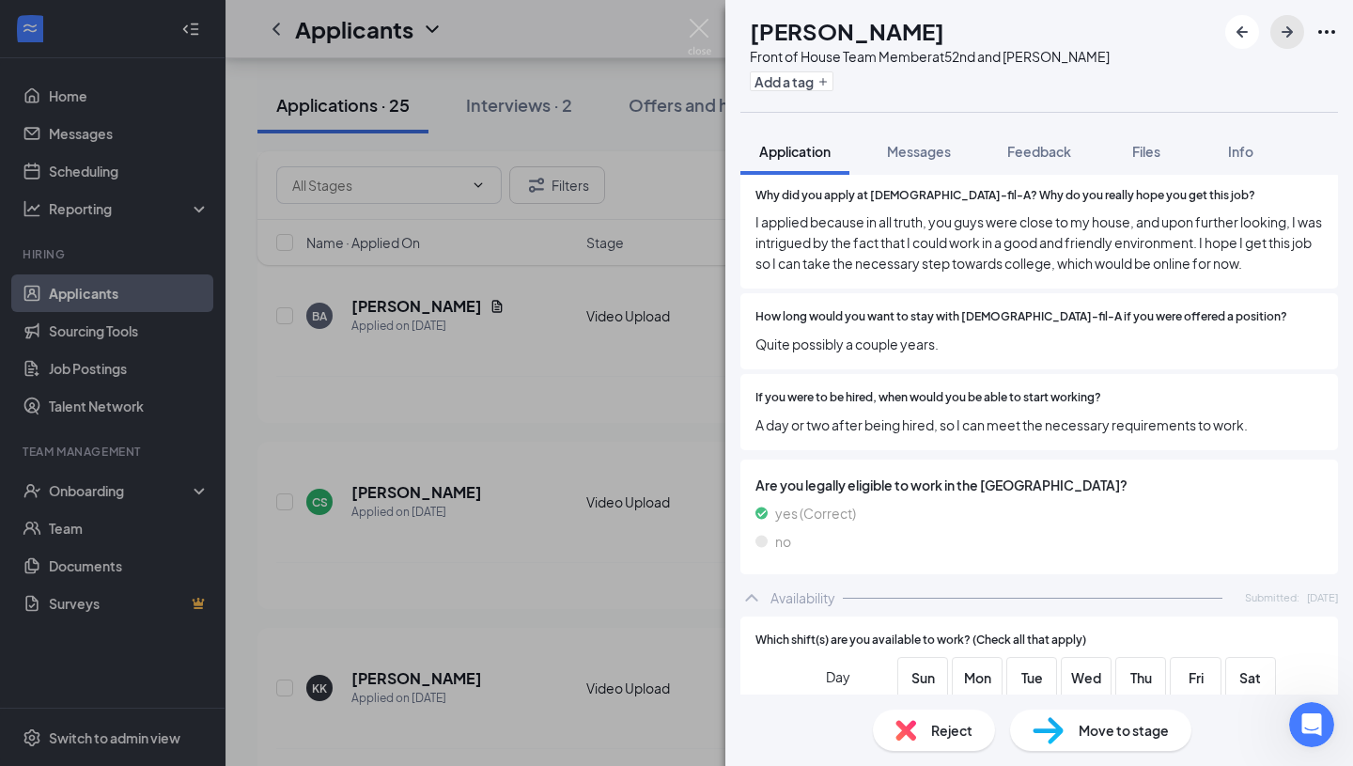
click at [1272, 36] on button "button" at bounding box center [1287, 32] width 34 height 34
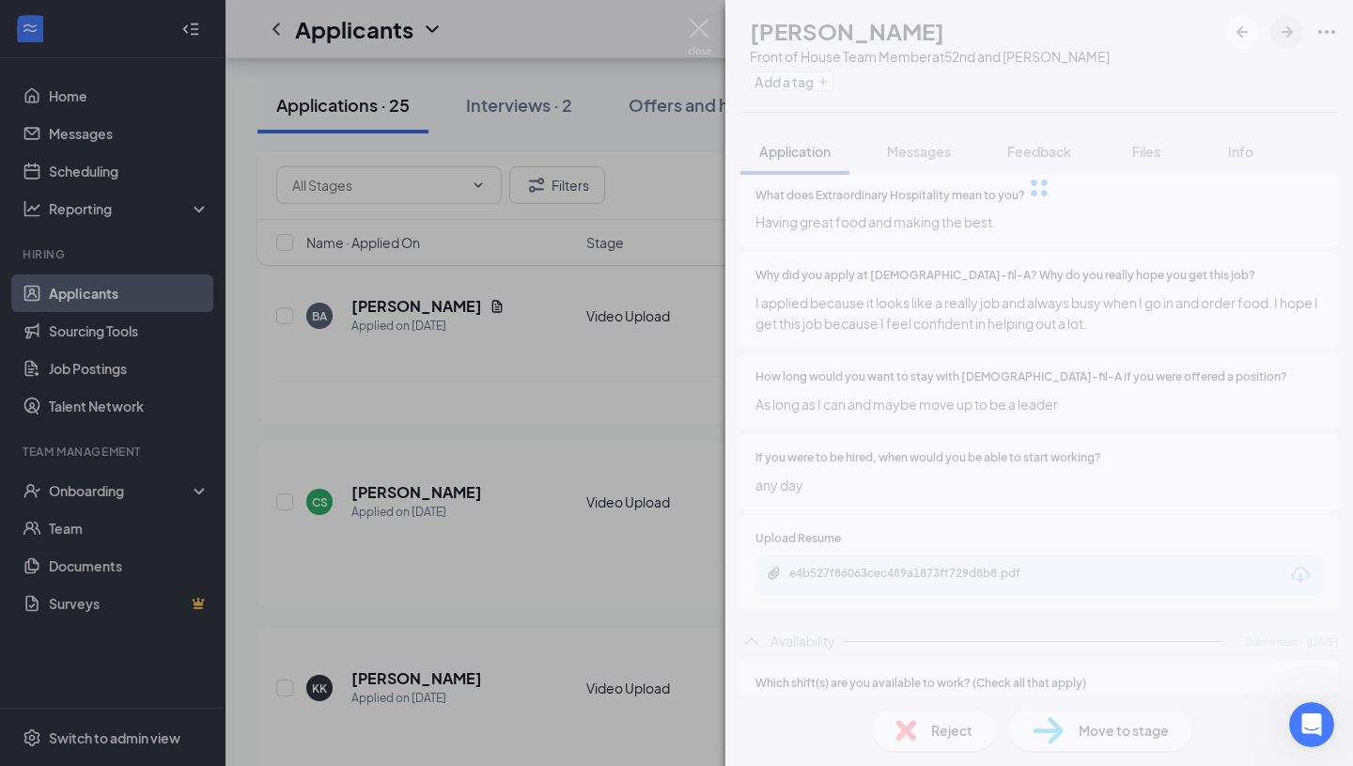
scroll to position [1394, 0]
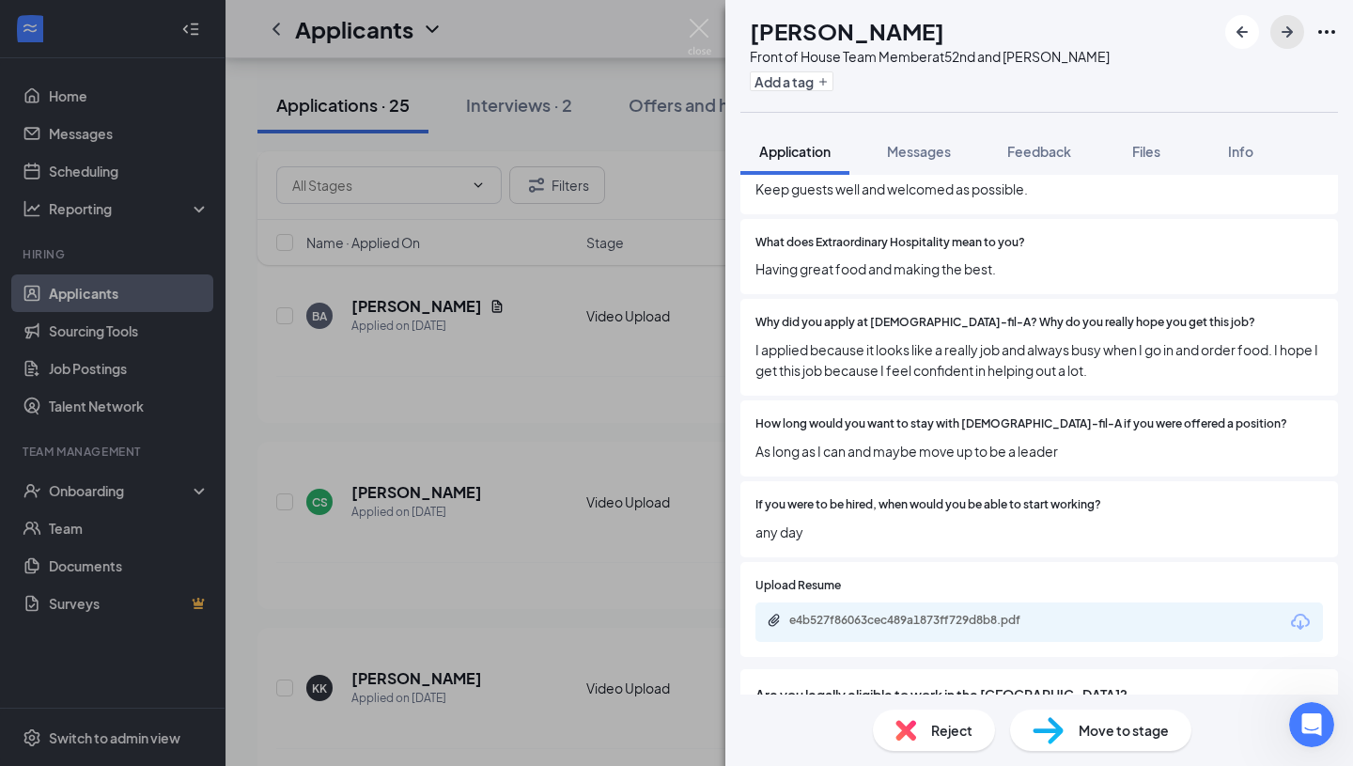
click at [1290, 39] on icon "ArrowRight" at bounding box center [1287, 32] width 23 height 23
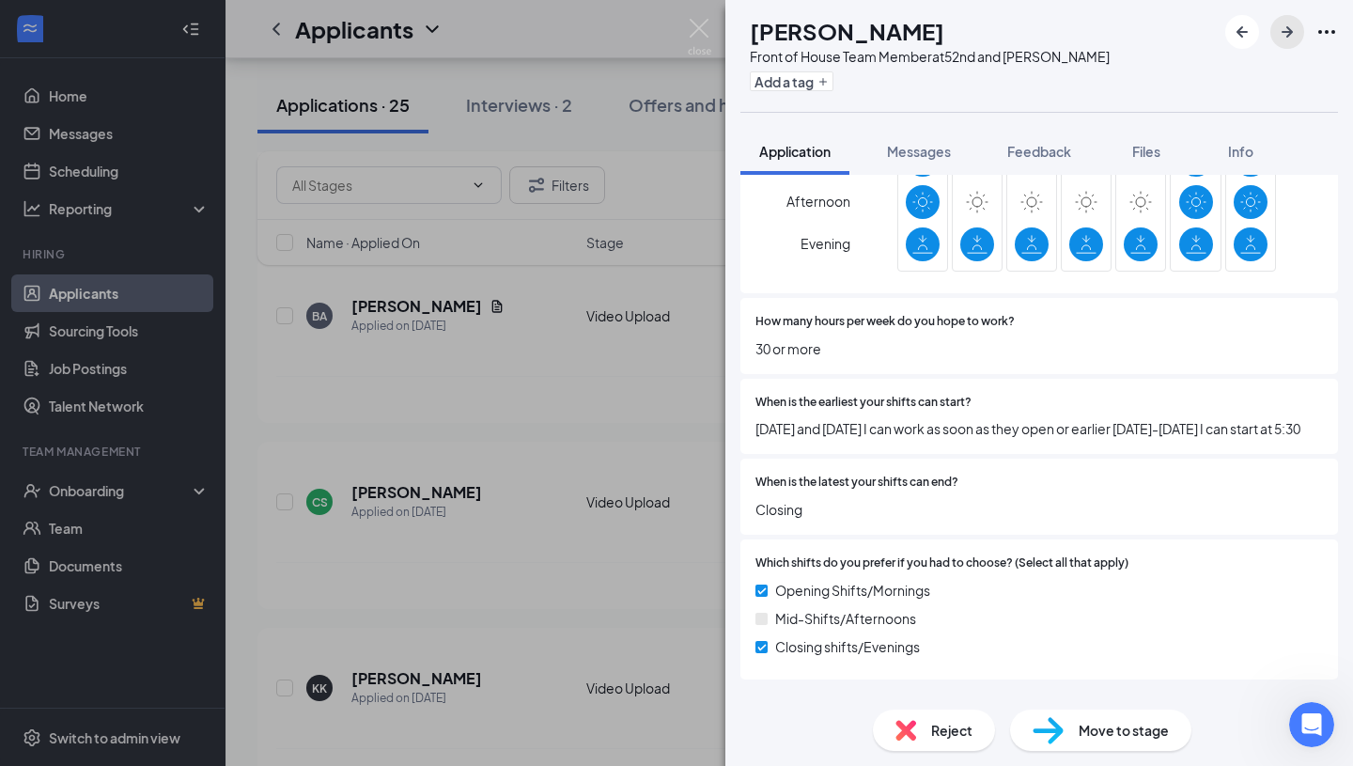
scroll to position [2108, 0]
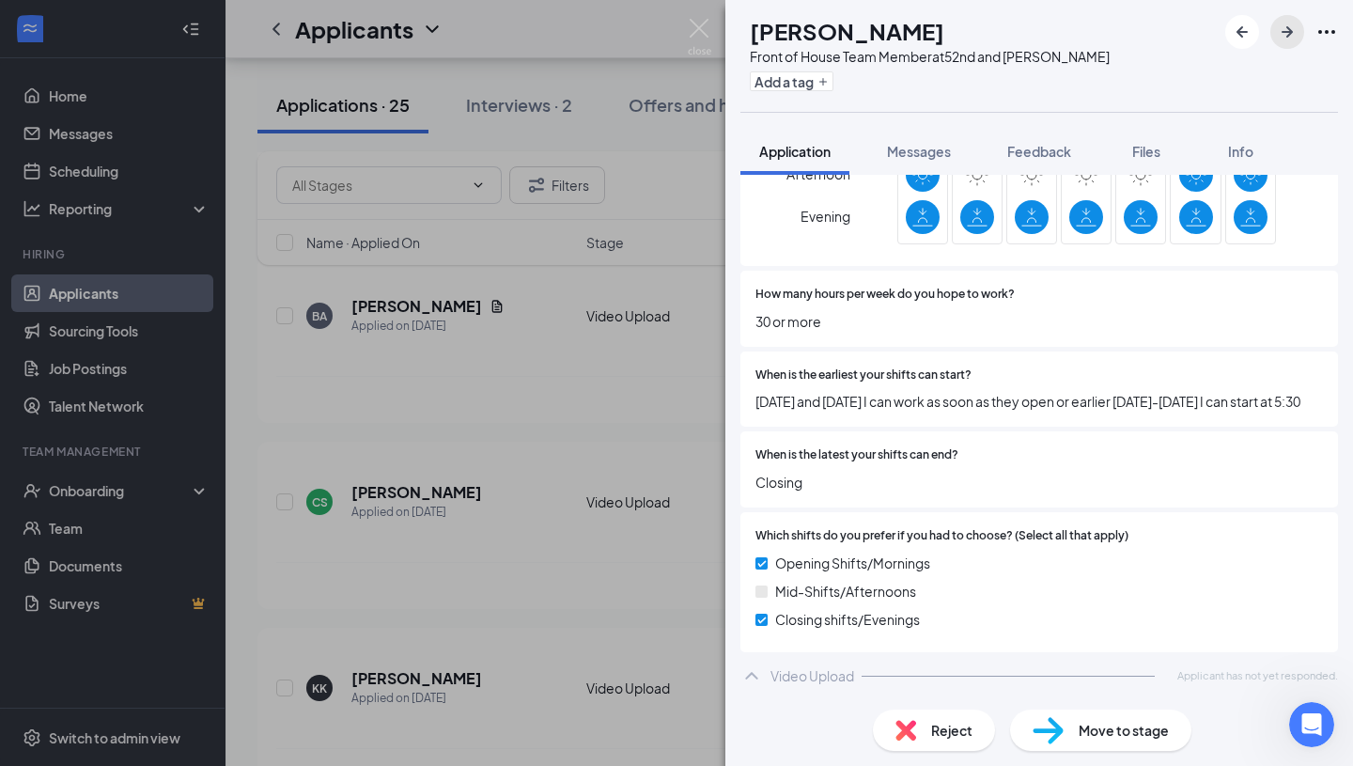
click at [1276, 28] on icon "ArrowRight" at bounding box center [1287, 32] width 23 height 23
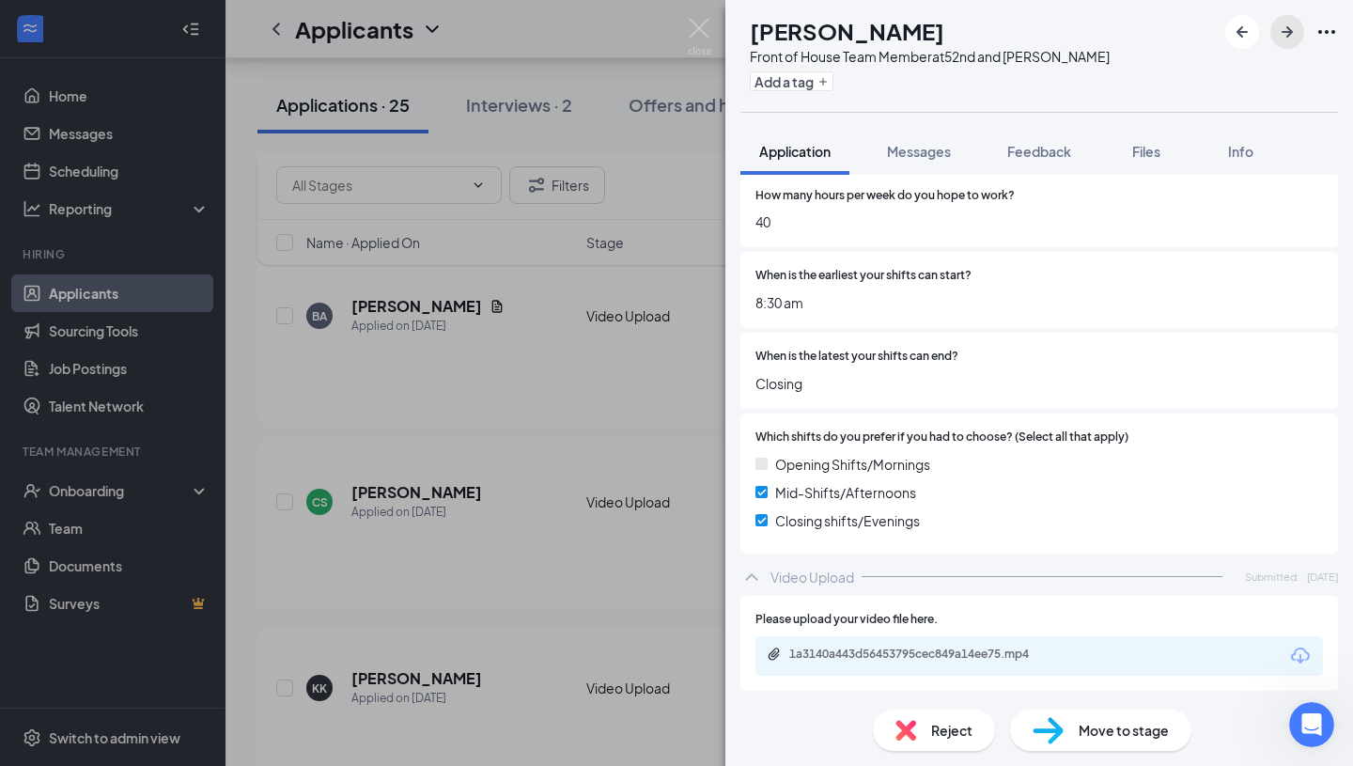
scroll to position [2330, 0]
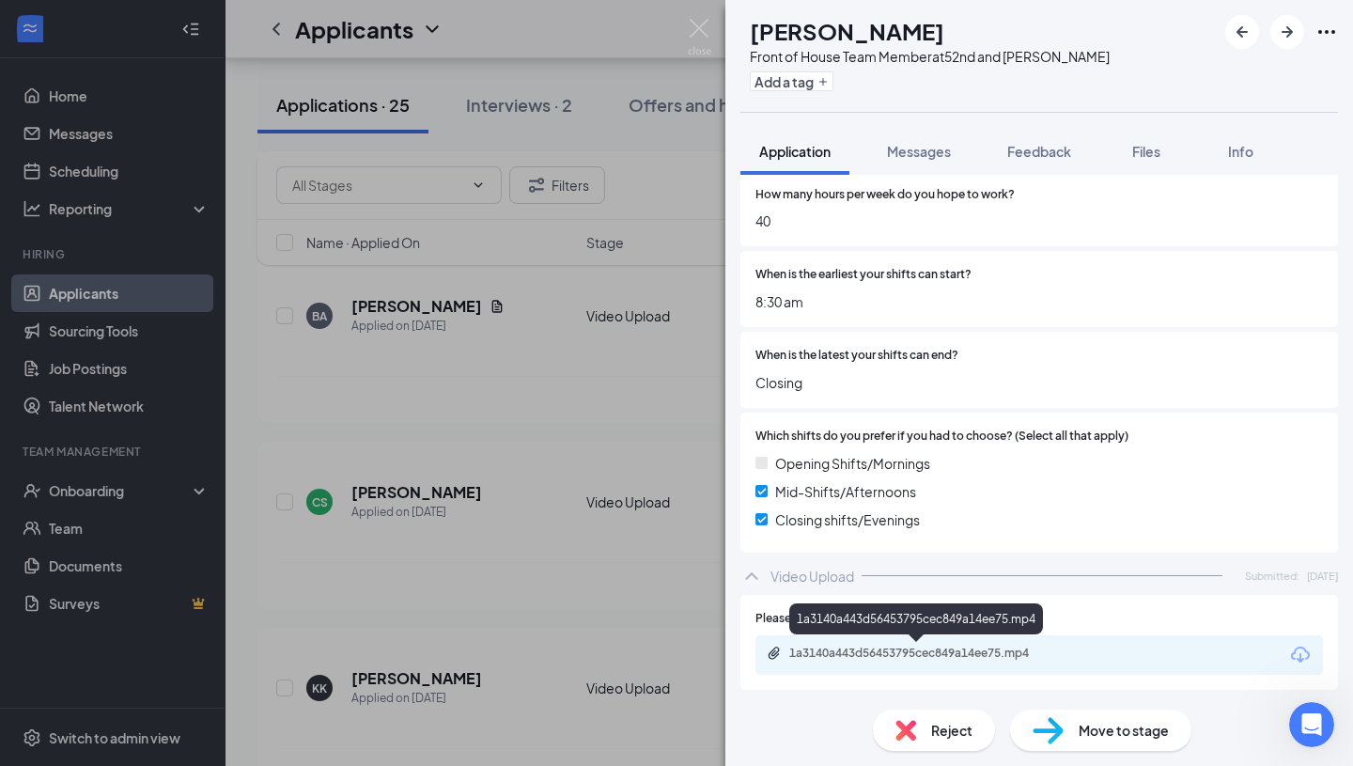
click at [953, 654] on div "1a3140a443d56453795cec849a14ee75.mp4" at bounding box center [920, 653] width 263 height 15
click at [712, 33] on div "YR [PERSON_NAME] Front of House Team Member at 52nd and [PERSON_NAME] Add a tag…" at bounding box center [676, 383] width 1353 height 766
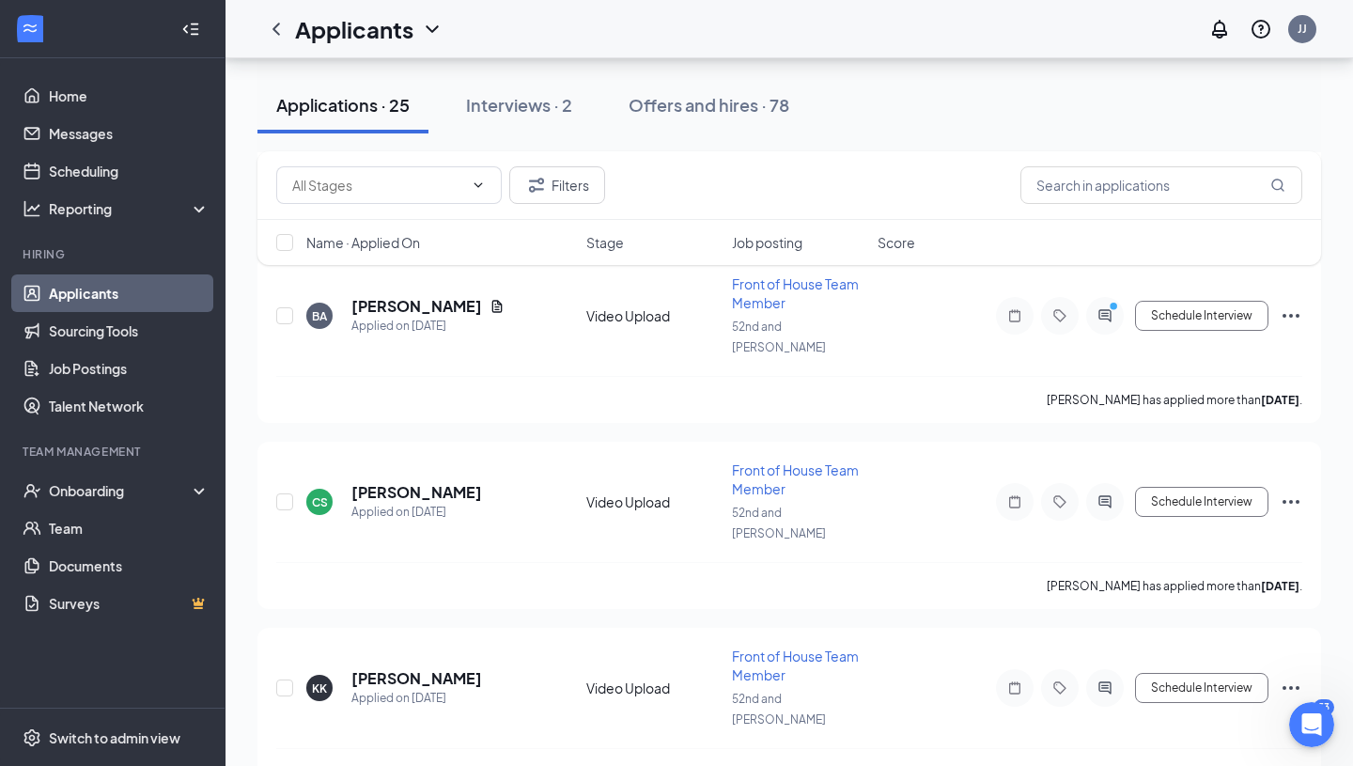
click at [703, 32] on div "Applicants JJ" at bounding box center [790, 29] width 1128 height 58
click at [530, 98] on div "Interviews · 2" at bounding box center [519, 104] width 106 height 23
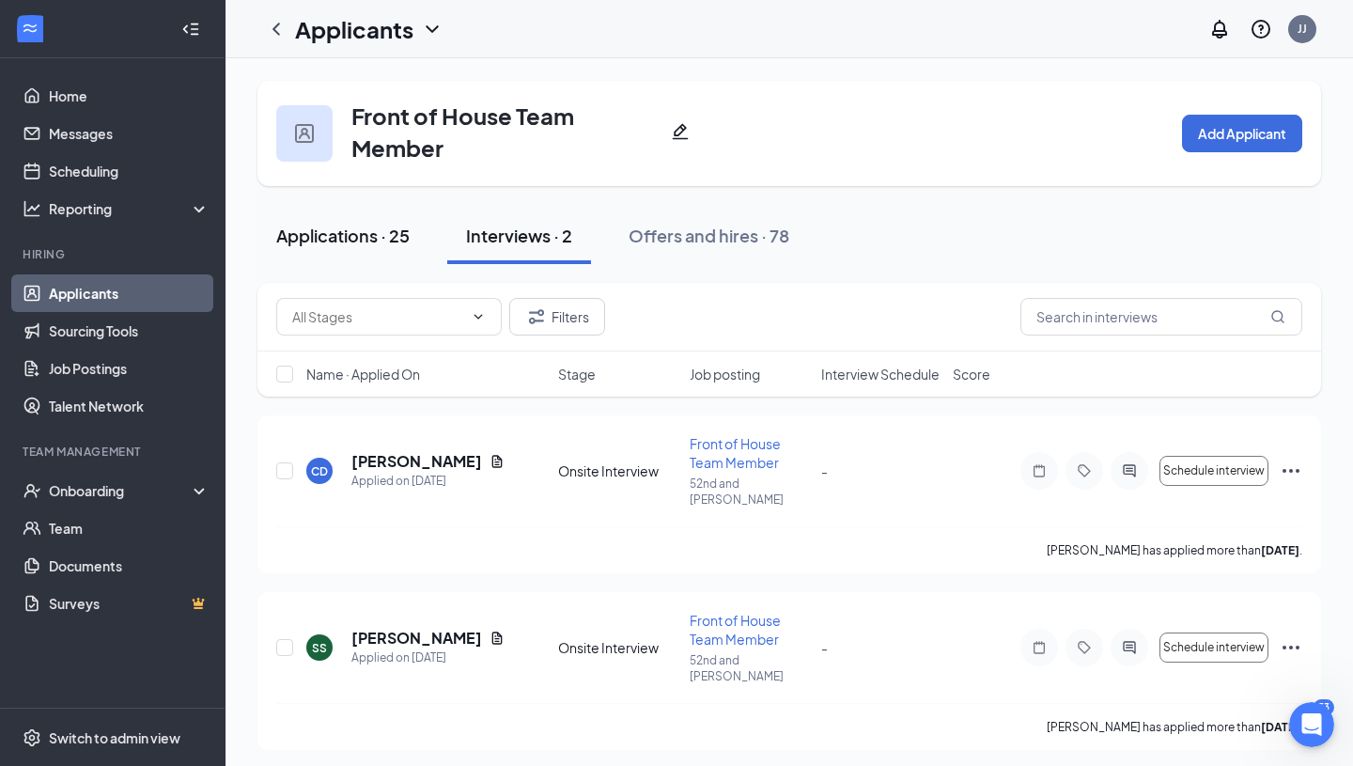
click at [350, 238] on div "Applications · 25" at bounding box center [342, 235] width 133 height 23
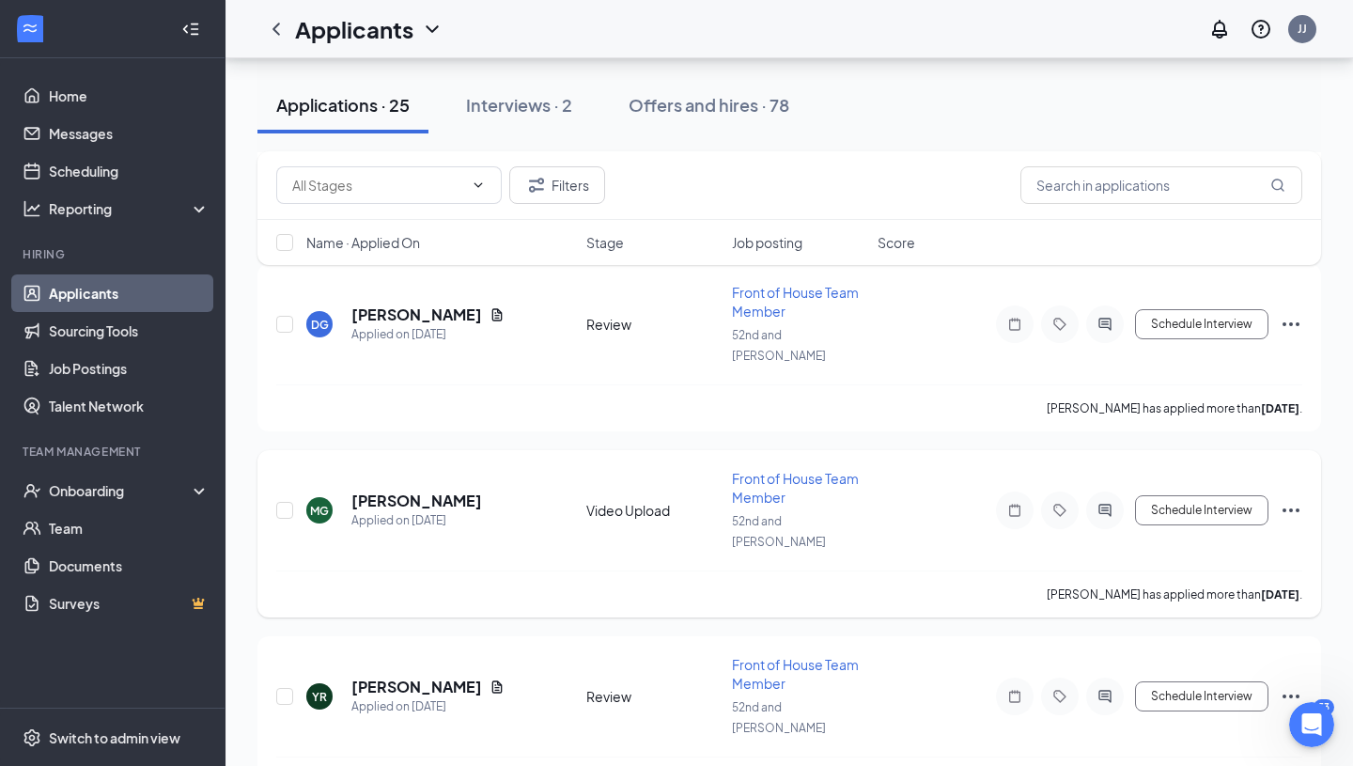
scroll to position [1238, 0]
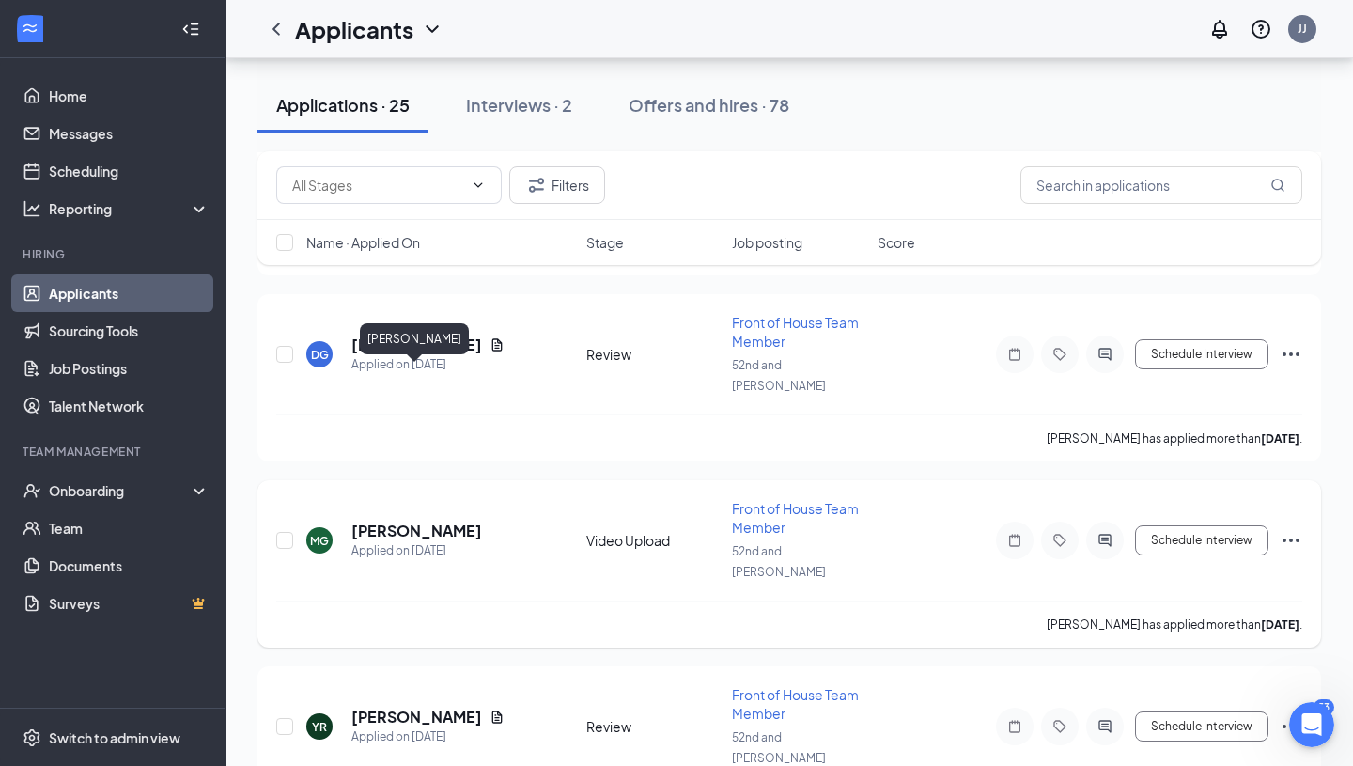
click at [437, 521] on h5 "[PERSON_NAME]" at bounding box center [416, 531] width 131 height 21
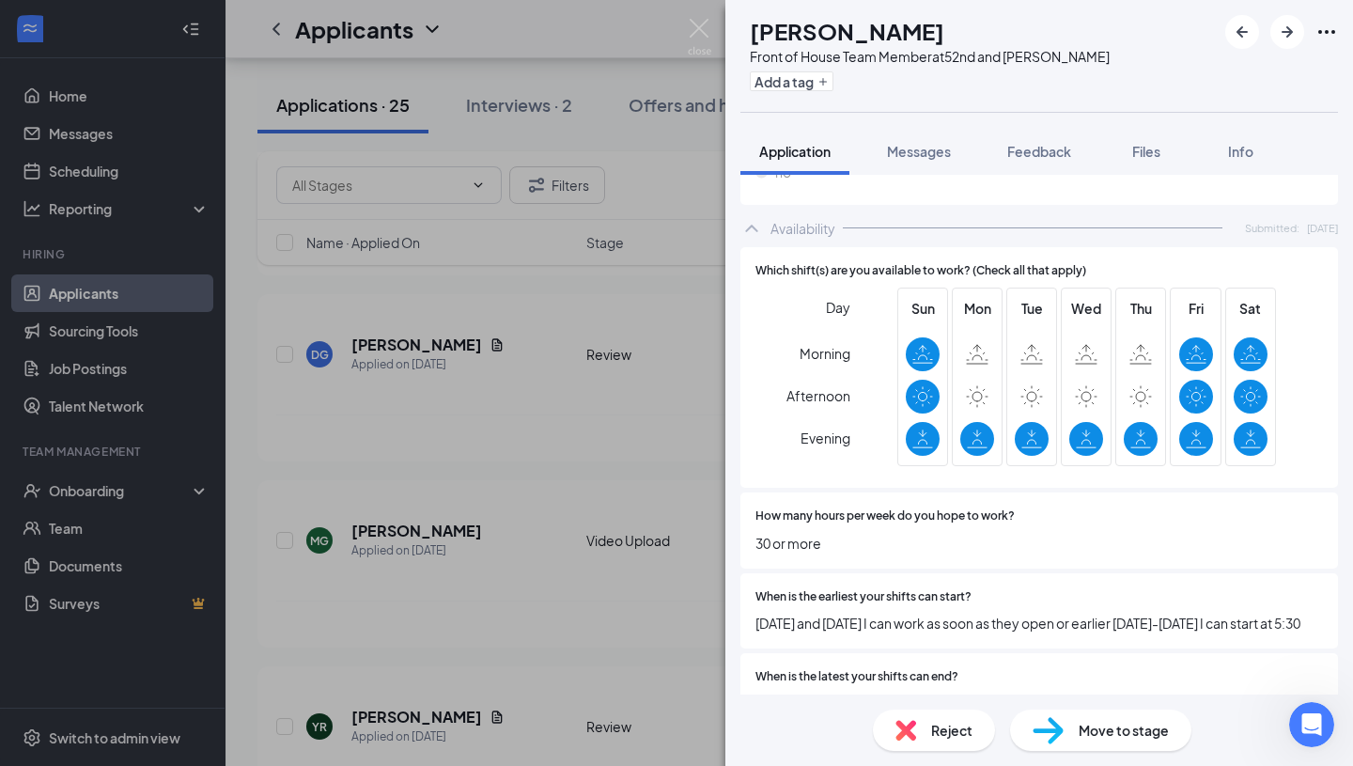
scroll to position [2108, 0]
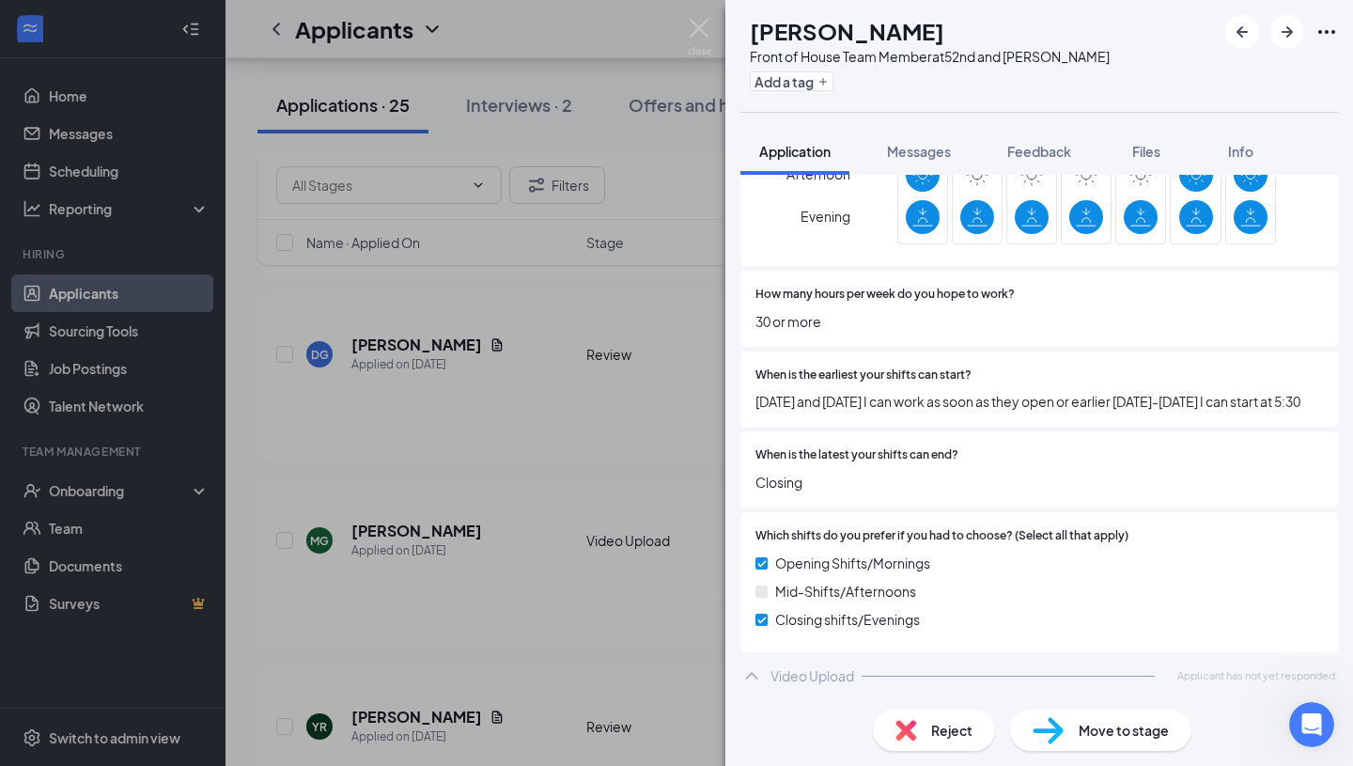
click at [1063, 732] on img at bounding box center [1048, 730] width 31 height 27
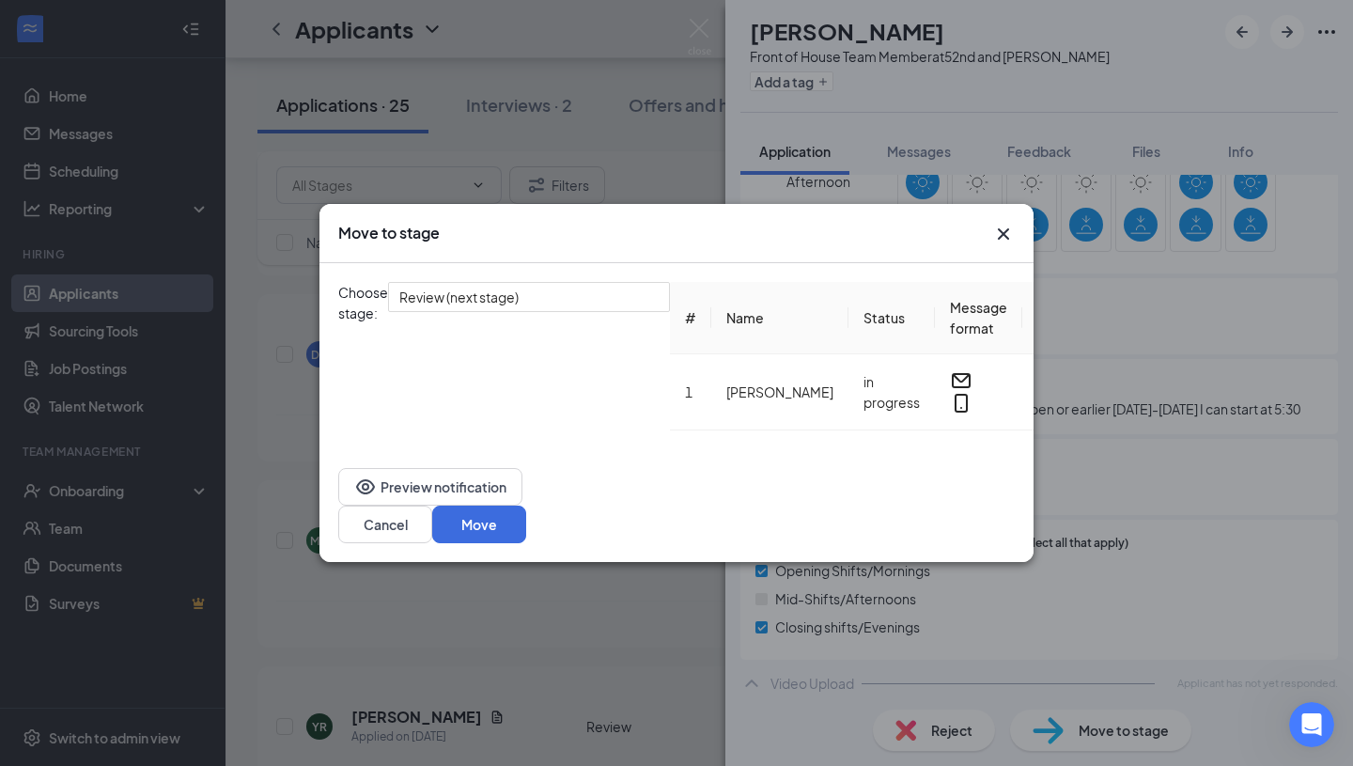
click at [999, 240] on icon "Cross" at bounding box center [1003, 233] width 11 height 11
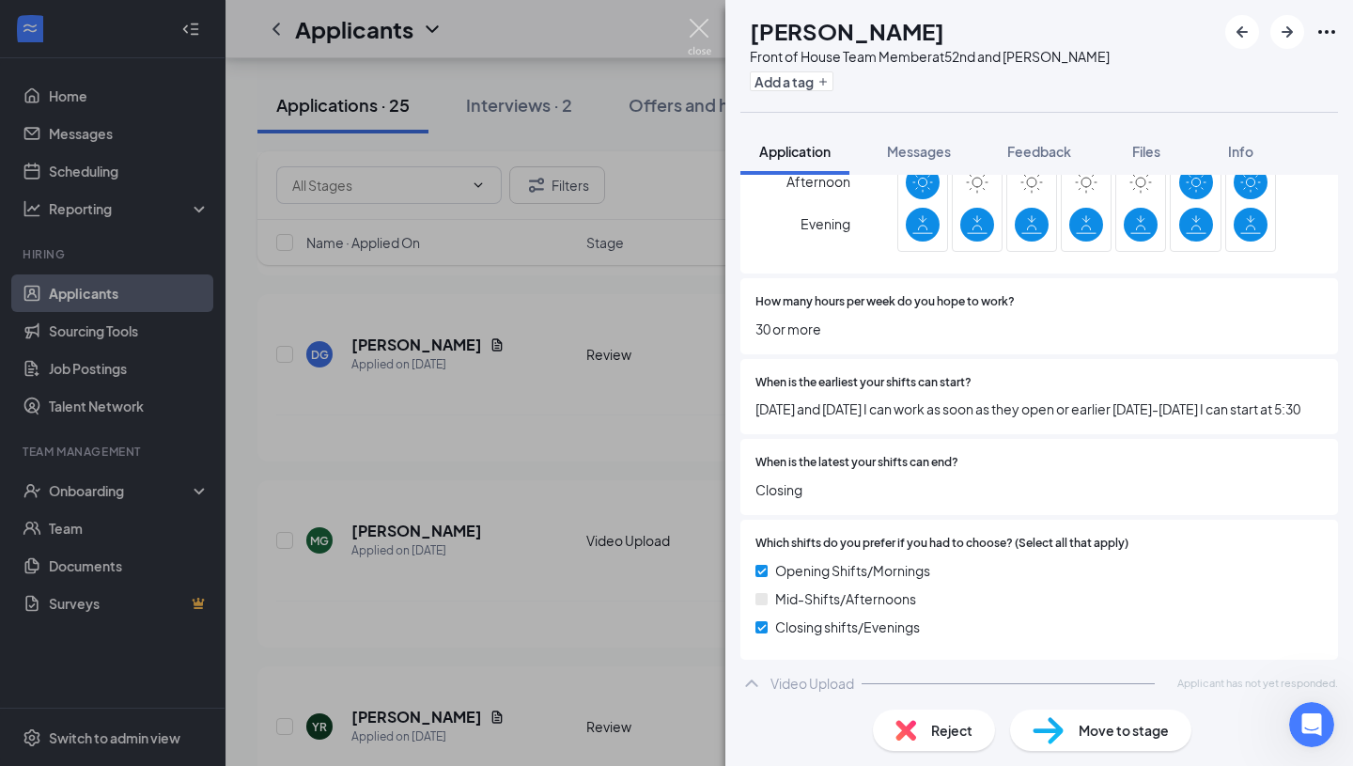
click at [693, 27] on img at bounding box center [699, 37] width 23 height 37
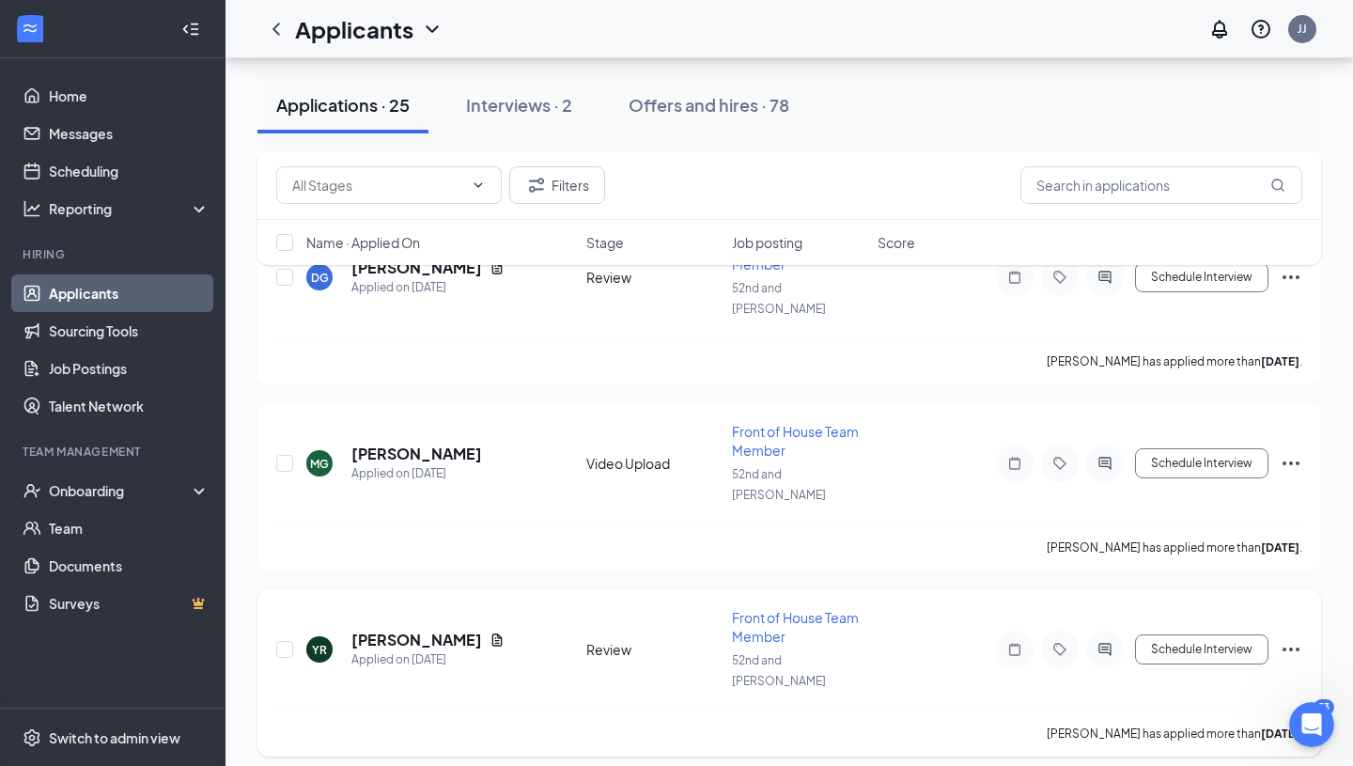
scroll to position [1316, 0]
click at [424, 442] on h5 "[PERSON_NAME]" at bounding box center [416, 452] width 131 height 21
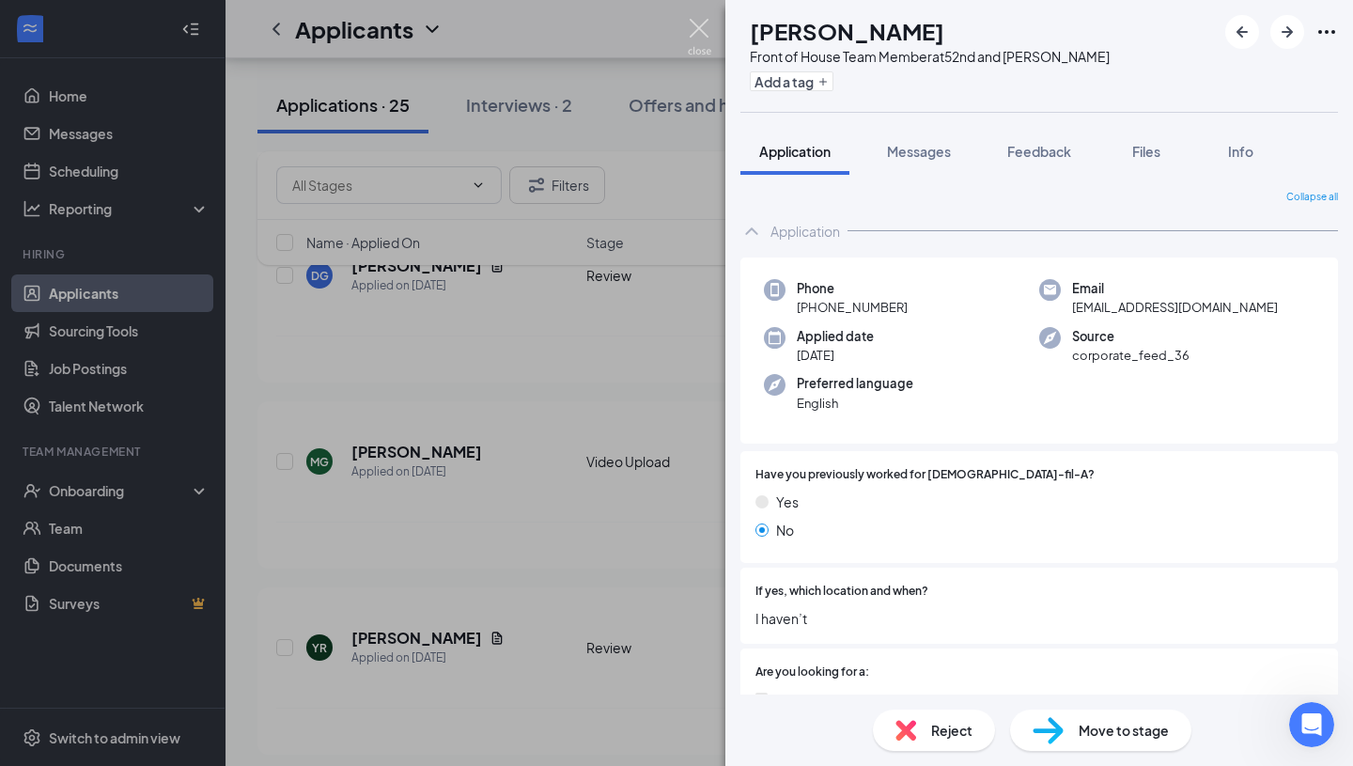
click at [703, 46] on img at bounding box center [699, 37] width 23 height 37
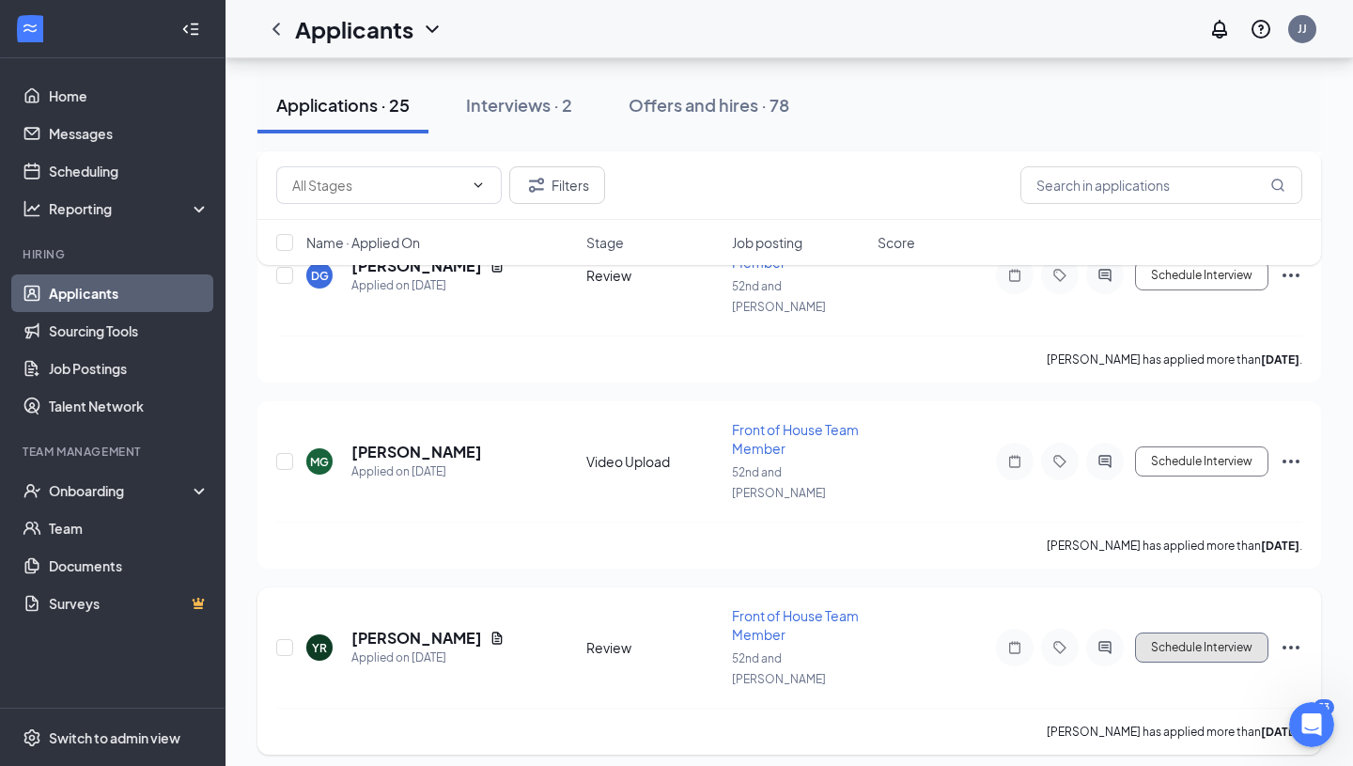
click at [1176, 632] on button "Schedule Interview" at bounding box center [1201, 647] width 133 height 30
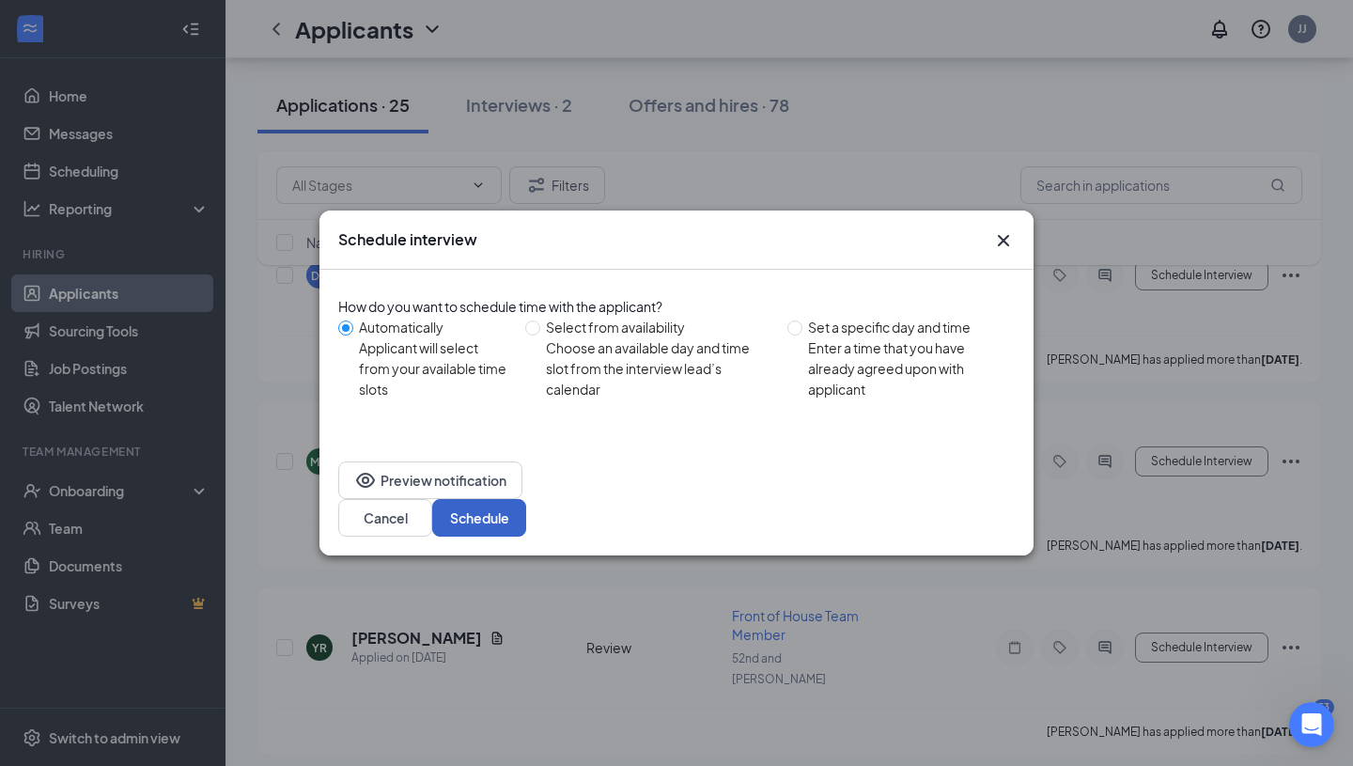
click at [526, 499] on button "Schedule" at bounding box center [479, 518] width 94 height 38
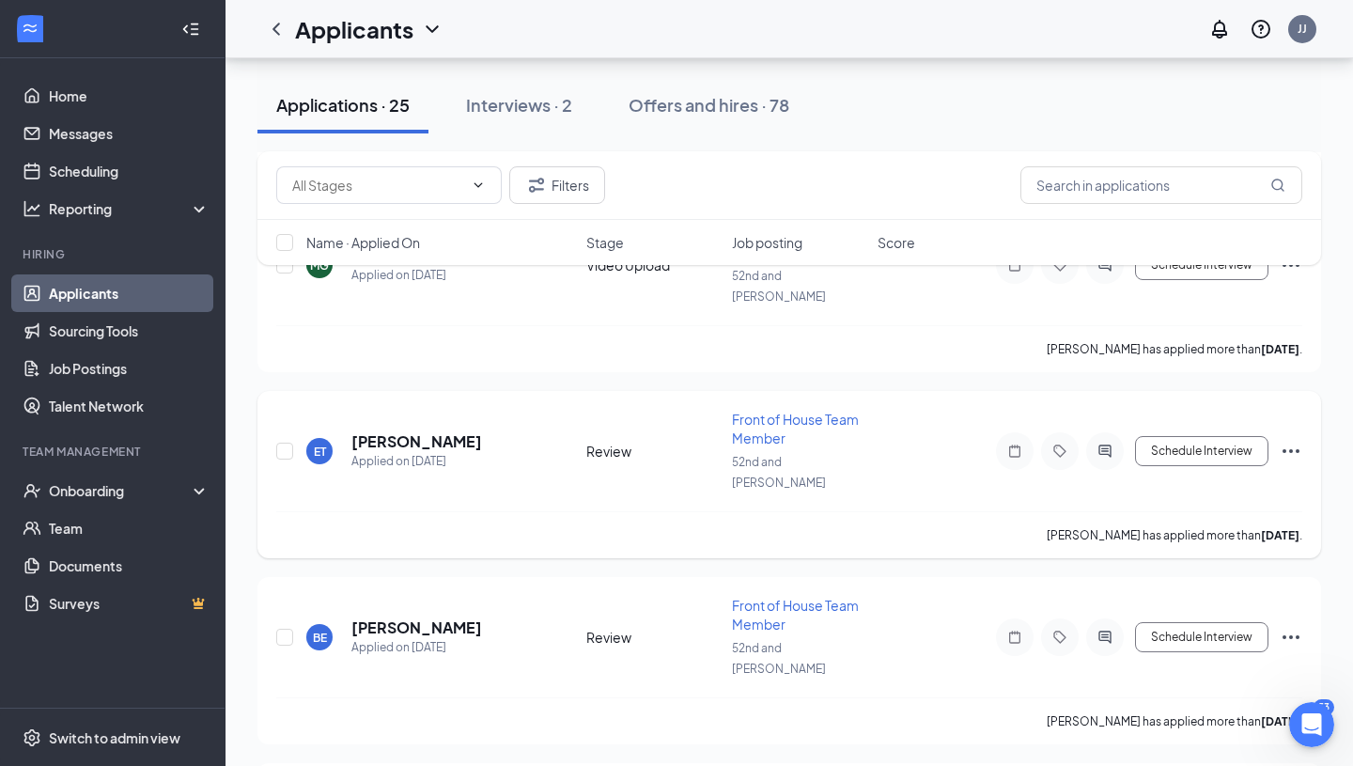
scroll to position [1519, 0]
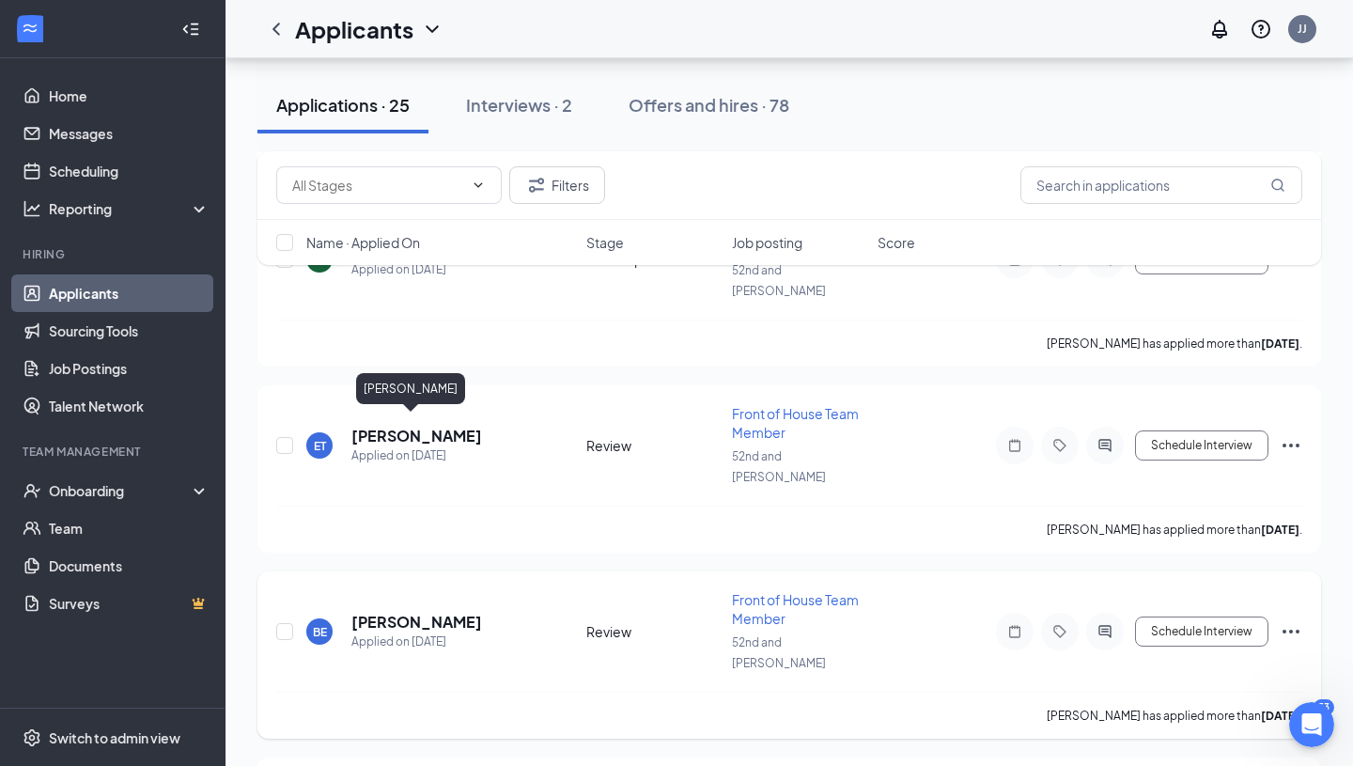
click at [412, 612] on h5 "[PERSON_NAME]" at bounding box center [416, 622] width 131 height 21
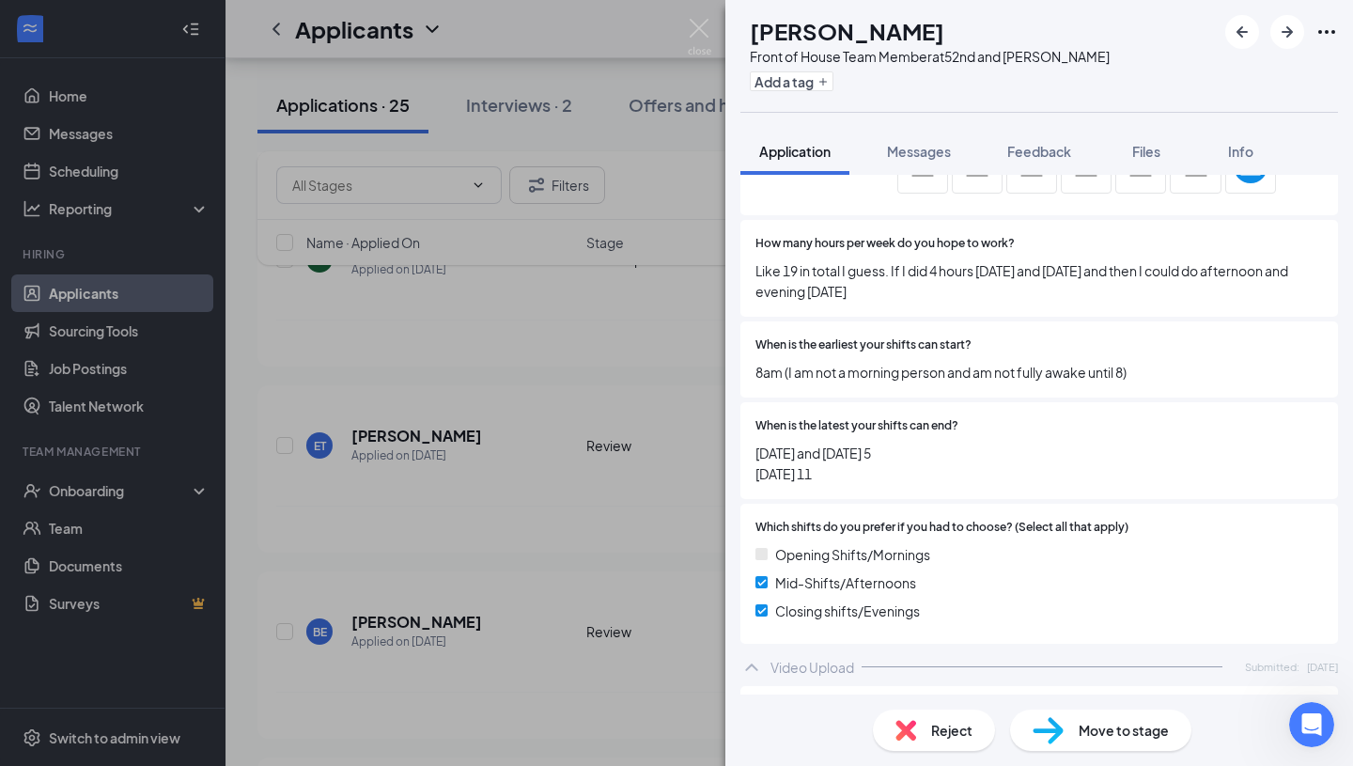
scroll to position [2290, 0]
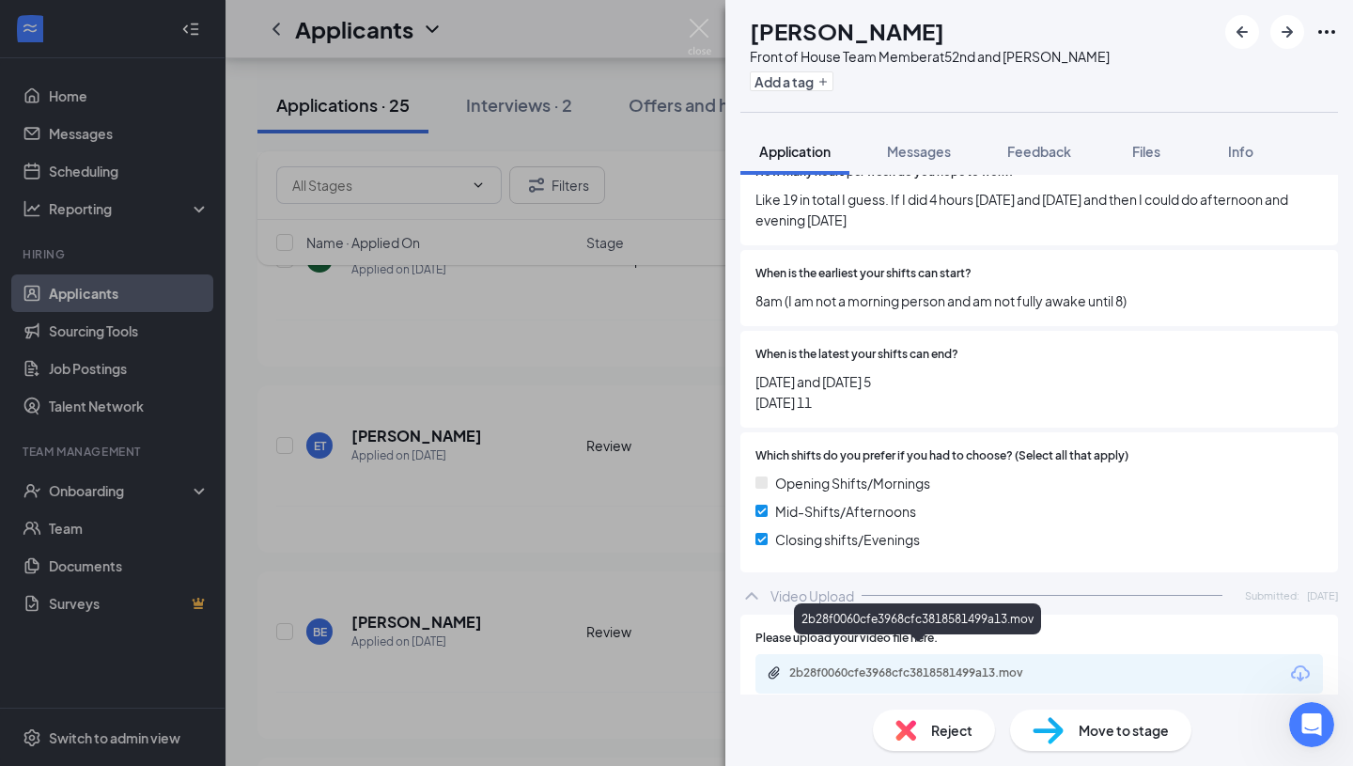
click at [842, 665] on div "2b28f0060cfe3968cfc3818581499a13.mov" at bounding box center [920, 672] width 263 height 15
click at [1281, 39] on icon "ArrowRight" at bounding box center [1287, 32] width 23 height 23
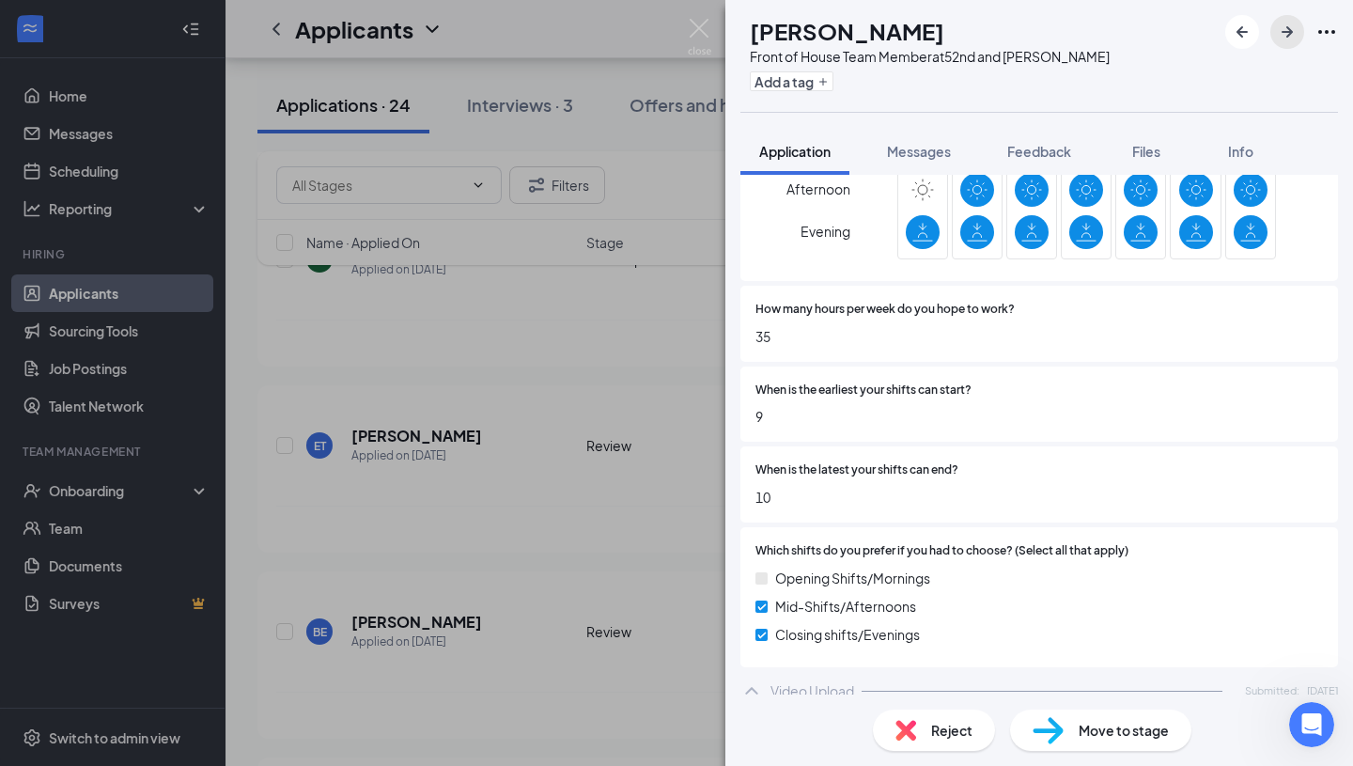
scroll to position [2301, 0]
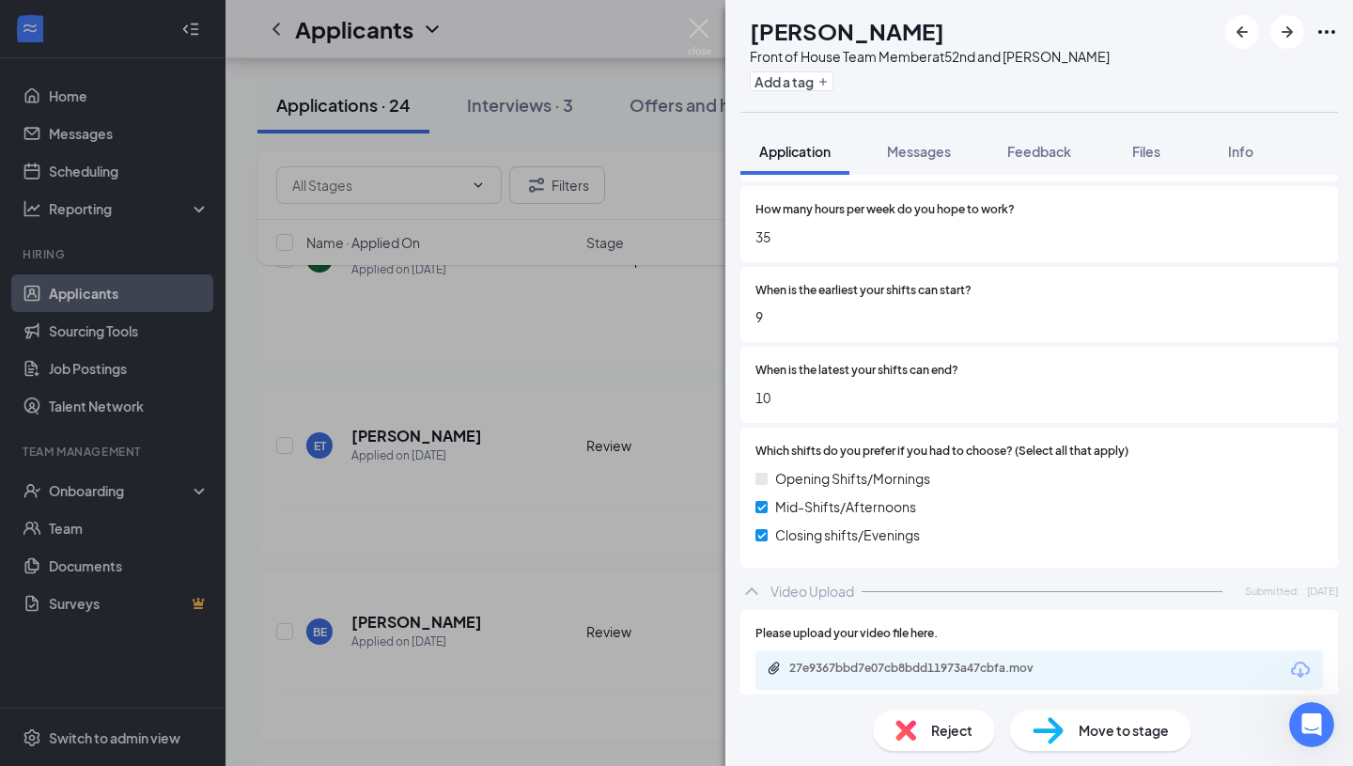
click at [925, 650] on div "27e9367bbd7e07cb8bdd11973a47cbfa.mov" at bounding box center [1039, 669] width 568 height 39
click at [942, 661] on div "27e9367bbd7e07cb8bdd11973a47cbfa.mov" at bounding box center [920, 668] width 263 height 15
click at [1285, 30] on icon "ArrowRight" at bounding box center [1287, 32] width 23 height 23
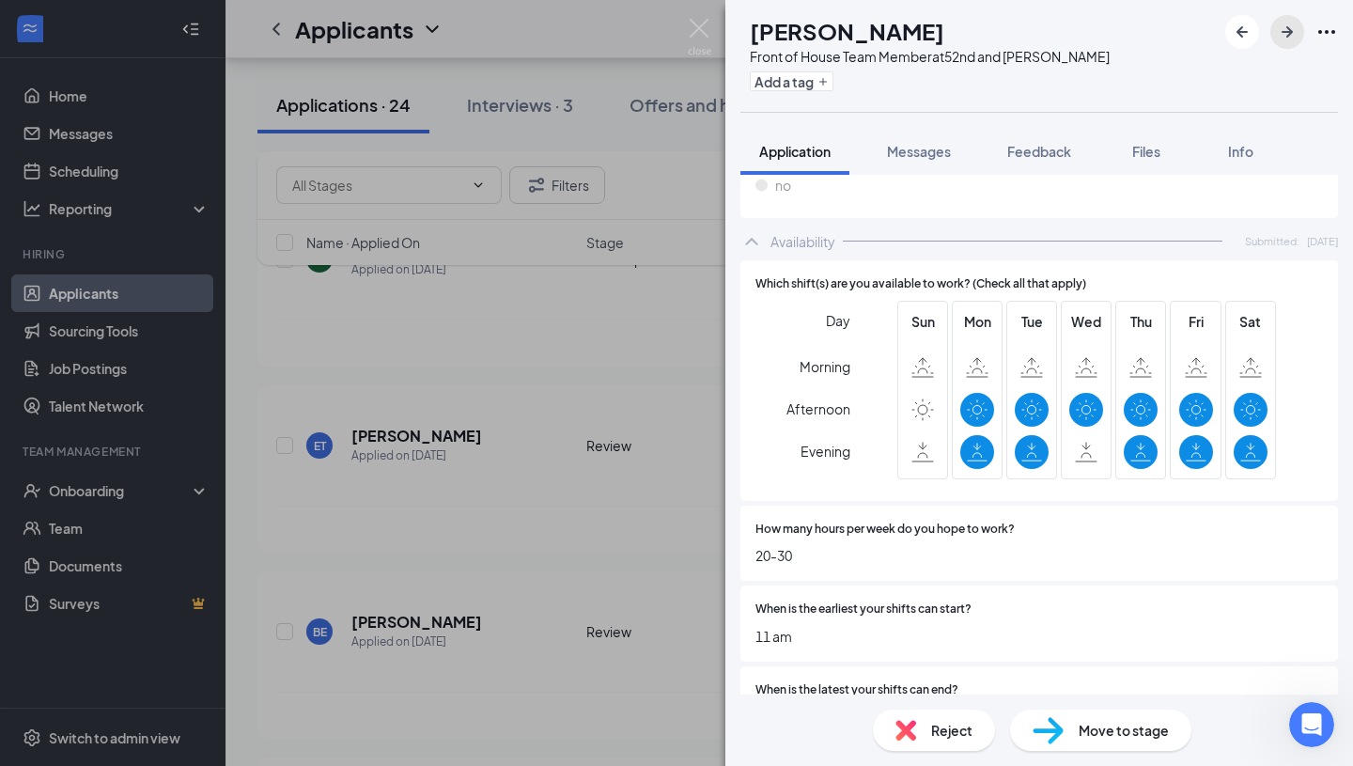
scroll to position [2744, 0]
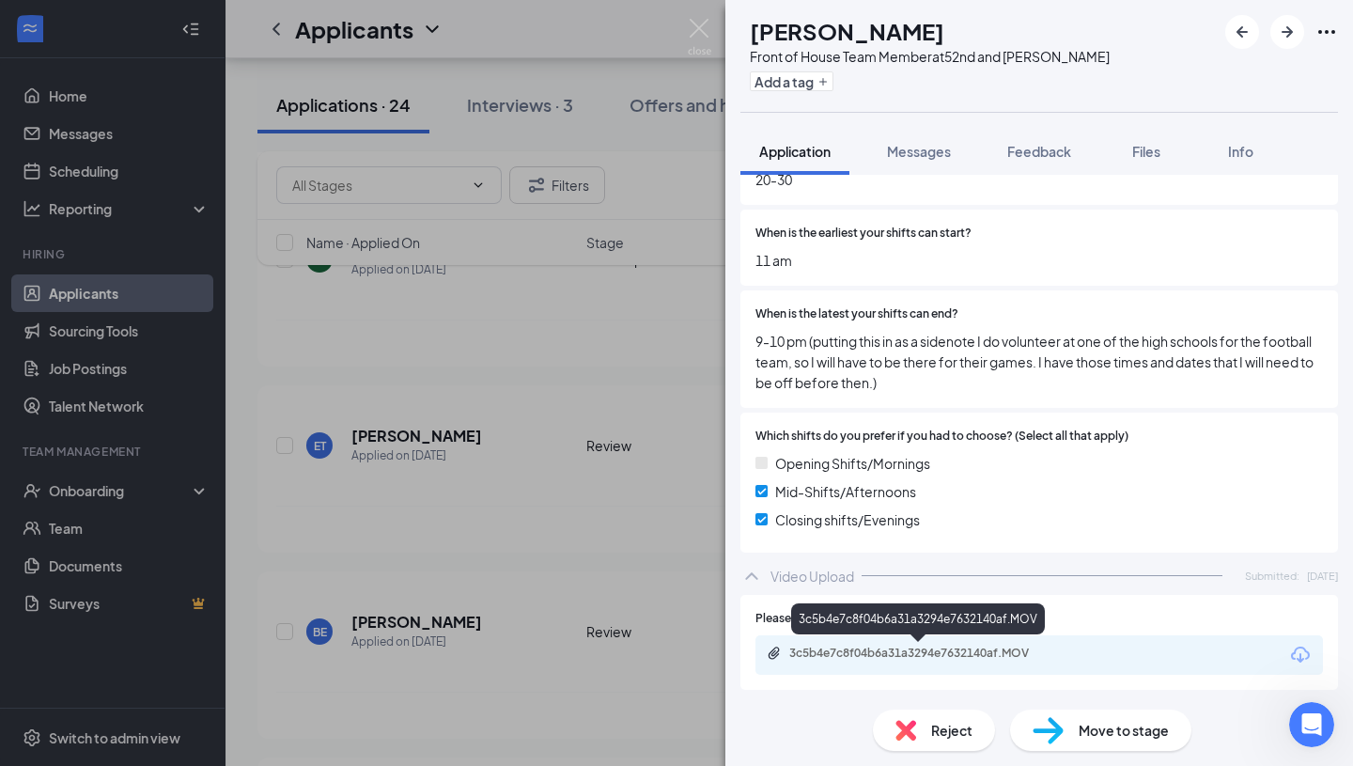
click at [879, 650] on div "3c5b4e7c8f04b6a31a3294e7632140af.MOV" at bounding box center [920, 653] width 263 height 15
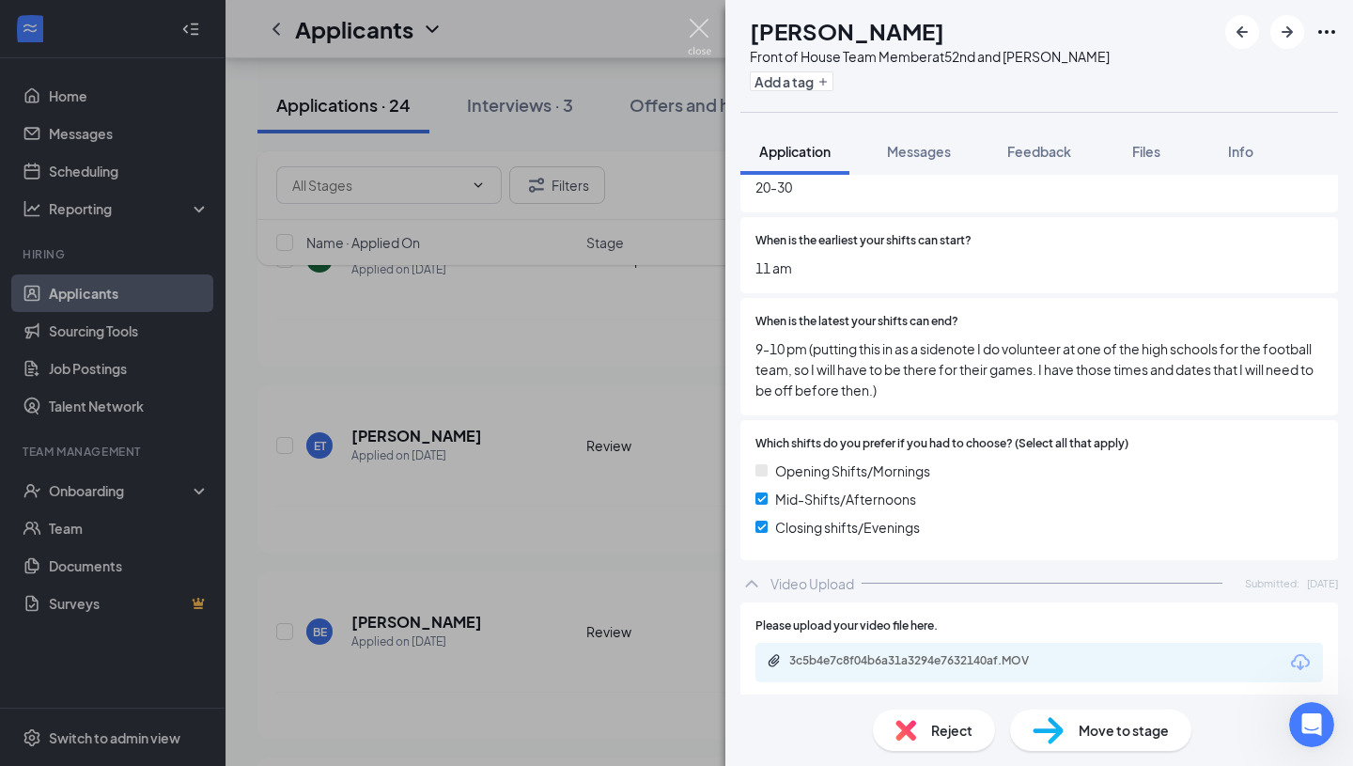
click at [709, 38] on img at bounding box center [699, 37] width 23 height 37
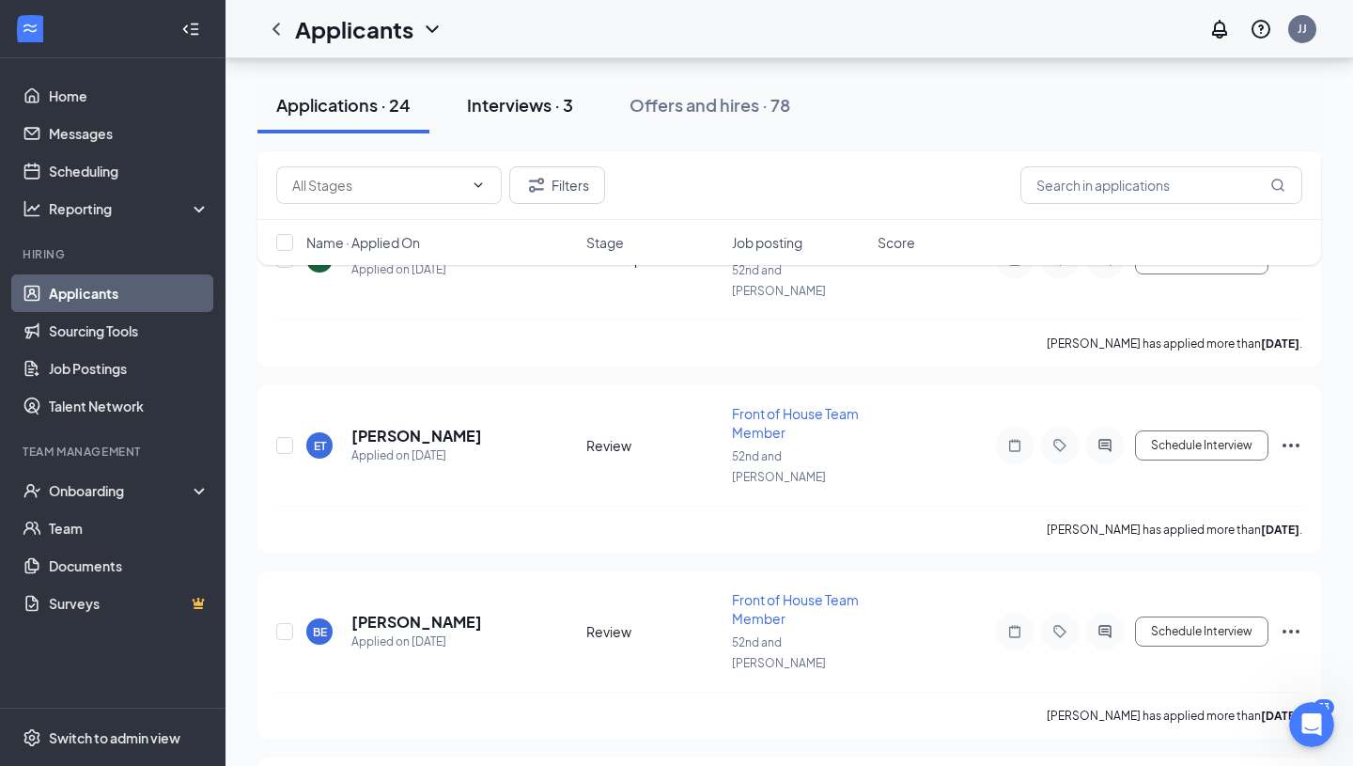
click at [500, 105] on div "Interviews · 3" at bounding box center [520, 104] width 106 height 23
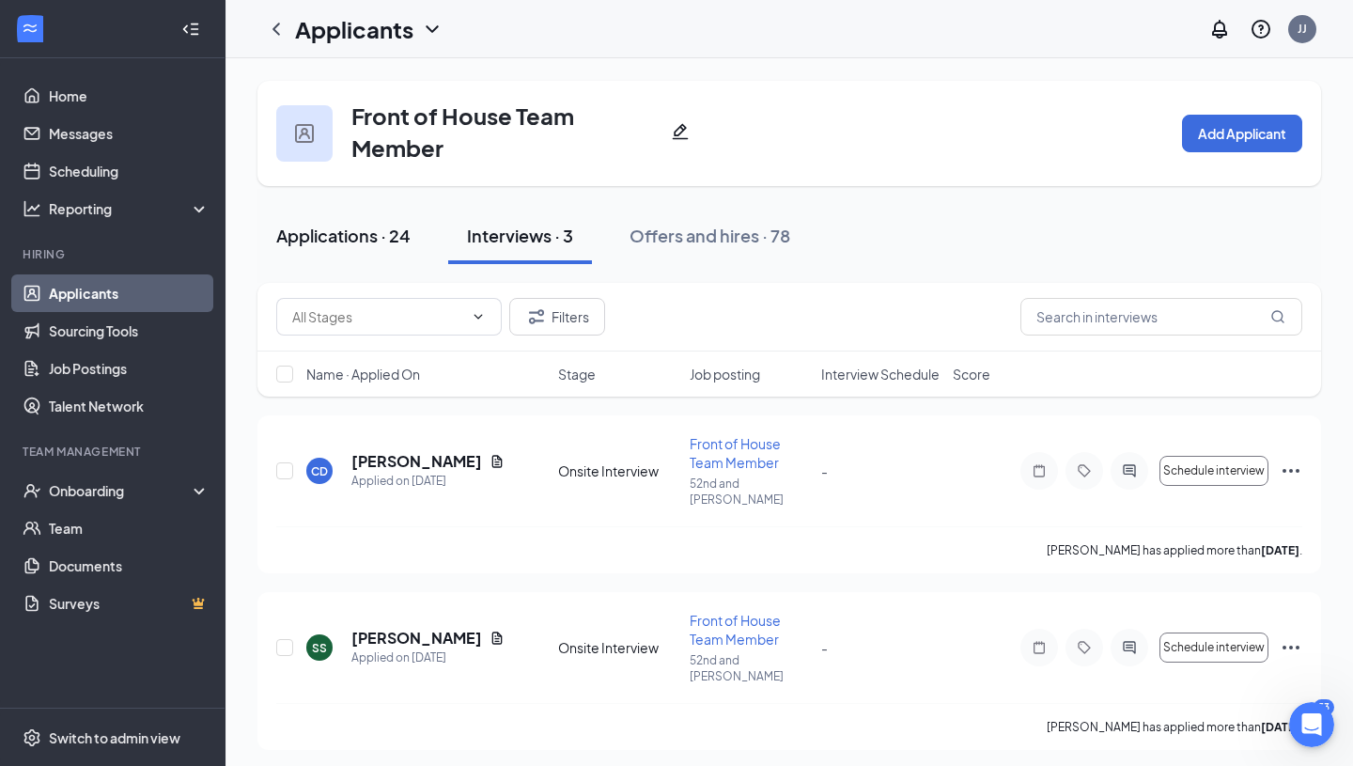
click at [345, 236] on div "Applications · 24" at bounding box center [343, 235] width 134 height 23
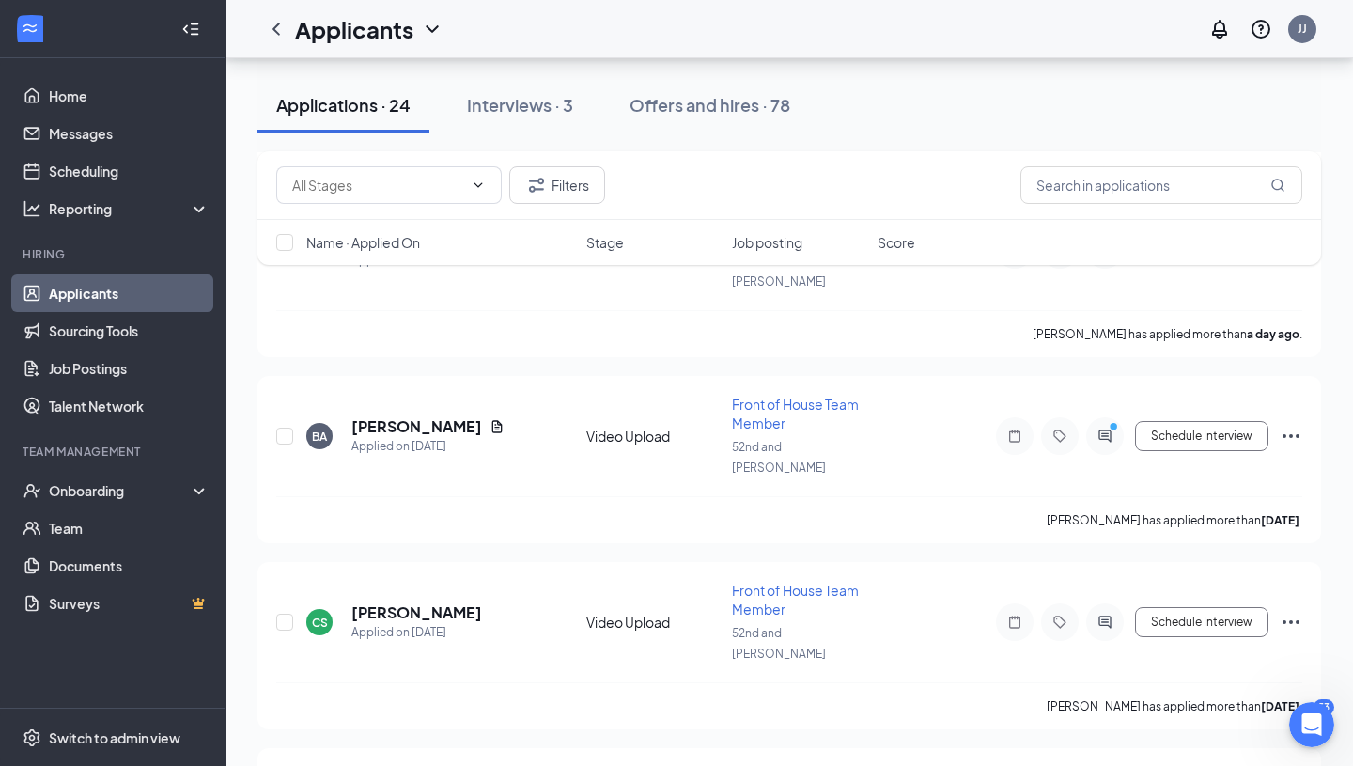
scroll to position [687, 0]
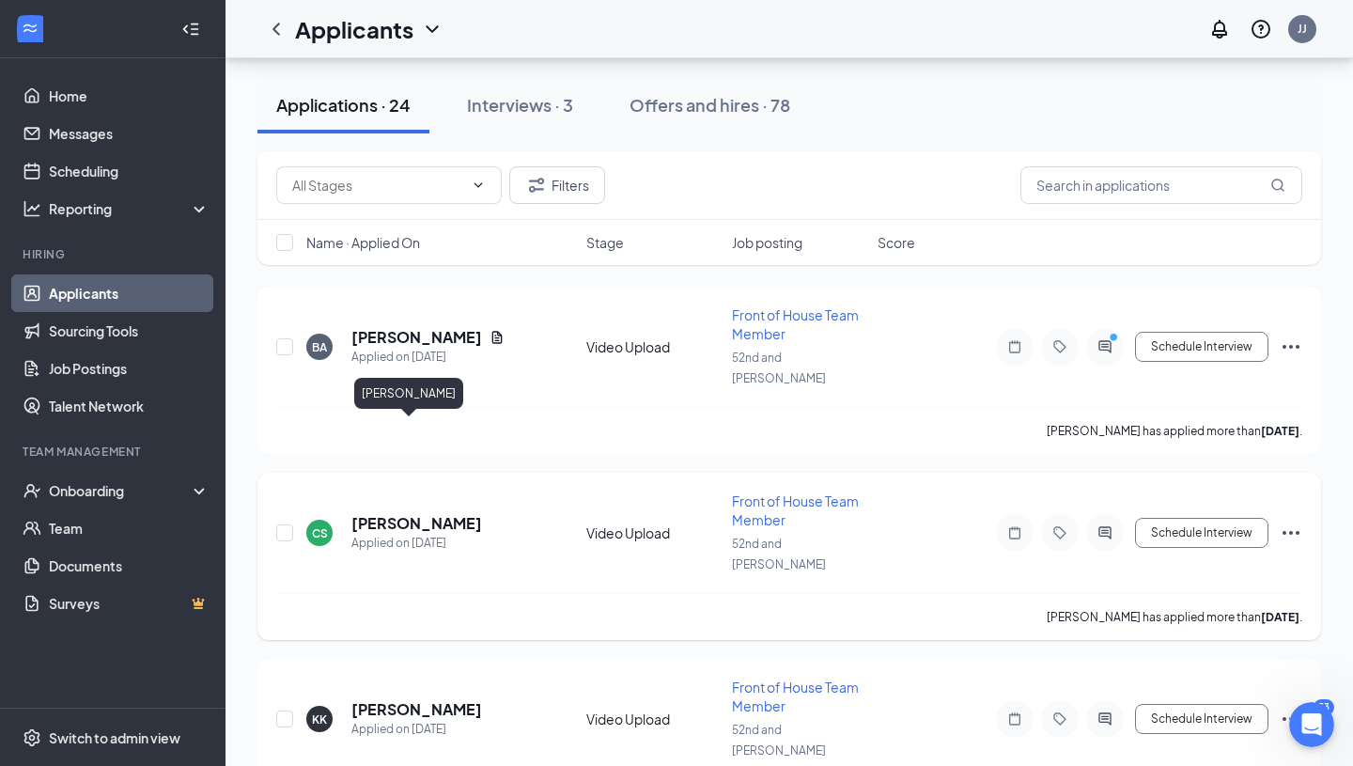
click at [373, 513] on h5 "[PERSON_NAME]" at bounding box center [416, 523] width 131 height 21
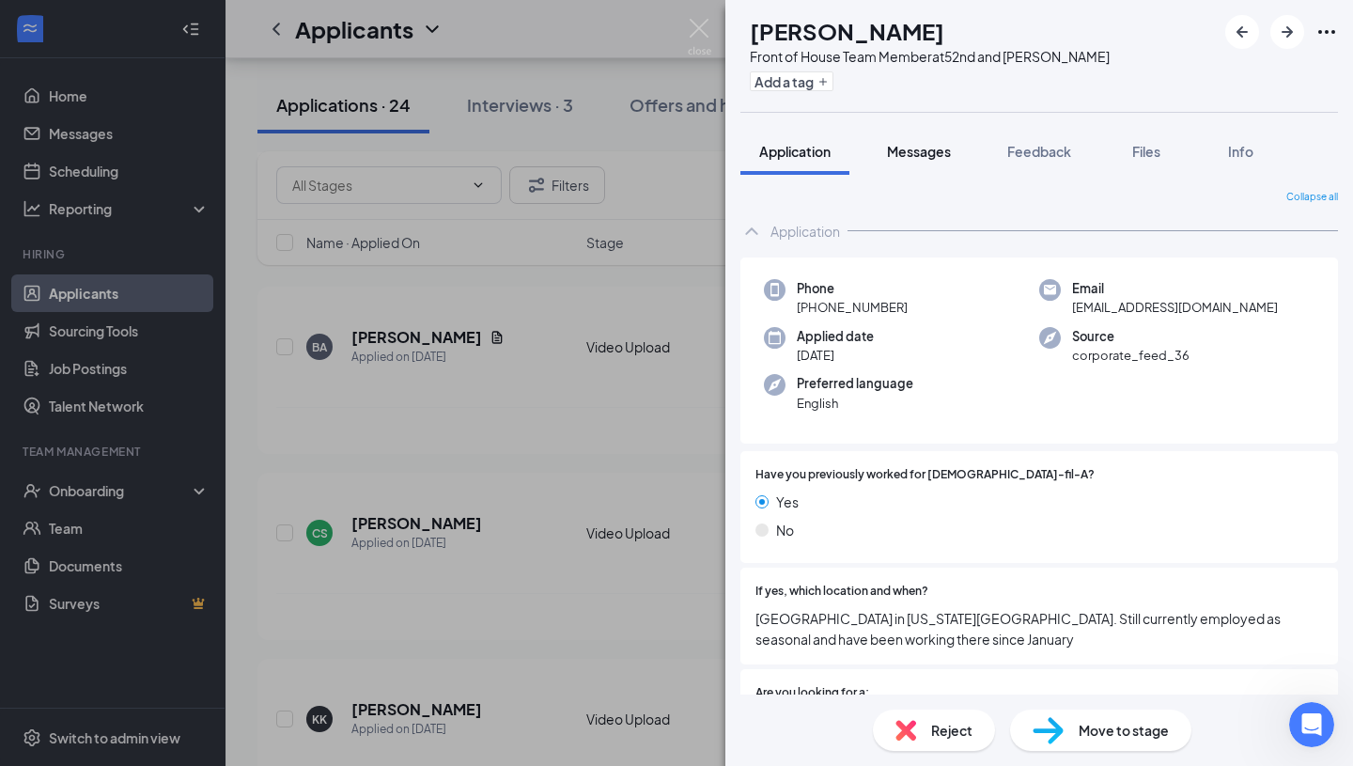
click at [907, 167] on button "Messages" at bounding box center [918, 151] width 101 height 47
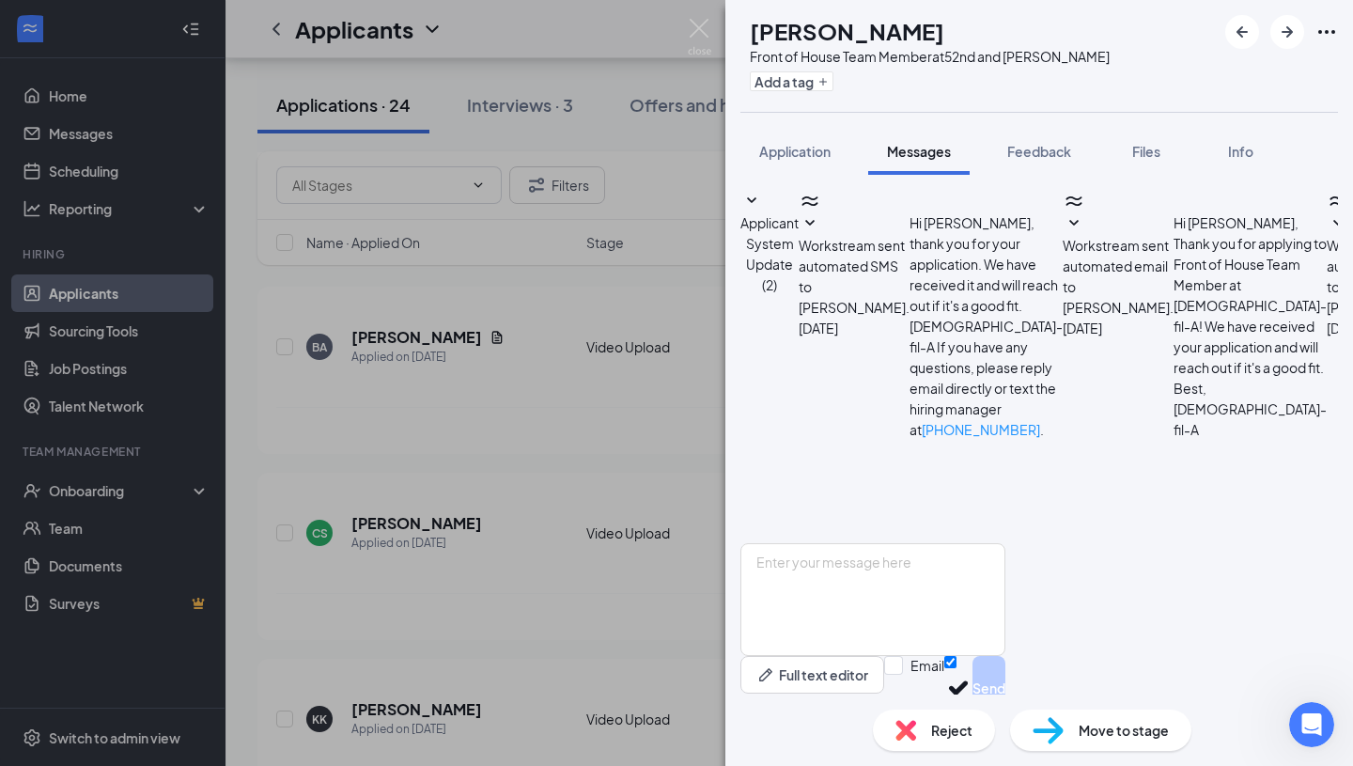
scroll to position [402, 0]
click at [704, 26] on img at bounding box center [699, 37] width 23 height 37
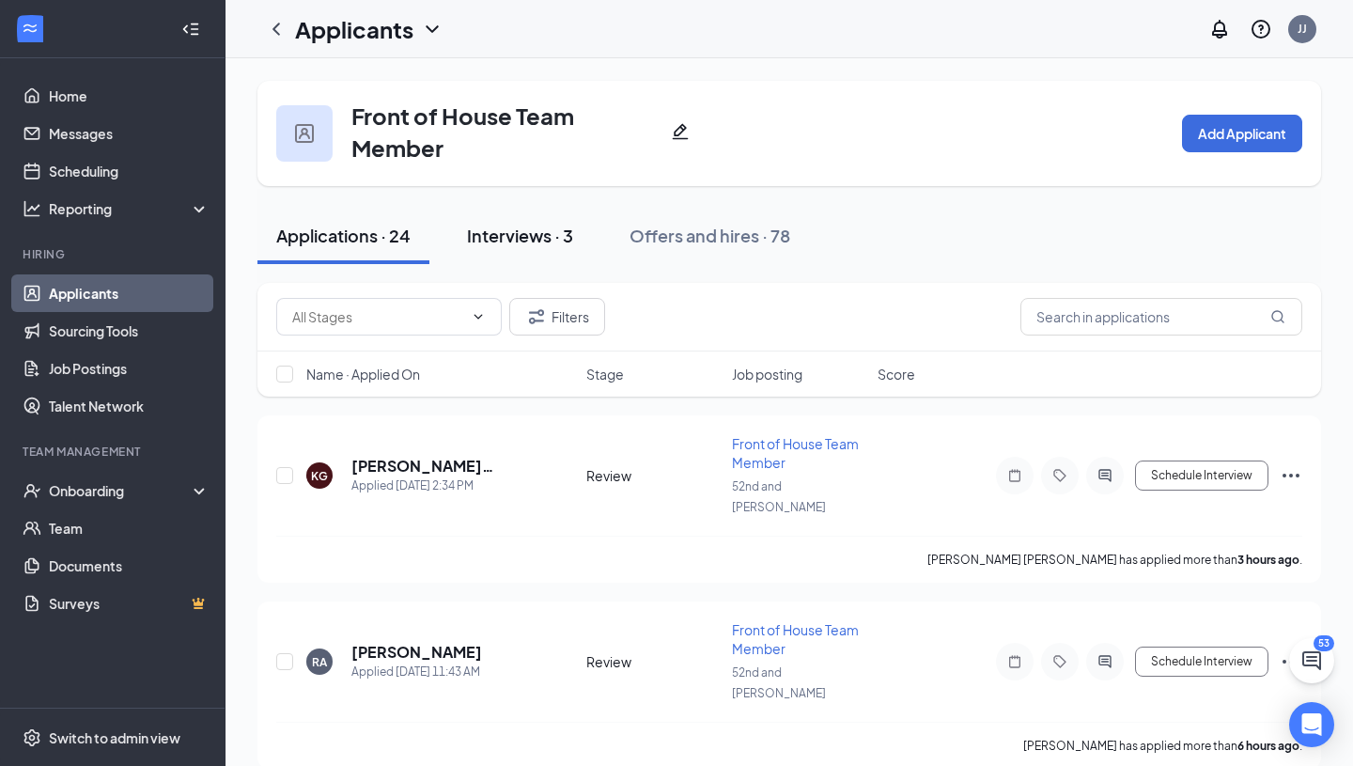
click at [545, 241] on div "Interviews · 3" at bounding box center [520, 235] width 106 height 23
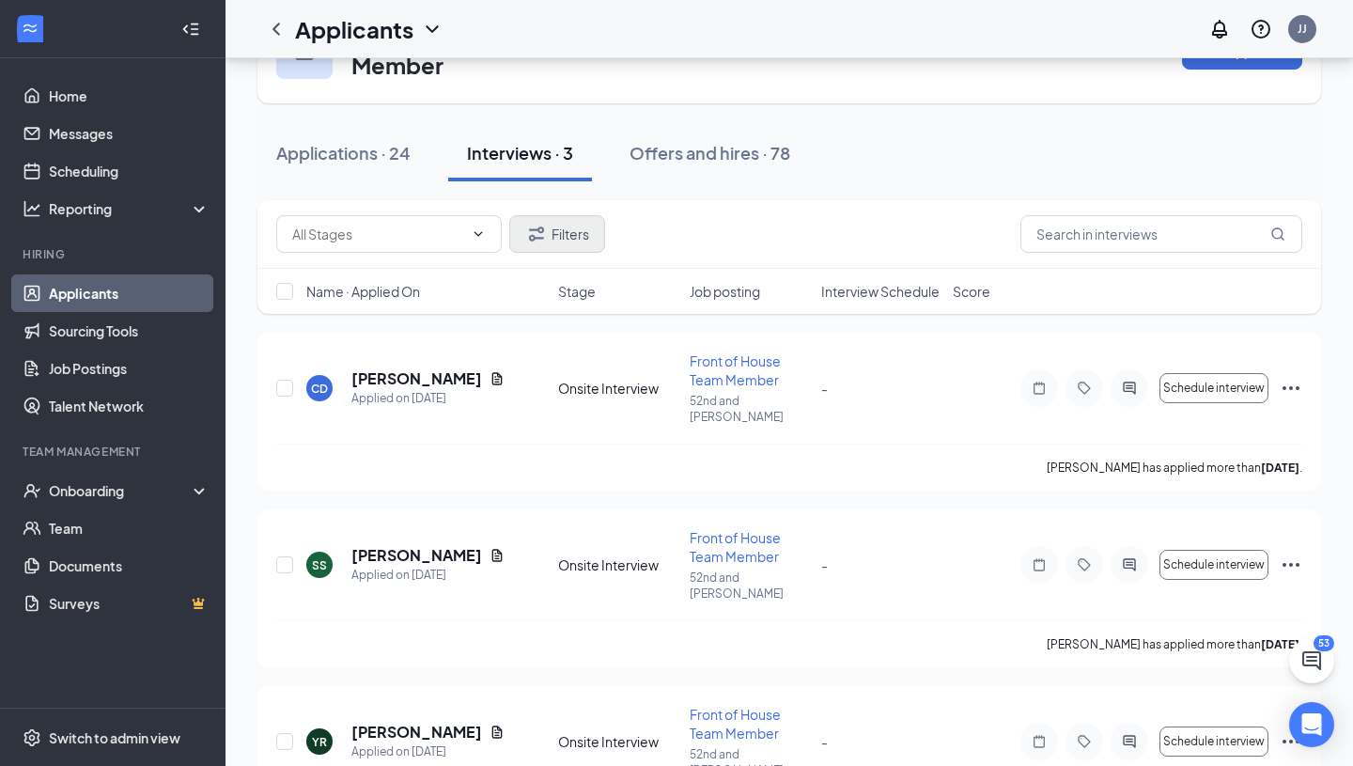
scroll to position [135, 0]
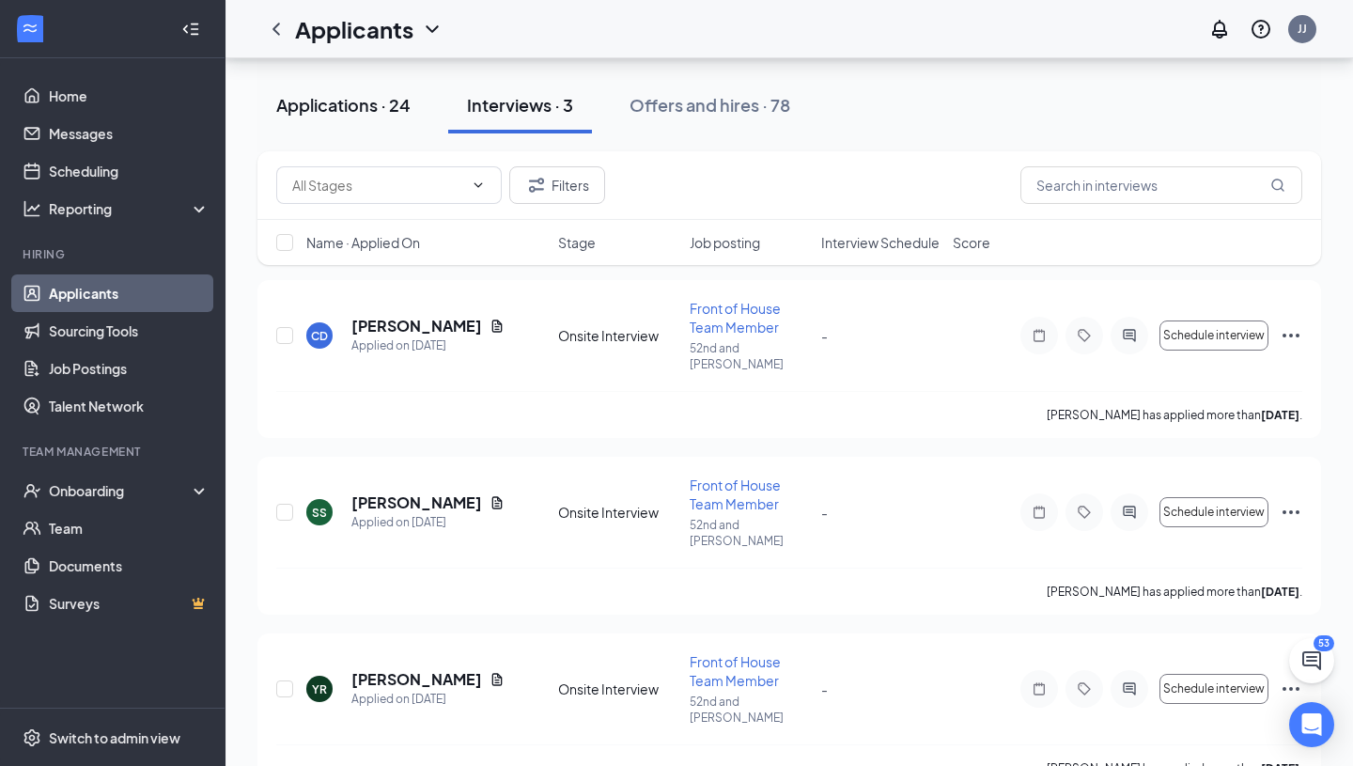
click at [347, 124] on button "Applications · 24" at bounding box center [343, 105] width 172 height 56
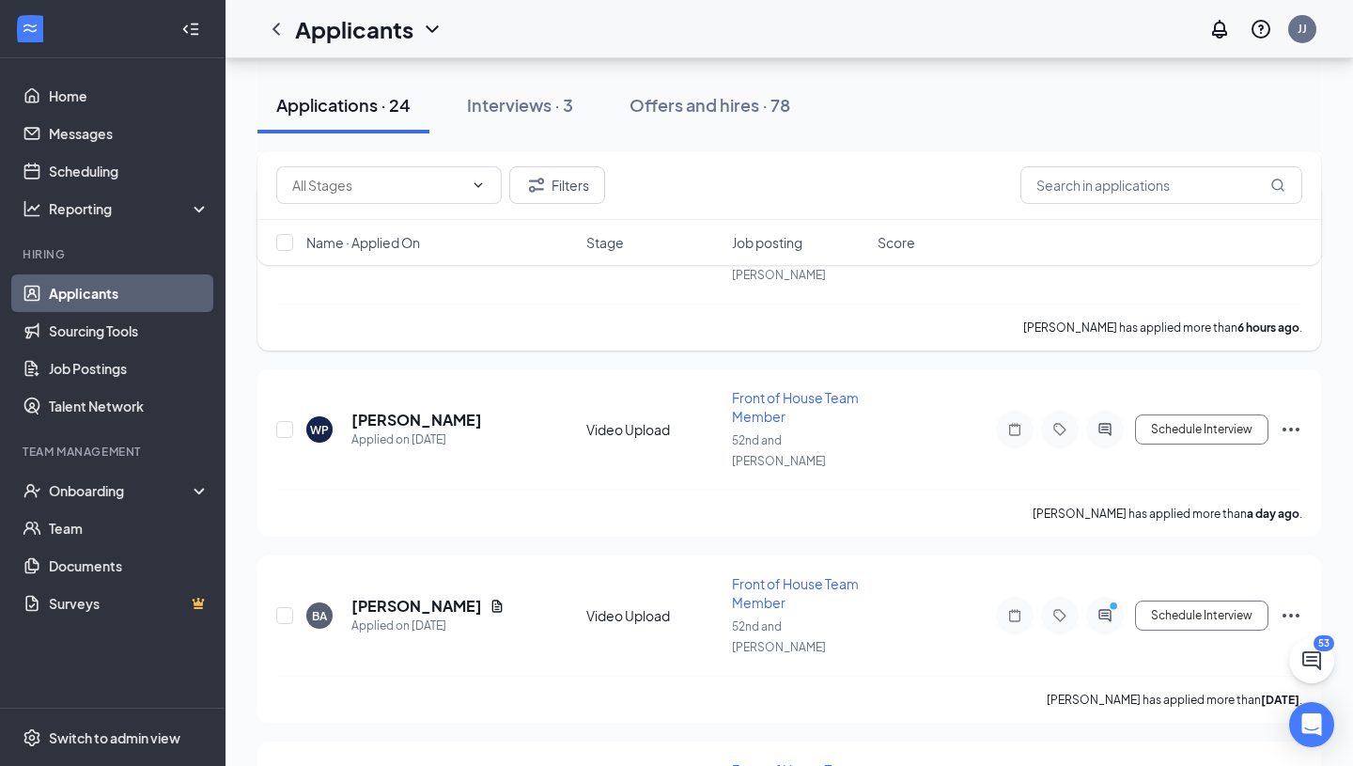
scroll to position [533, 0]
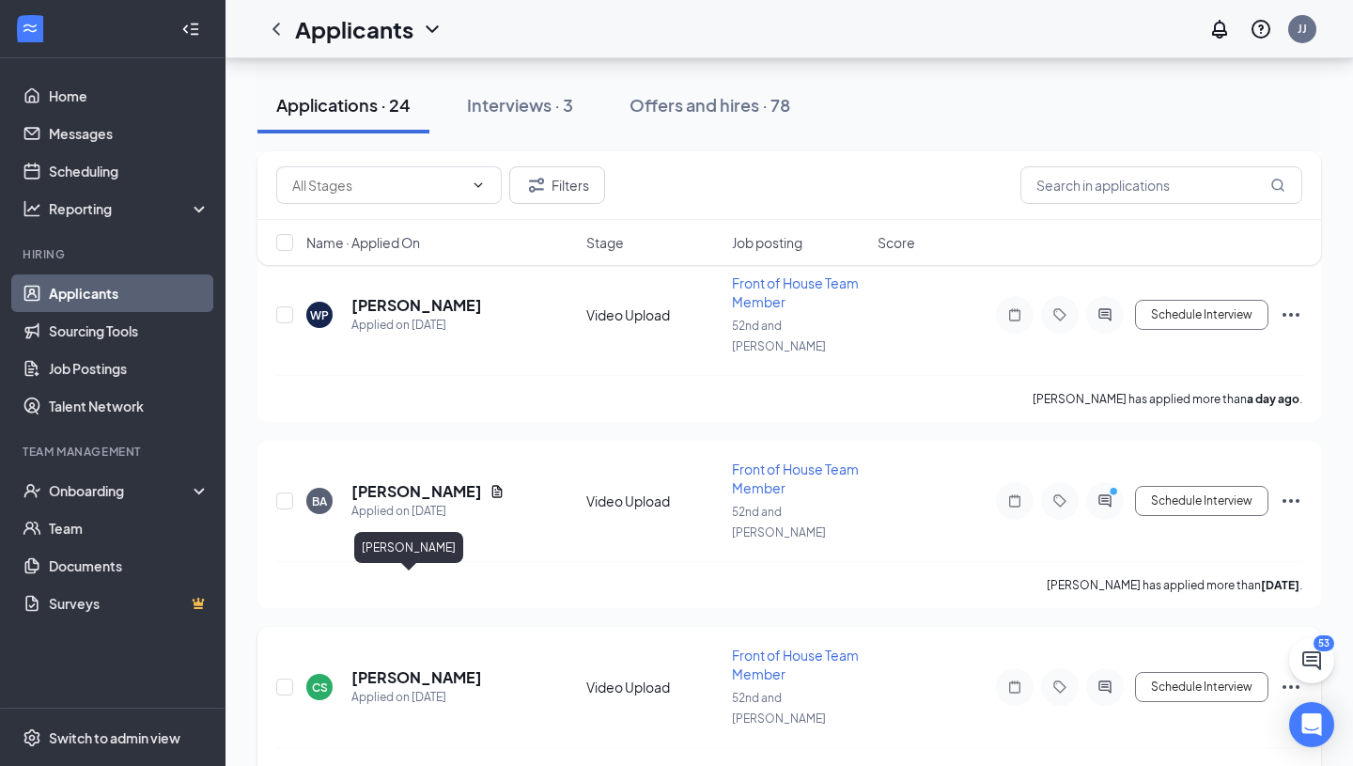
click at [390, 667] on h5 "[PERSON_NAME]" at bounding box center [416, 677] width 131 height 21
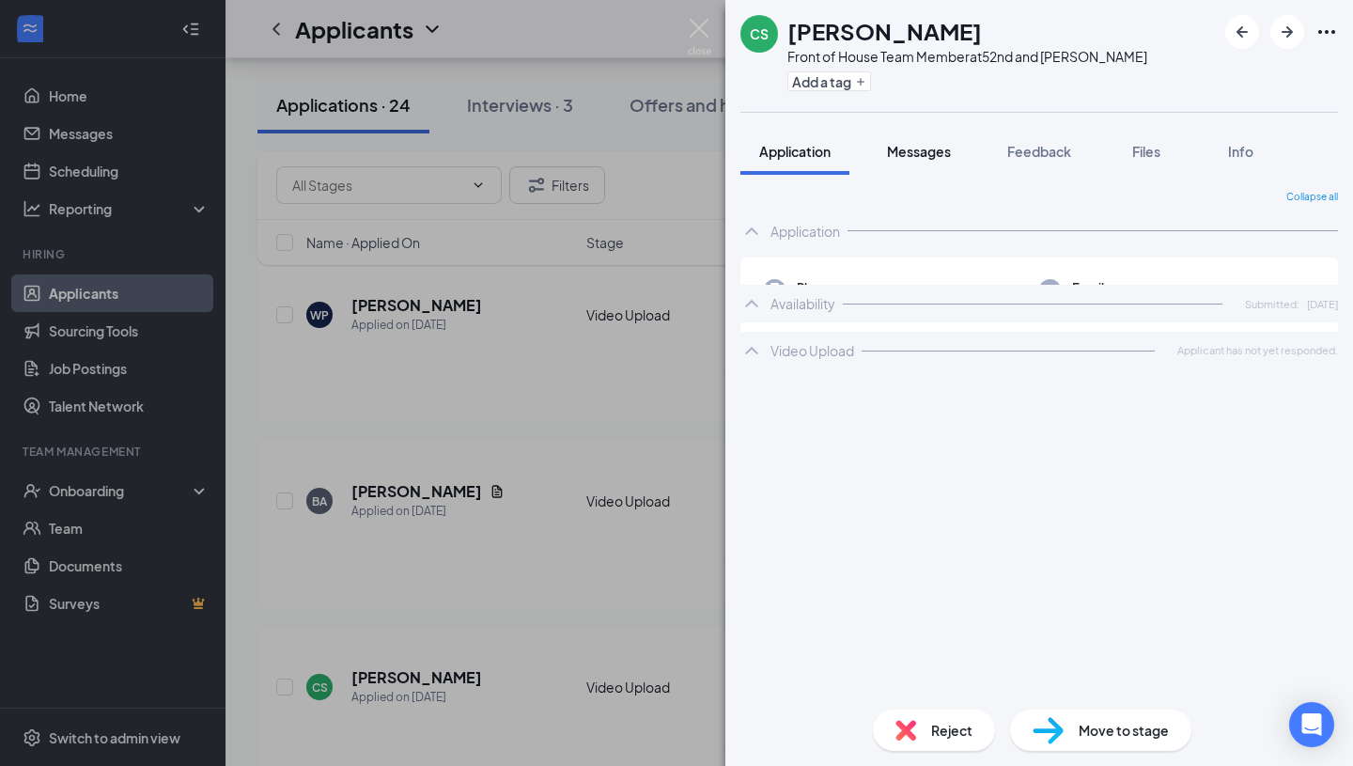
click at [930, 154] on span "Messages" at bounding box center [919, 151] width 64 height 17
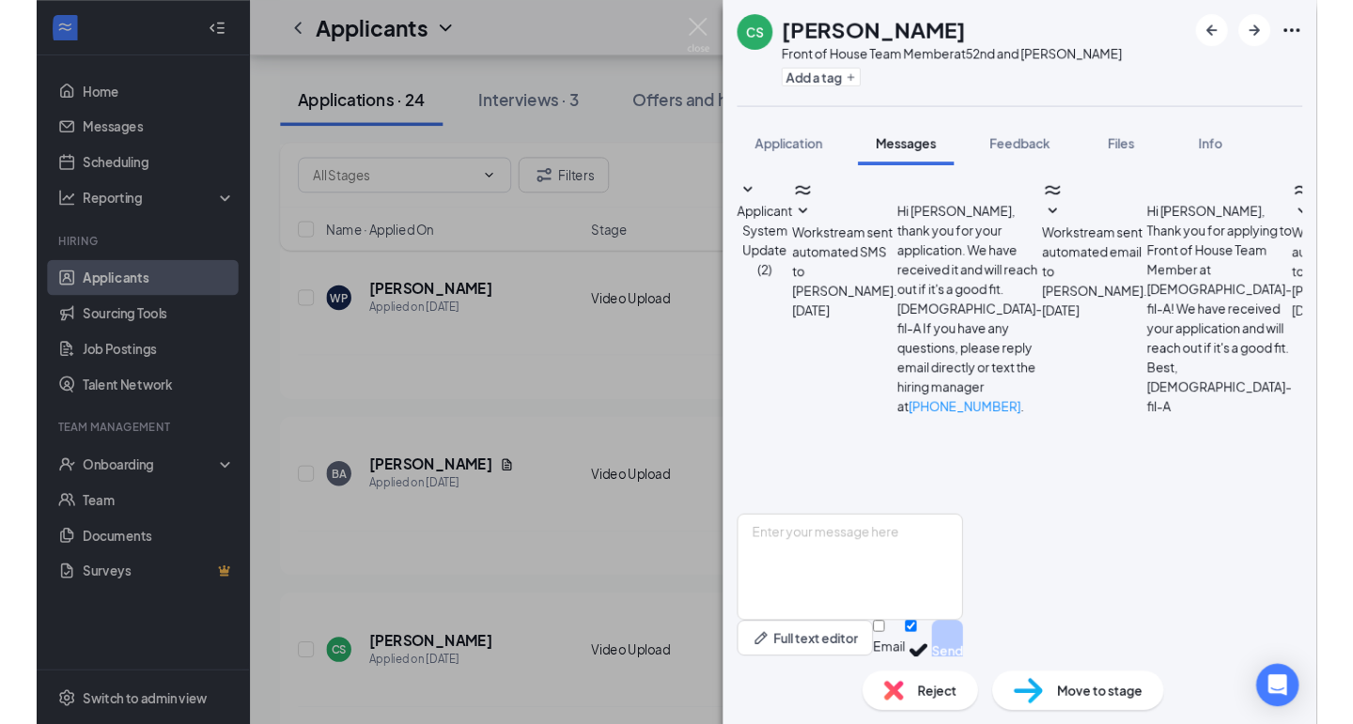
scroll to position [402, 0]
